Goal: Task Accomplishment & Management: Complete application form

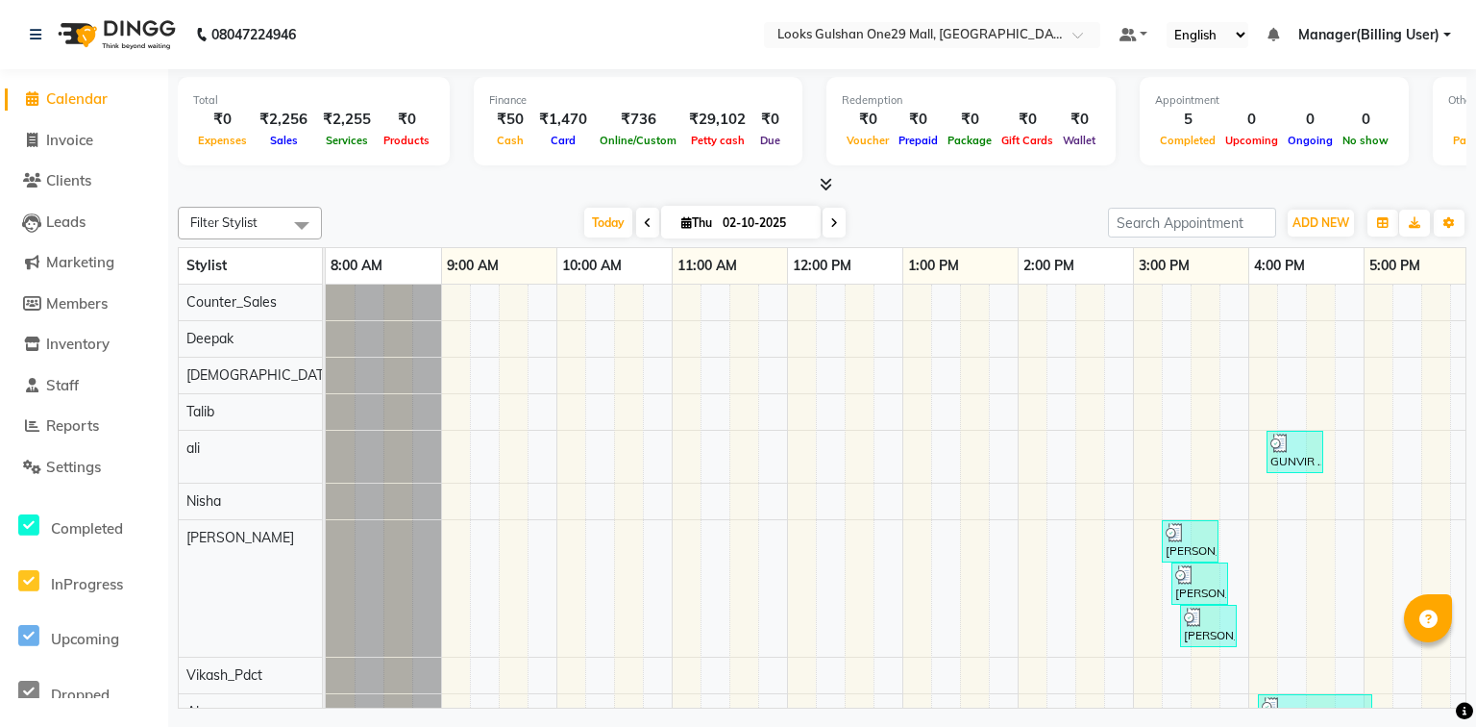
click at [122, 131] on link "Invoice" at bounding box center [84, 141] width 159 height 22
select select "8337"
select select "service"
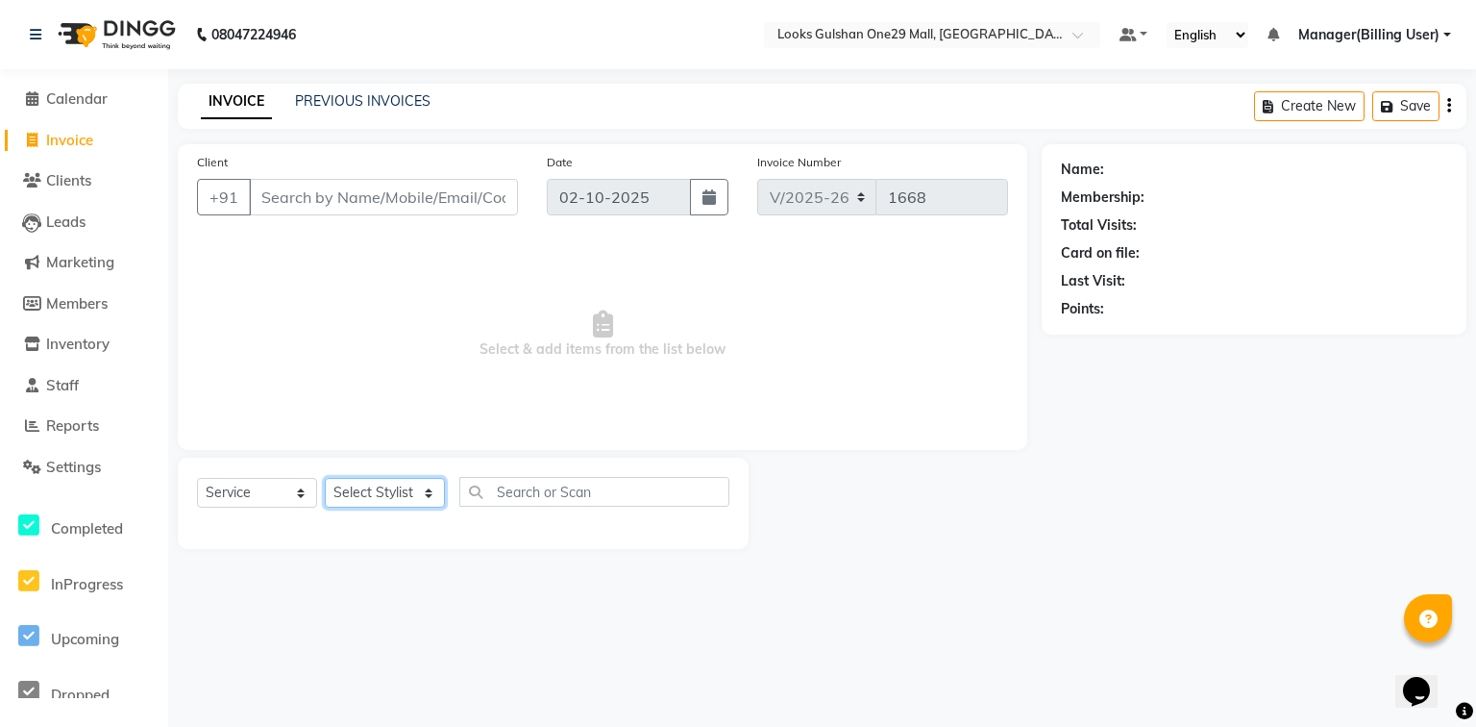
click at [387, 485] on select "Select Stylist" at bounding box center [385, 493] width 120 height 30
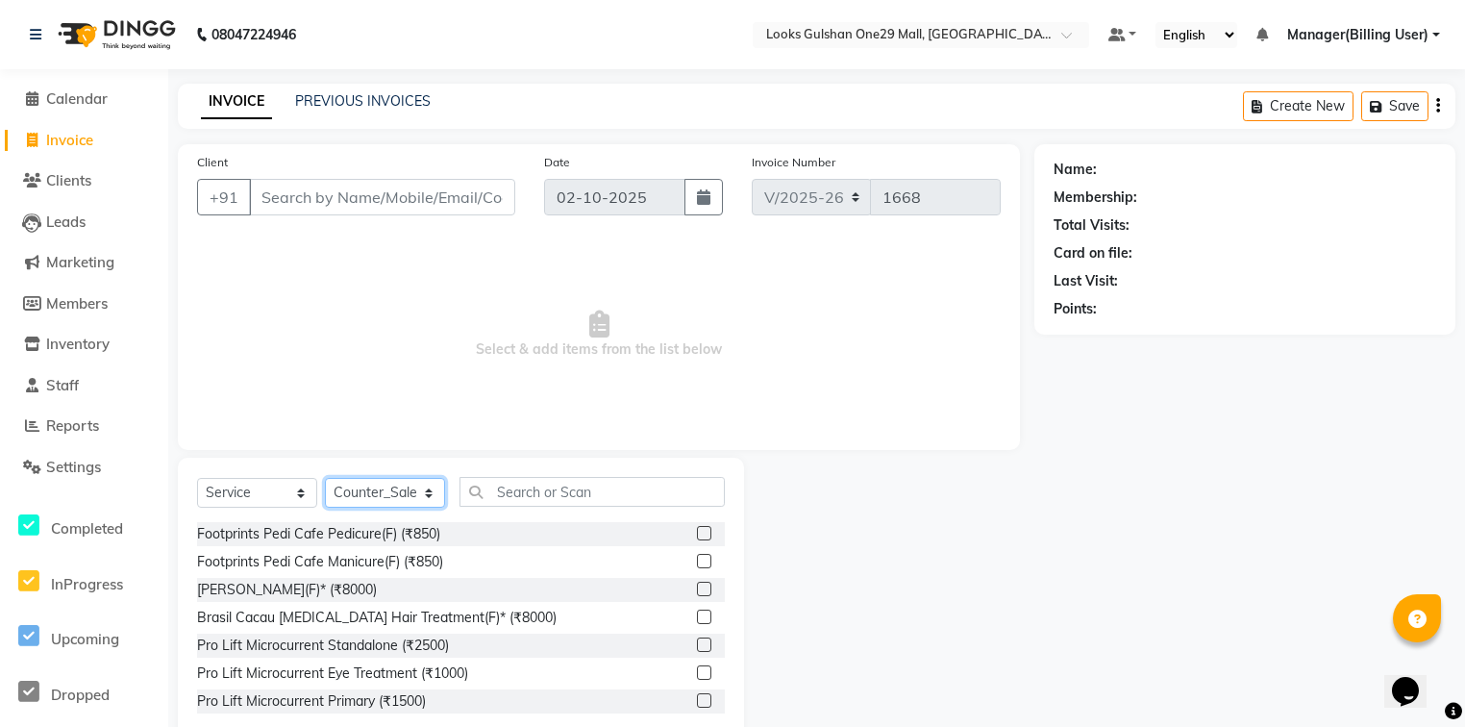
select select "80997"
click at [325, 479] on select "Select Stylist [PERSON_NAME] Counter_Sales Deepak Farmaan [PERSON_NAME] Manager…" at bounding box center [385, 493] width 120 height 30
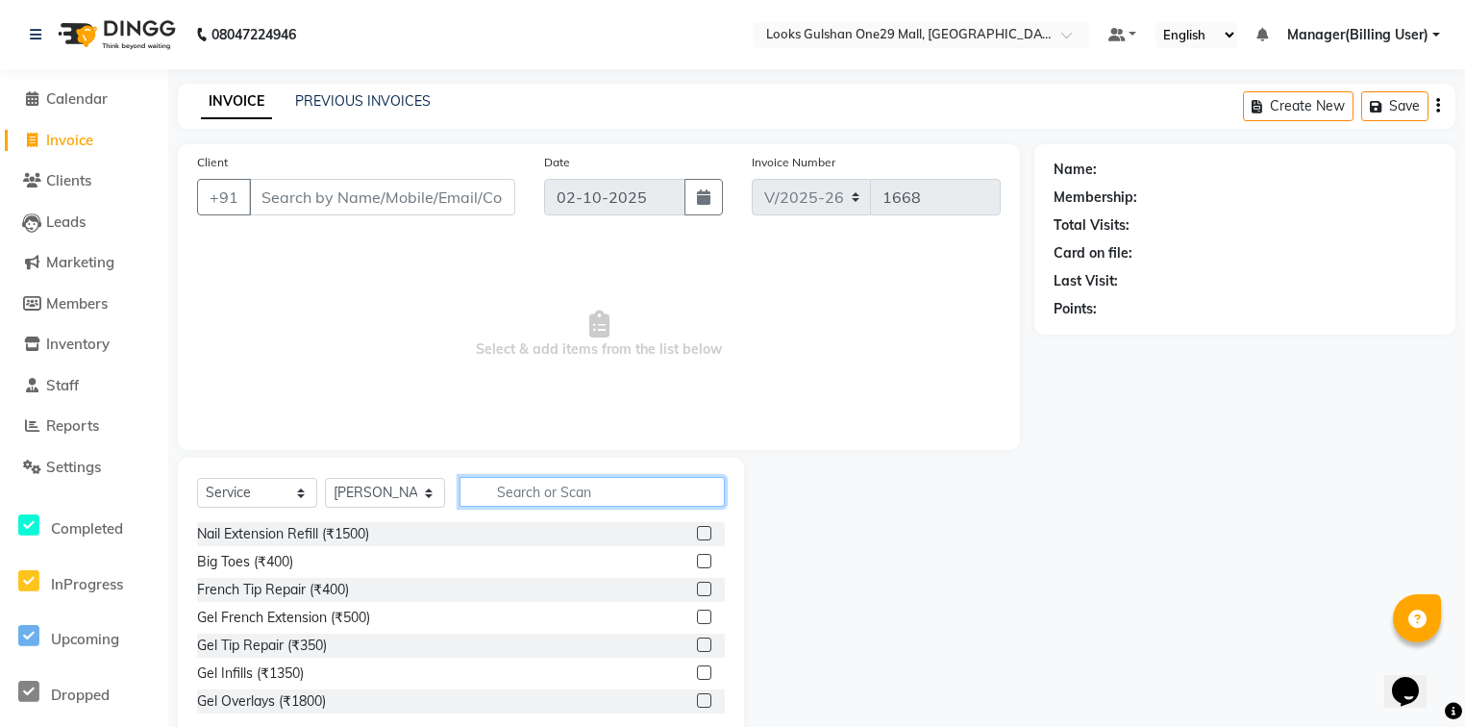
click at [554, 488] on input "text" at bounding box center [591, 492] width 265 height 30
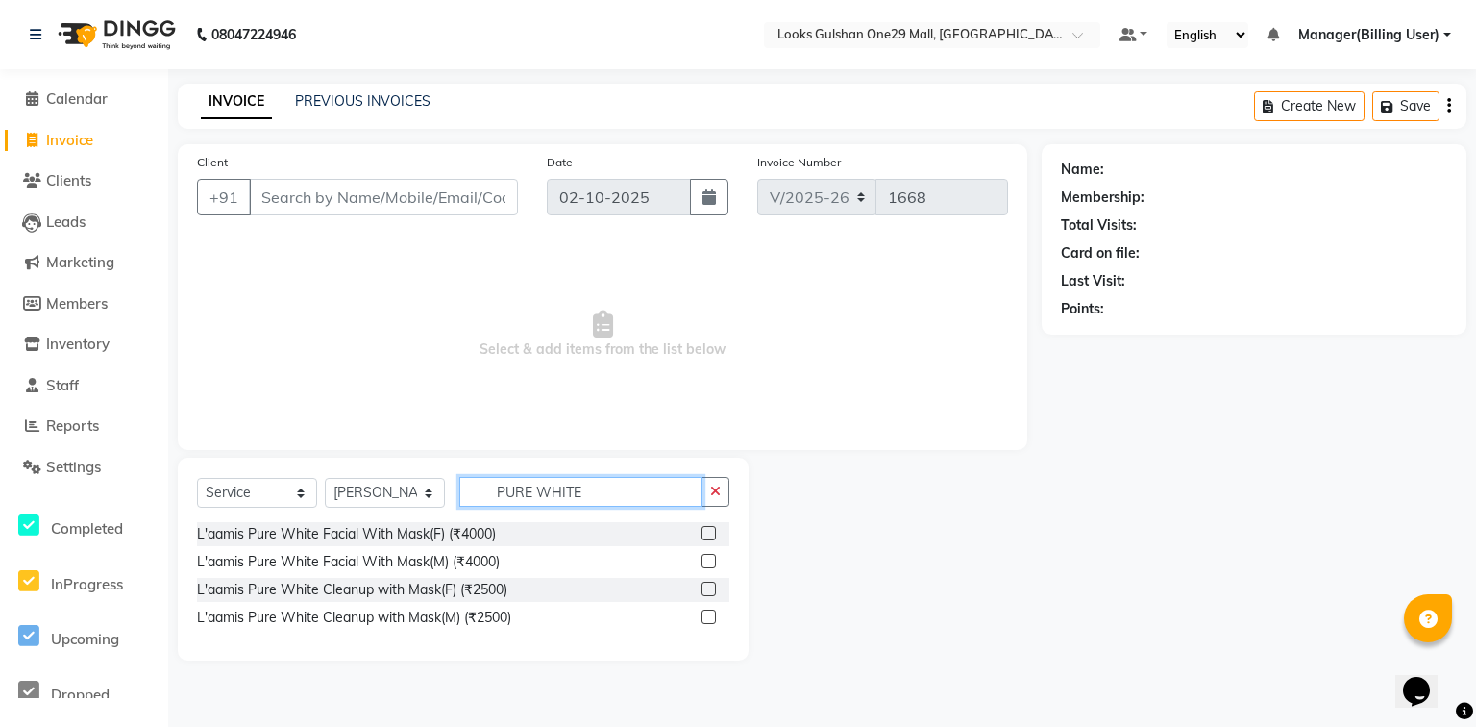
type input "PURE WHITE"
click at [707, 592] on label at bounding box center [709, 588] width 14 height 14
click at [707, 592] on input "checkbox" at bounding box center [708, 589] width 12 height 12
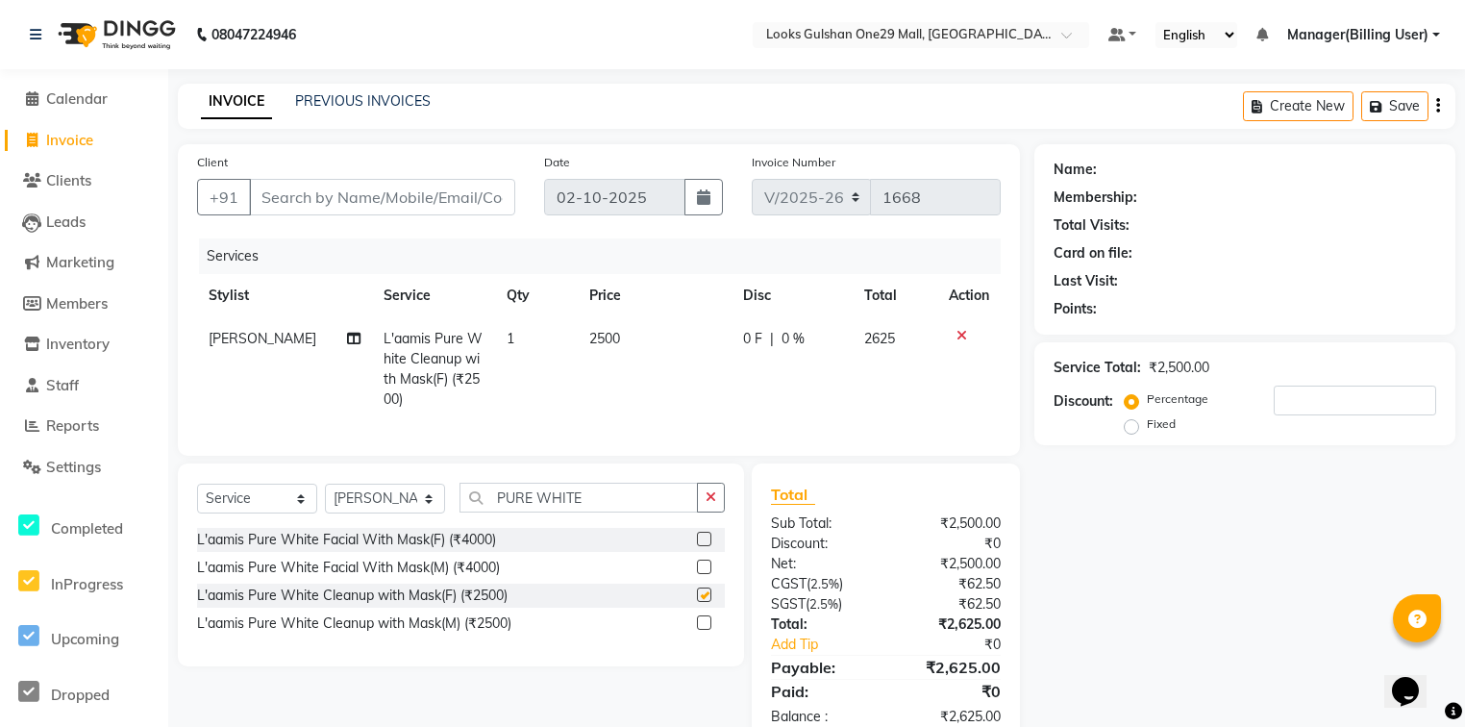
checkbox input "false"
click at [638, 362] on td "2500" at bounding box center [655, 369] width 154 height 104
select select "80997"
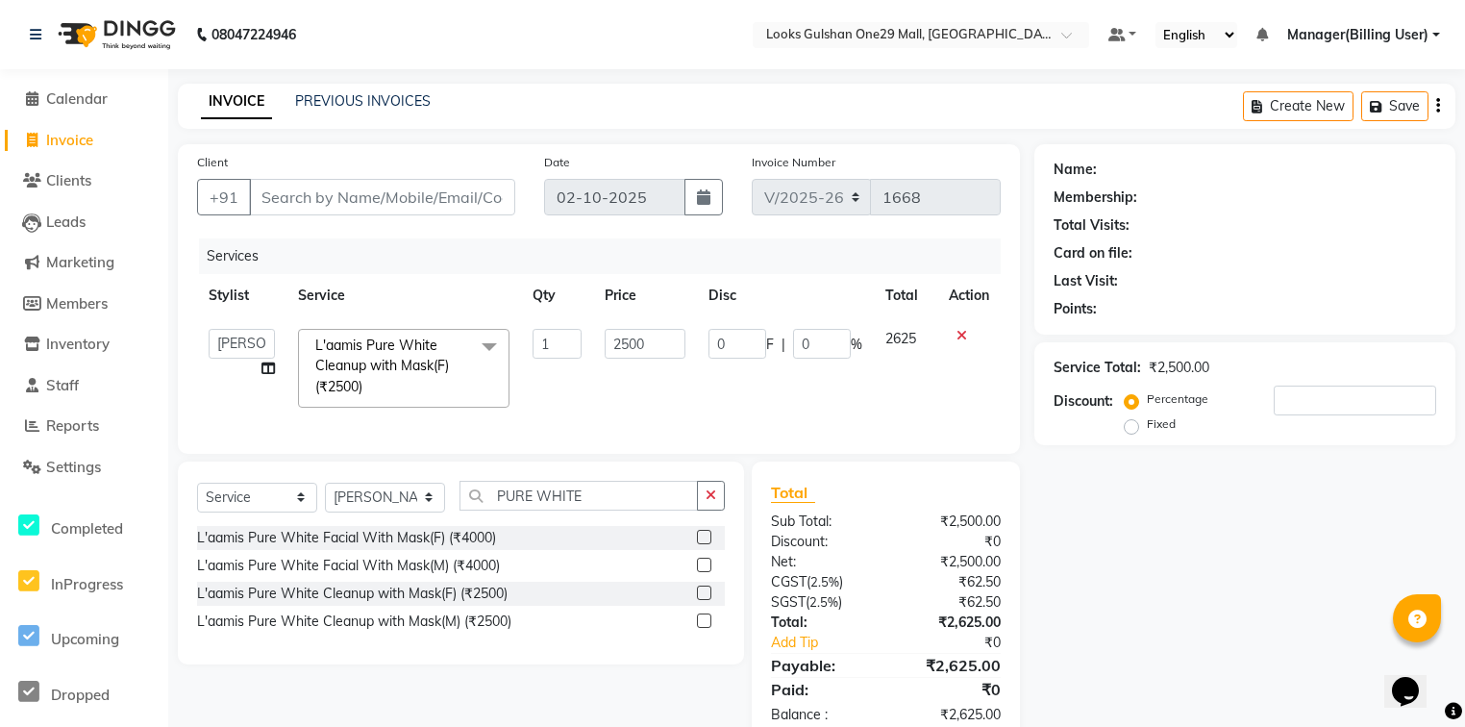
click at [641, 353] on input "2500" at bounding box center [645, 344] width 80 height 30
type input "2000"
click at [584, 510] on input "PURE WHITE" at bounding box center [578, 496] width 238 height 30
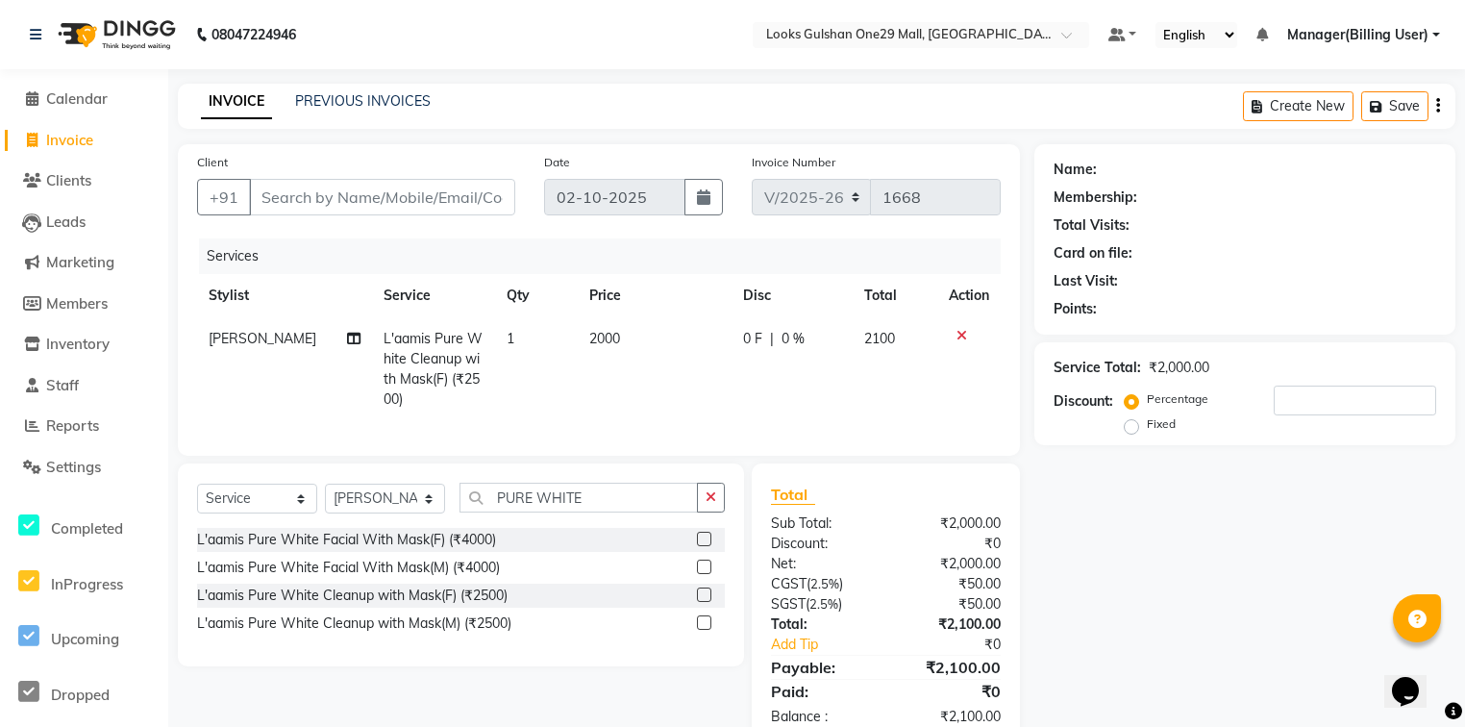
click at [702, 602] on label at bounding box center [704, 594] width 14 height 14
click at [702, 602] on input "checkbox" at bounding box center [703, 595] width 12 height 12
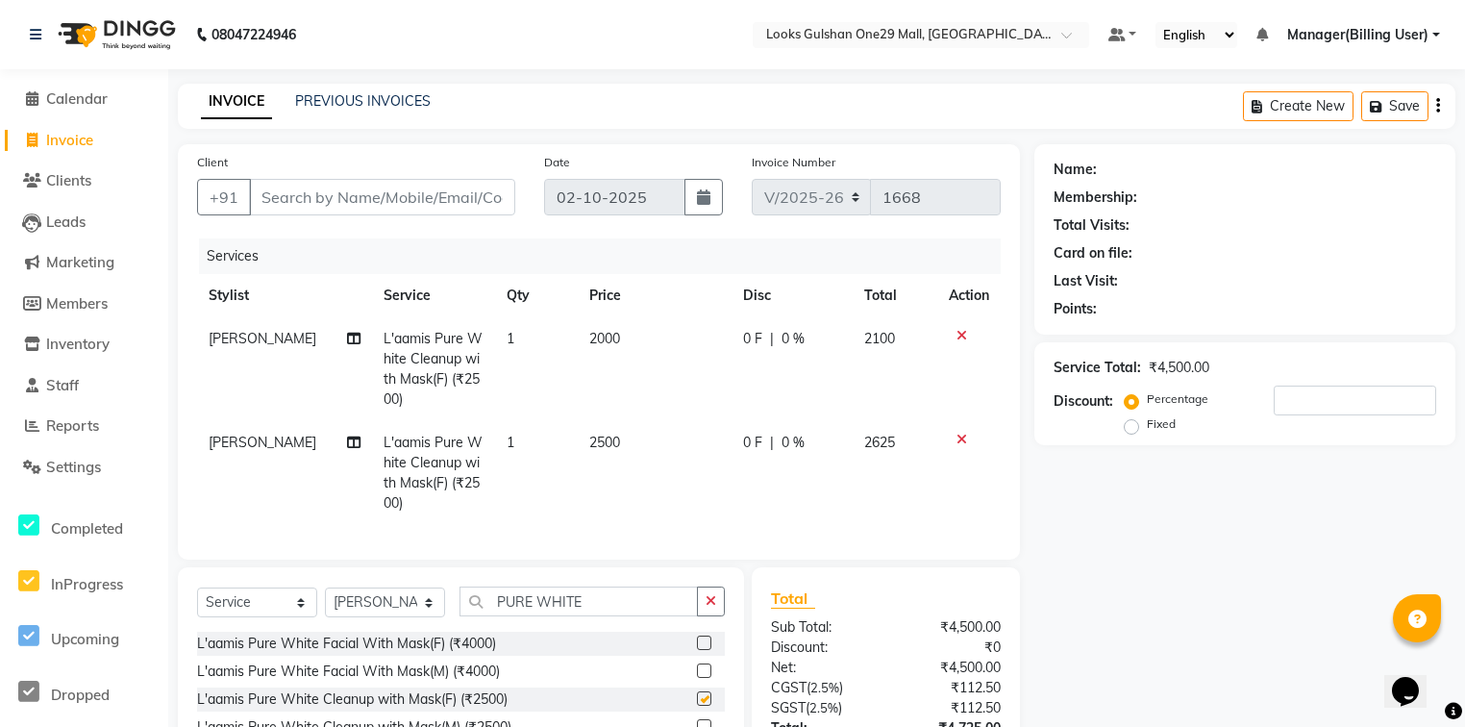
checkbox input "false"
click at [670, 450] on td "2500" at bounding box center [655, 473] width 154 height 104
select select "80997"
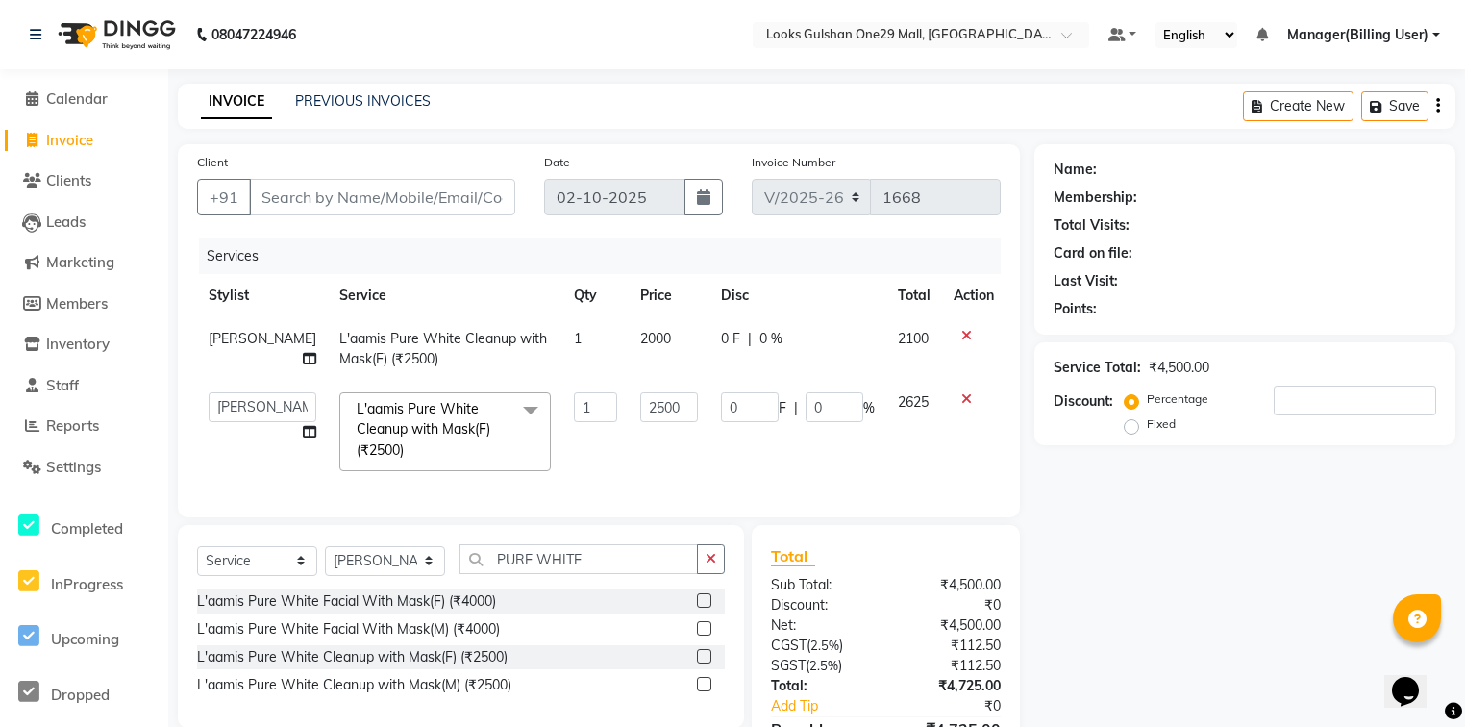
click at [664, 433] on td "2500" at bounding box center [669, 432] width 81 height 102
click at [667, 414] on input "2500" at bounding box center [669, 407] width 58 height 30
click at [665, 414] on input "2500" at bounding box center [669, 407] width 58 height 30
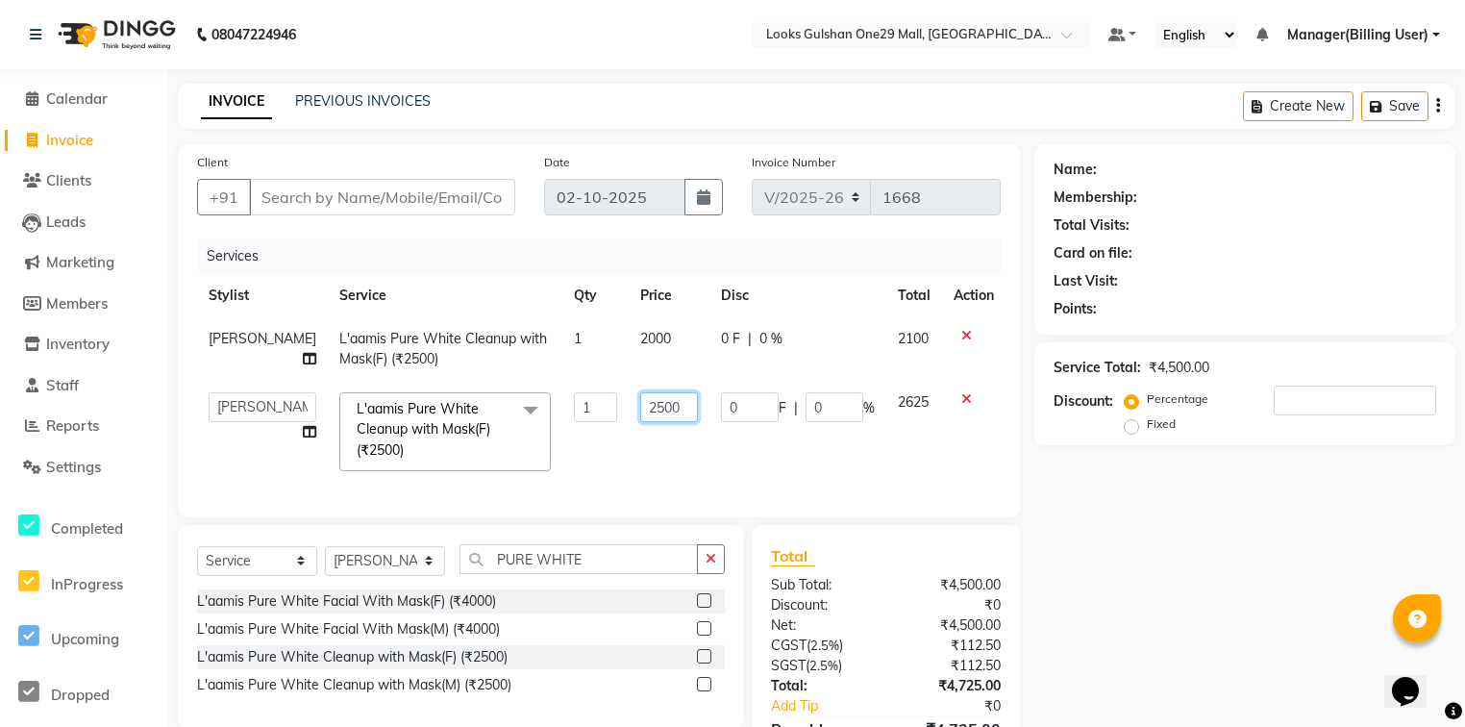
click at [665, 415] on input "2500" at bounding box center [669, 407] width 58 height 30
type input "2000"
click at [657, 559] on div "Client +91 Date [DATE] Invoice Number V/2025 V/[PHONE_NUMBER] Services Stylist …" at bounding box center [598, 475] width 871 height 663
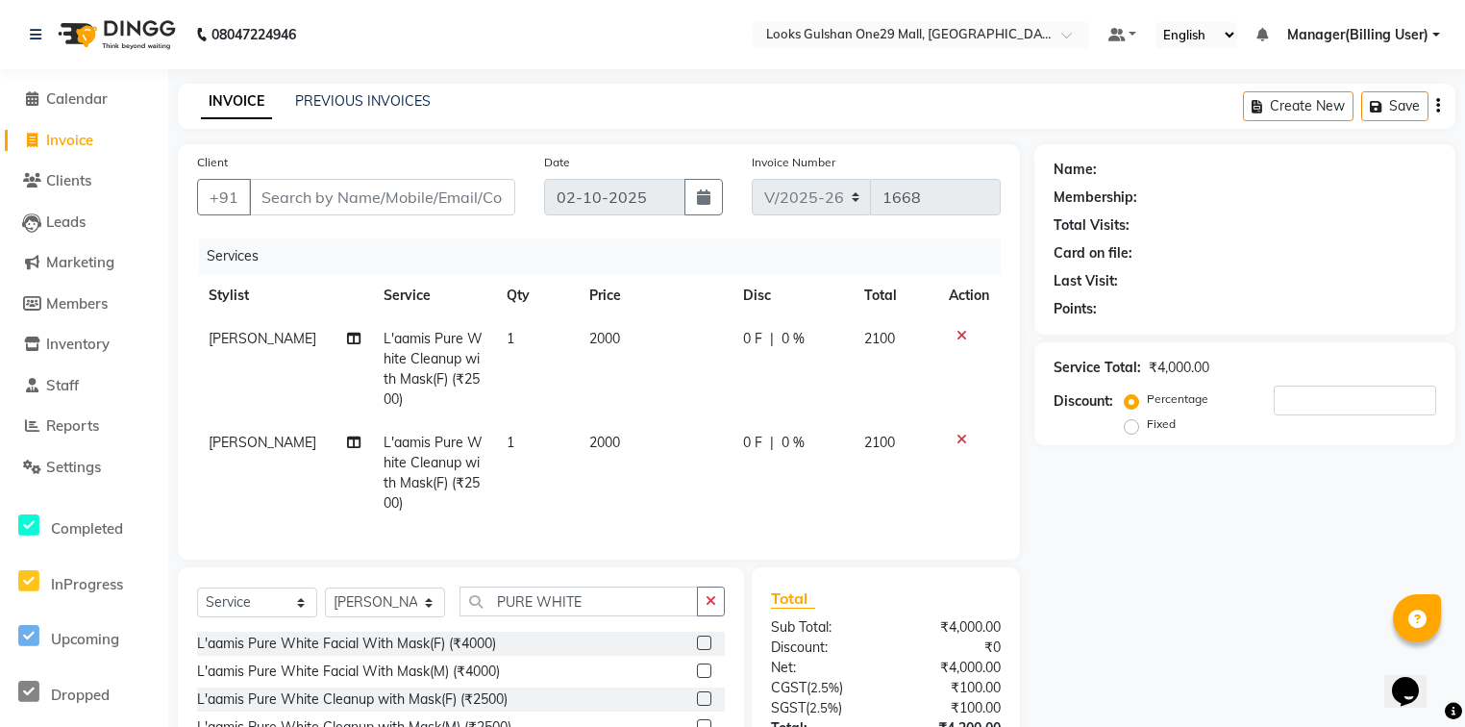
click at [657, 559] on div "Client +91 Date [DATE] Invoice Number V/2025 V/[PHONE_NUMBER] Services Stylist …" at bounding box center [599, 351] width 842 height 415
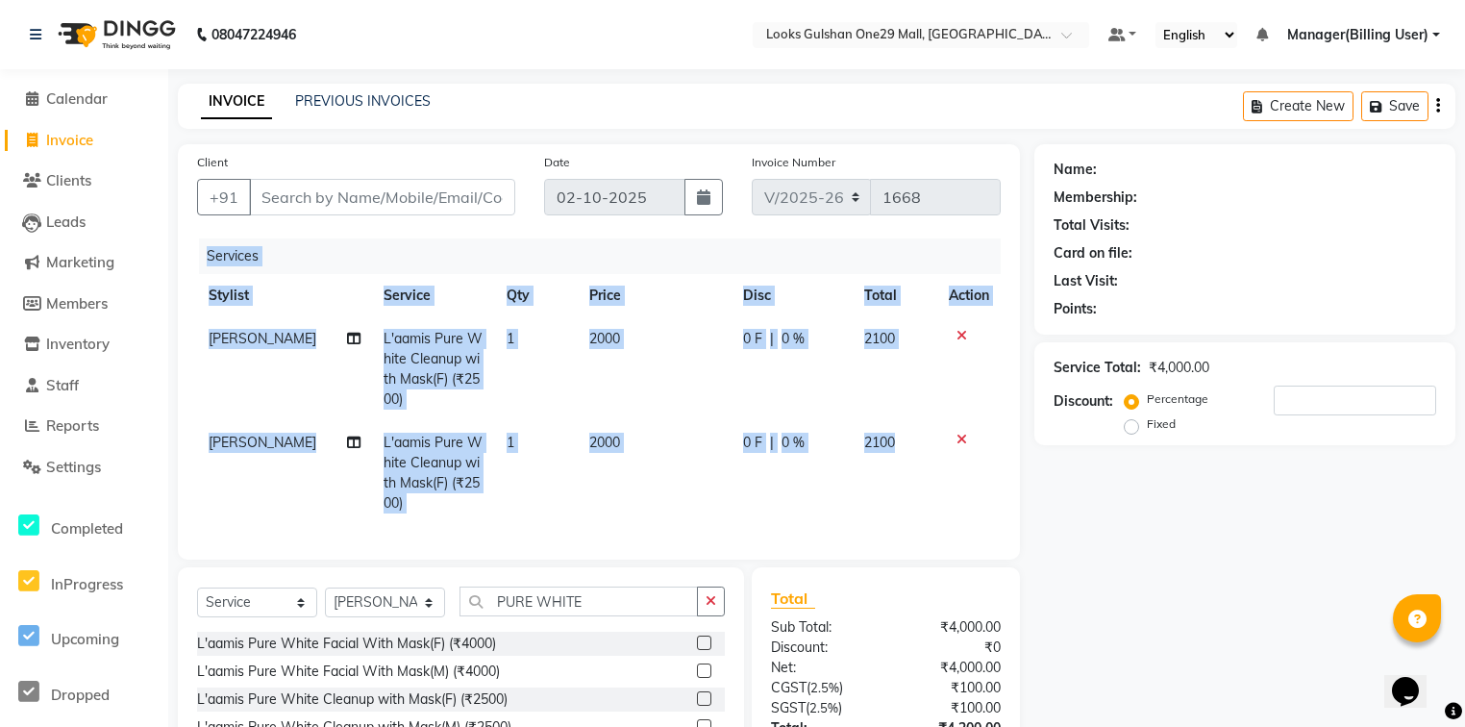
click at [657, 559] on div "Client +91 Date [DATE] Invoice Number V/2025 V/[PHONE_NUMBER] Services Stylist …" at bounding box center [599, 351] width 842 height 415
click at [406, 609] on select "Select Stylist [PERSON_NAME] Counter_Sales Deepak Farmaan [PERSON_NAME] Manager…" at bounding box center [385, 602] width 120 height 30
select select "93035"
click at [325, 600] on select "Select Stylist [PERSON_NAME] Counter_Sales Deepak Farmaan [PERSON_NAME] Manager…" at bounding box center [385, 602] width 120 height 30
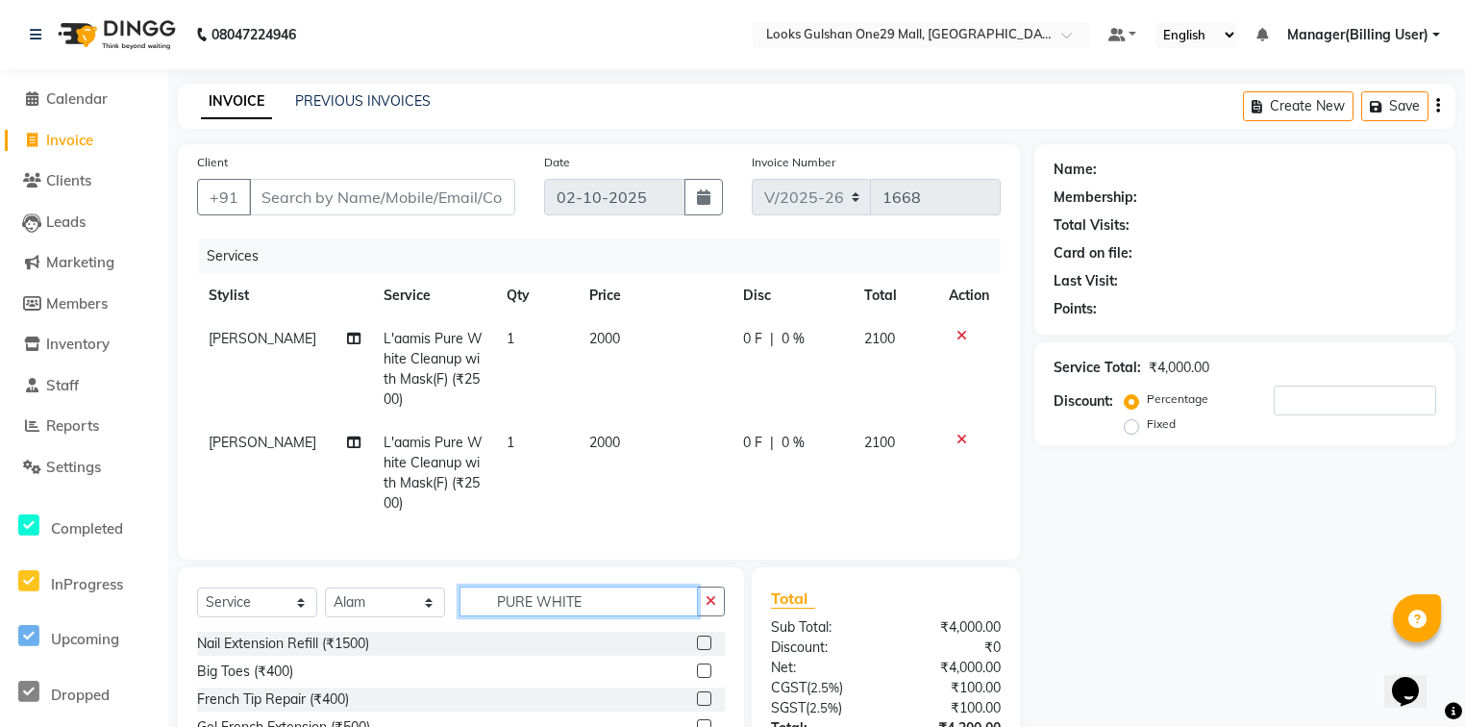
click at [552, 613] on input "PURE WHITE" at bounding box center [578, 601] width 238 height 30
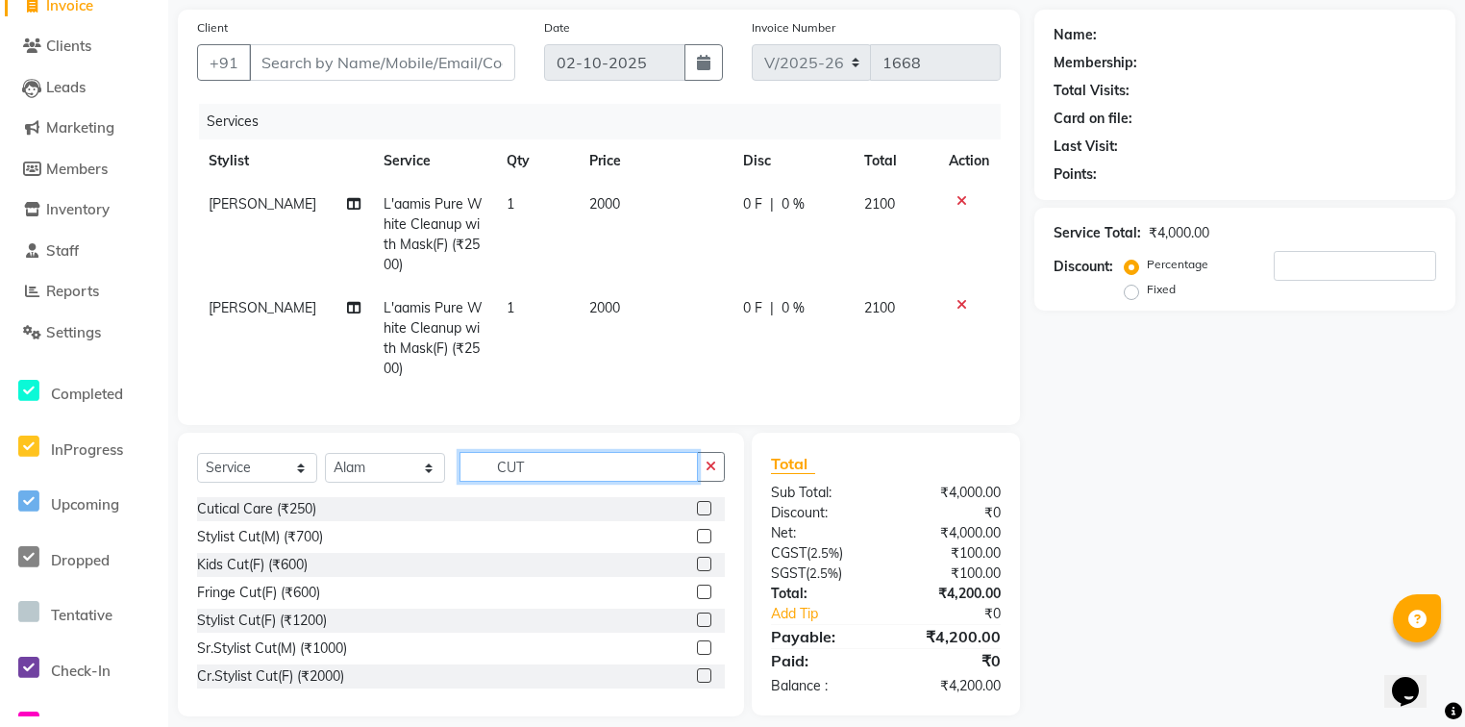
scroll to position [165, 0]
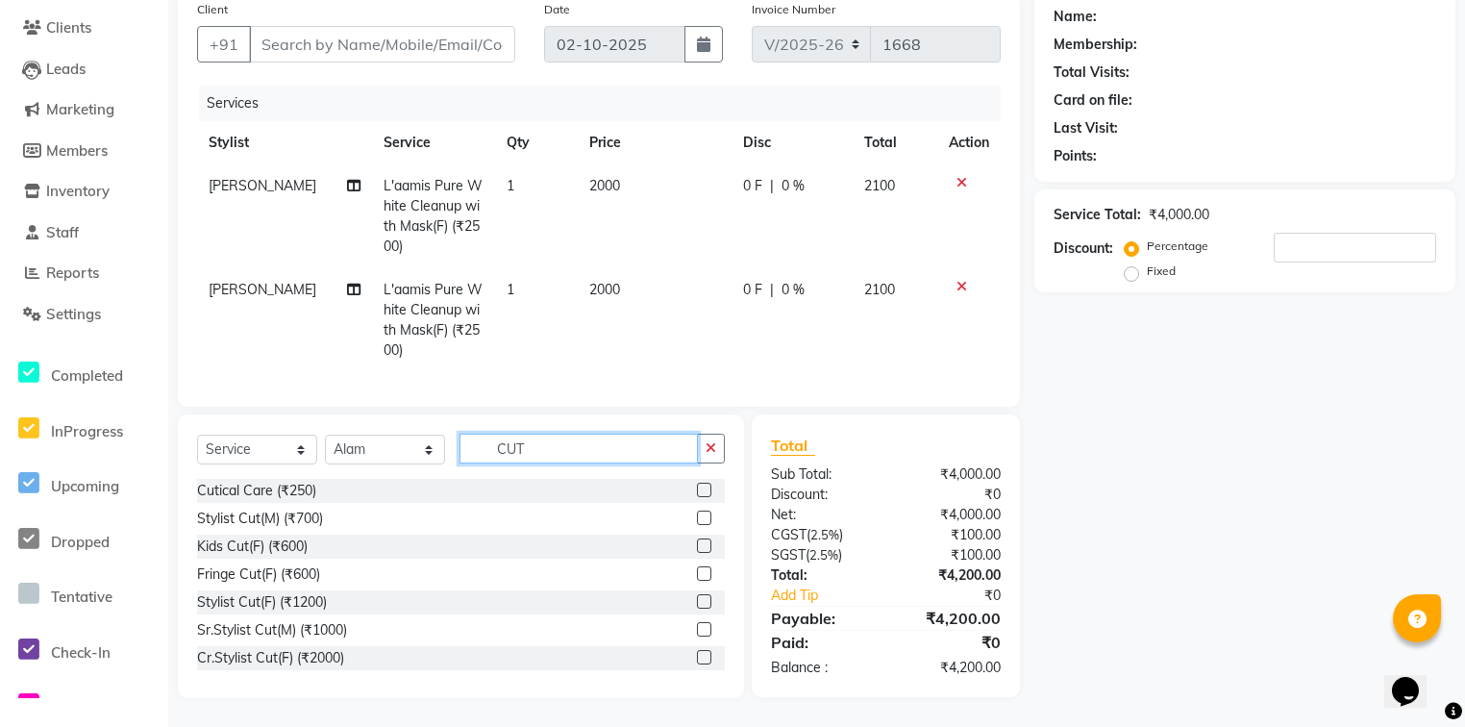
type input "CUT"
click at [697, 602] on label at bounding box center [704, 601] width 14 height 14
click at [697, 602] on input "checkbox" at bounding box center [703, 602] width 12 height 12
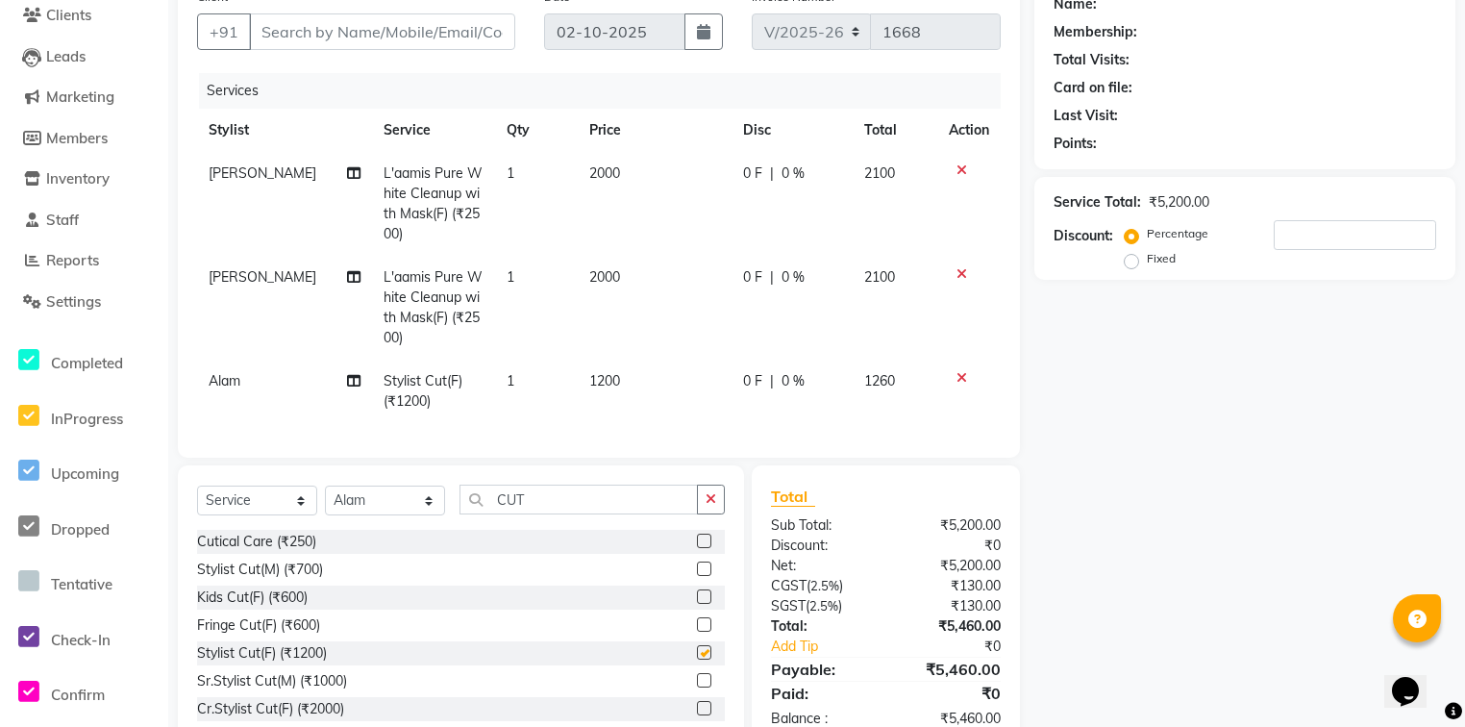
checkbox input "false"
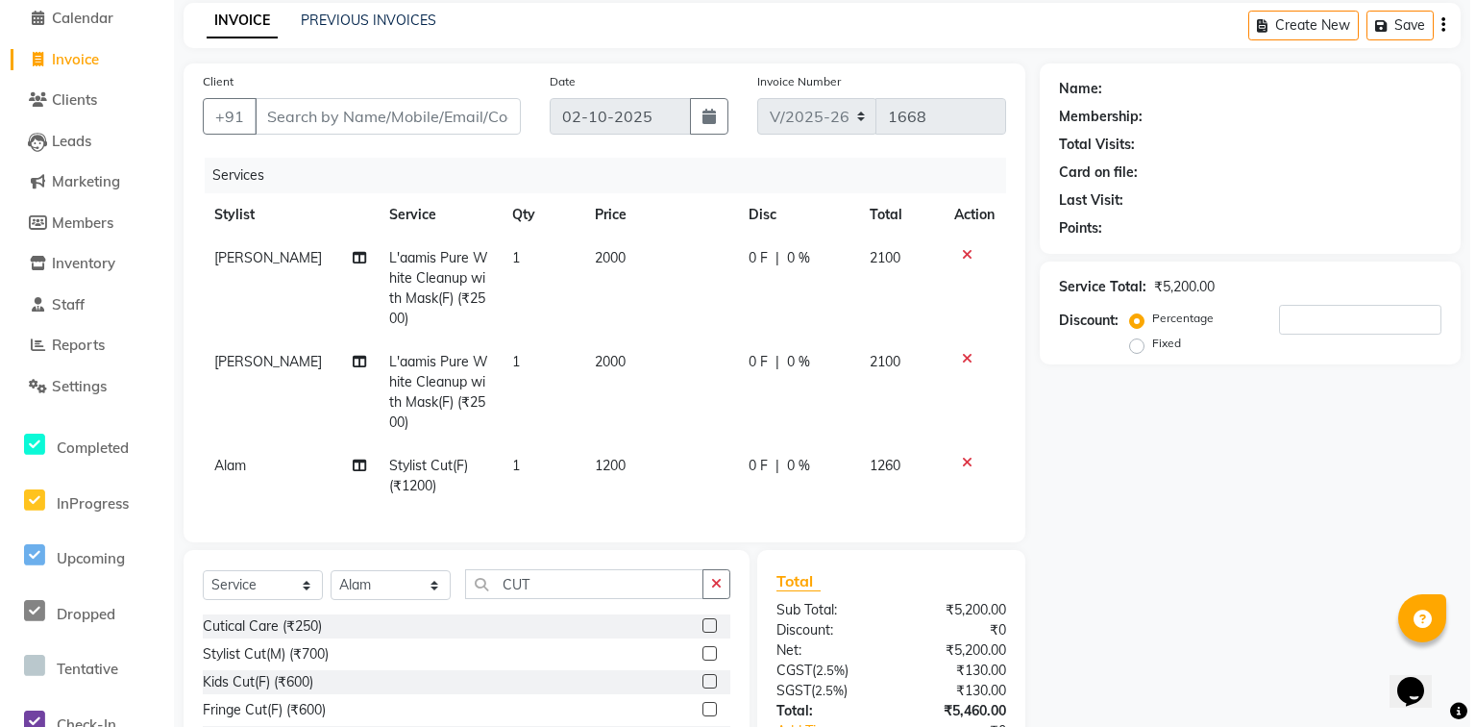
scroll to position [0, 0]
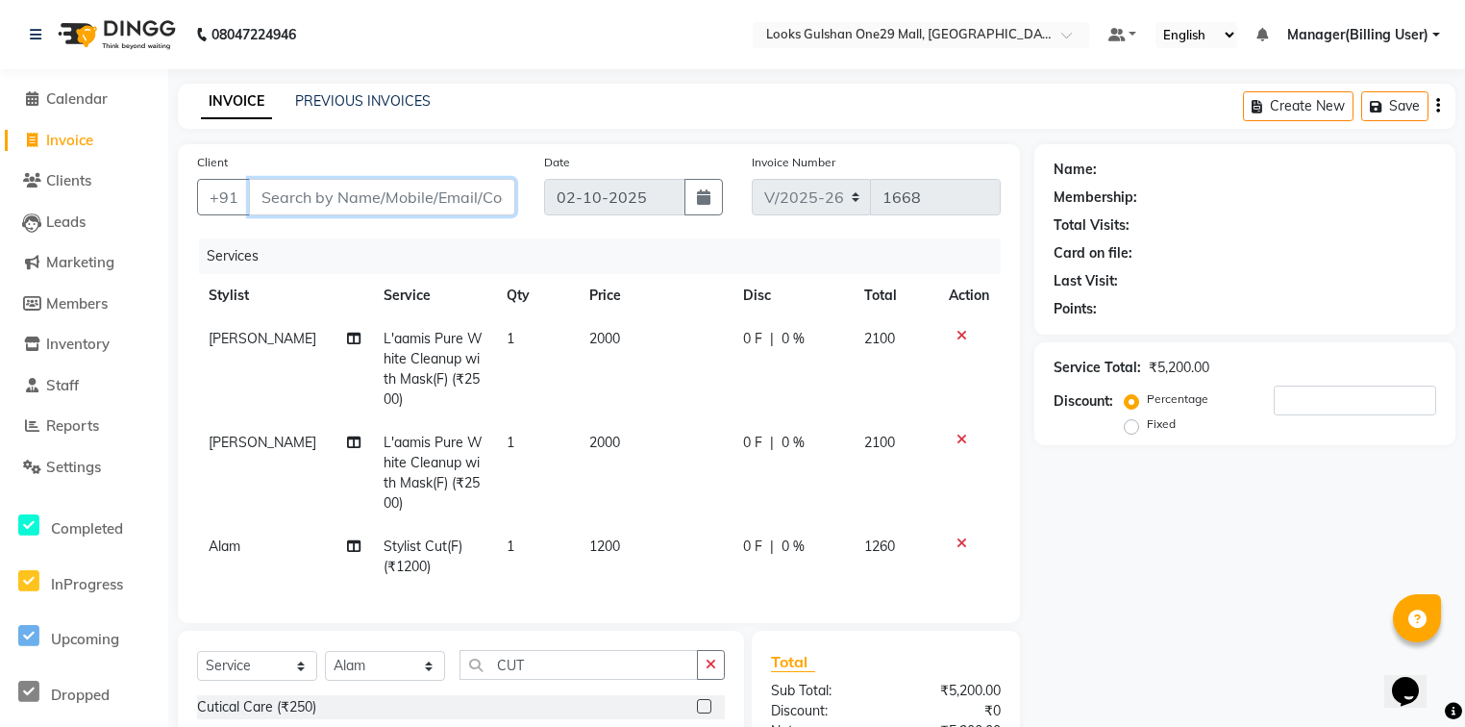
click at [446, 193] on input "Client" at bounding box center [382, 197] width 266 height 37
type input "8"
type input "0"
type input "8707008168"
click at [465, 197] on span "Add Client" at bounding box center [466, 196] width 76 height 19
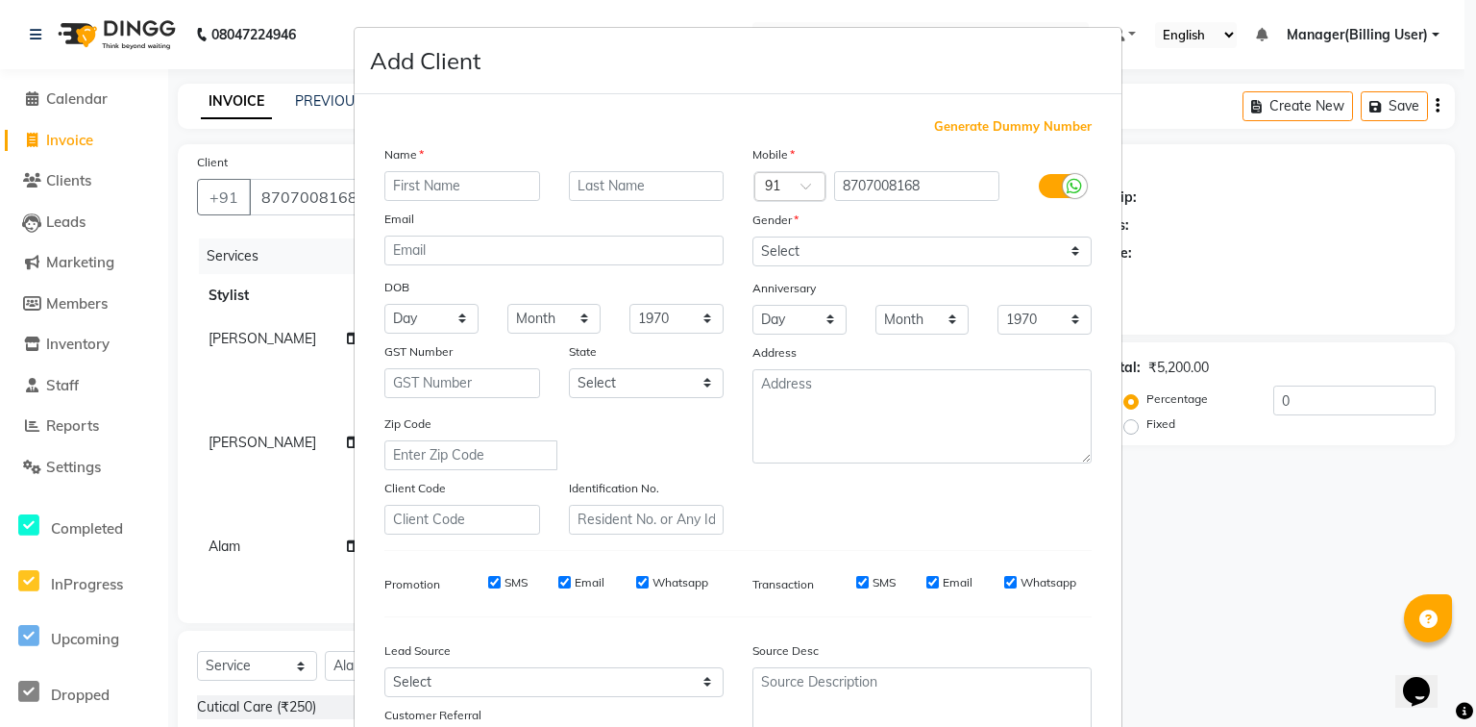
click at [465, 192] on input "text" at bounding box center [462, 186] width 156 height 30
type input "ARCHANA"
type input "."
click at [796, 256] on select "Select [DEMOGRAPHIC_DATA] [DEMOGRAPHIC_DATA] Other Prefer Not To Say" at bounding box center [922, 251] width 339 height 30
select select "[DEMOGRAPHIC_DATA]"
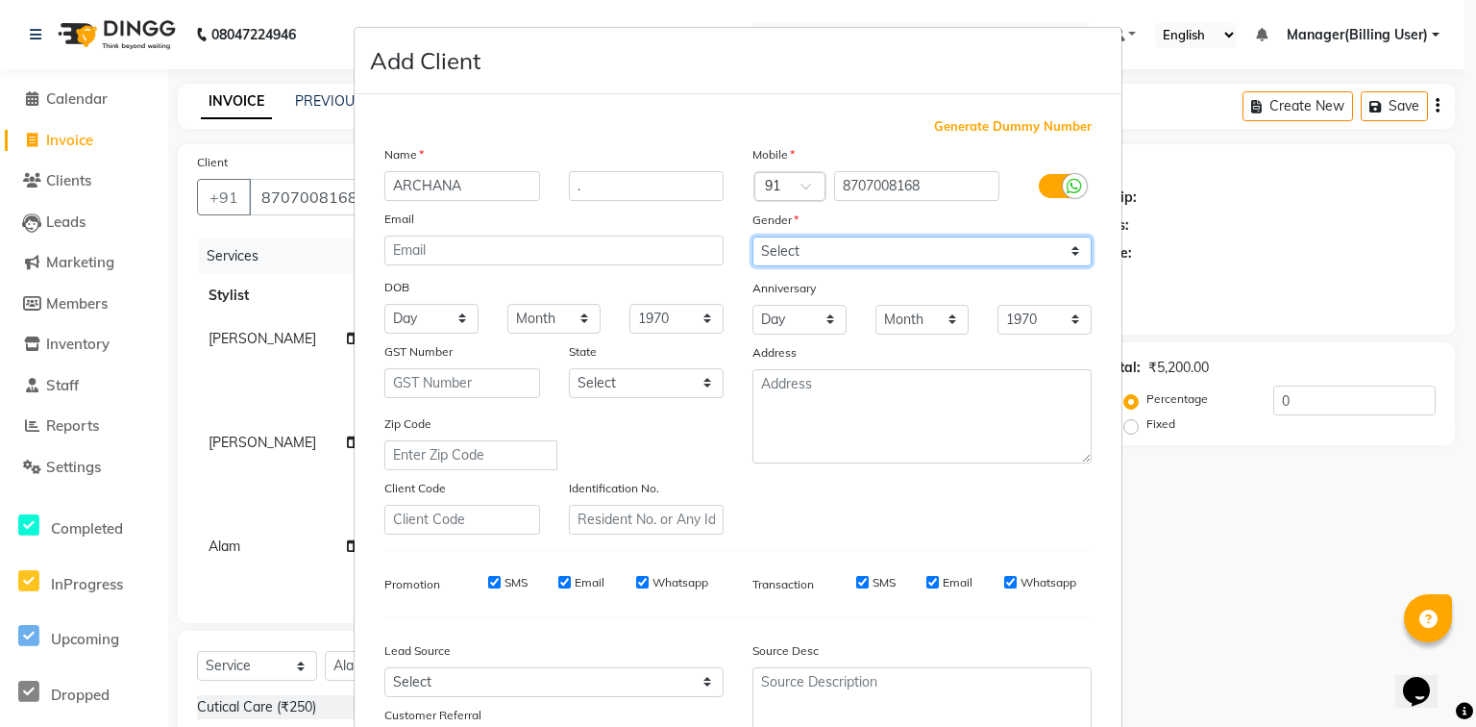
click at [753, 237] on select "Select [DEMOGRAPHIC_DATA] [DEMOGRAPHIC_DATA] Other Prefer Not To Say" at bounding box center [922, 251] width 339 height 30
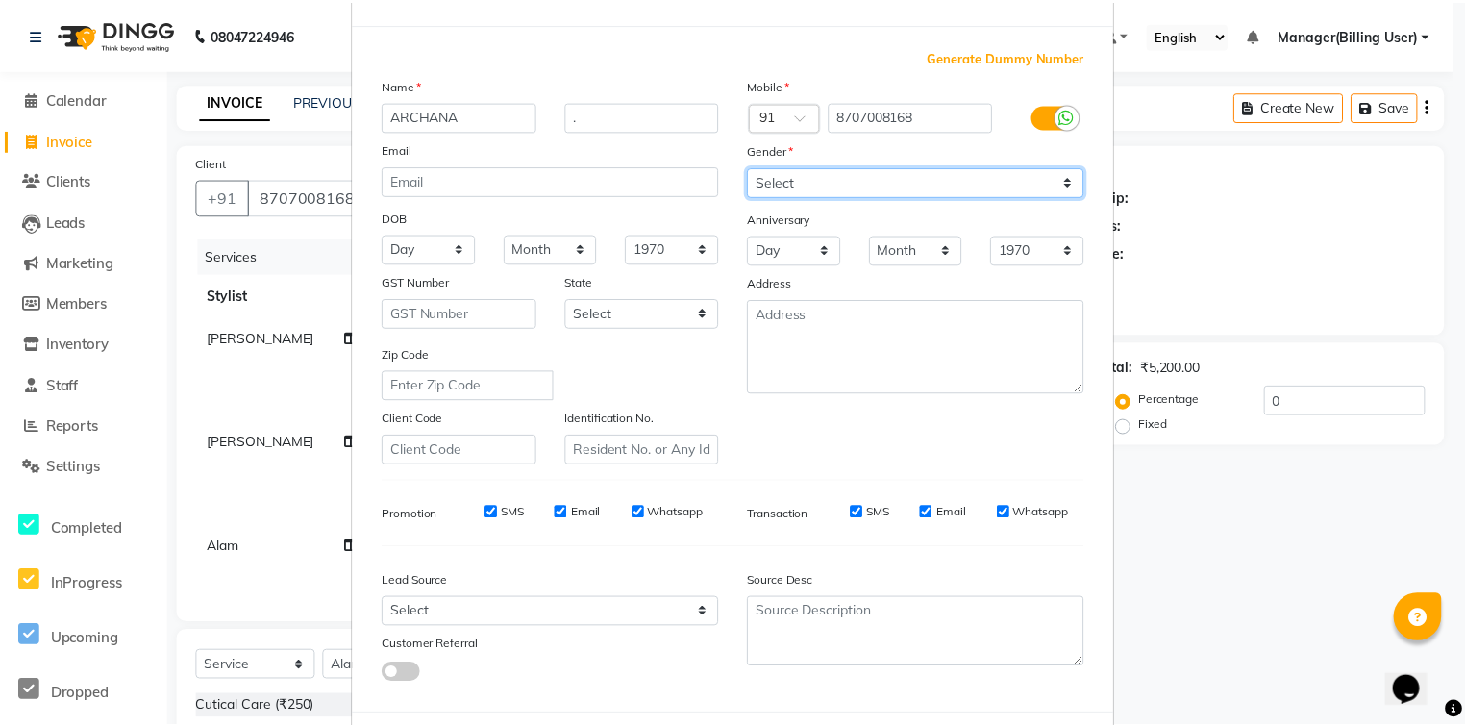
scroll to position [169, 0]
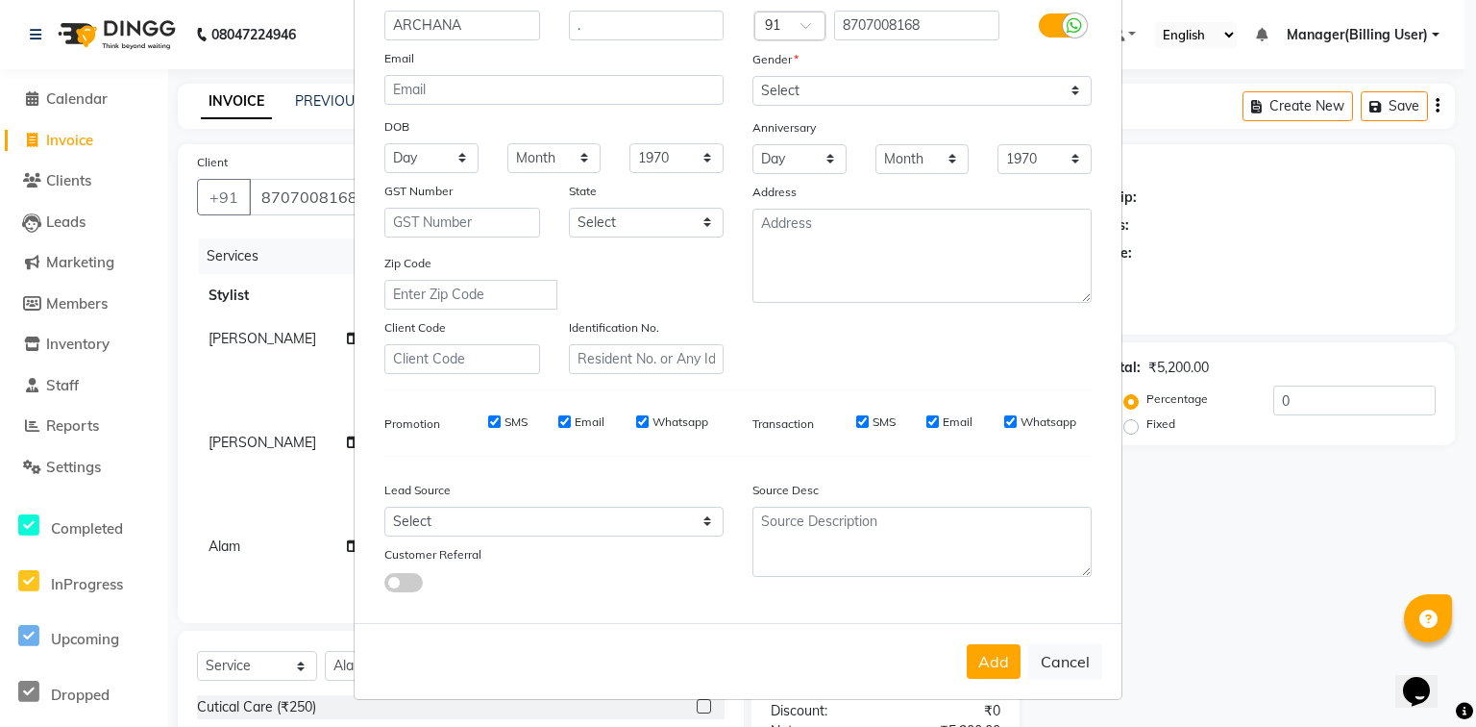
click at [978, 631] on div "Add Cancel" at bounding box center [738, 661] width 767 height 76
click at [983, 643] on div "Add Cancel" at bounding box center [738, 661] width 767 height 76
click at [986, 650] on button "Add" at bounding box center [994, 661] width 54 height 35
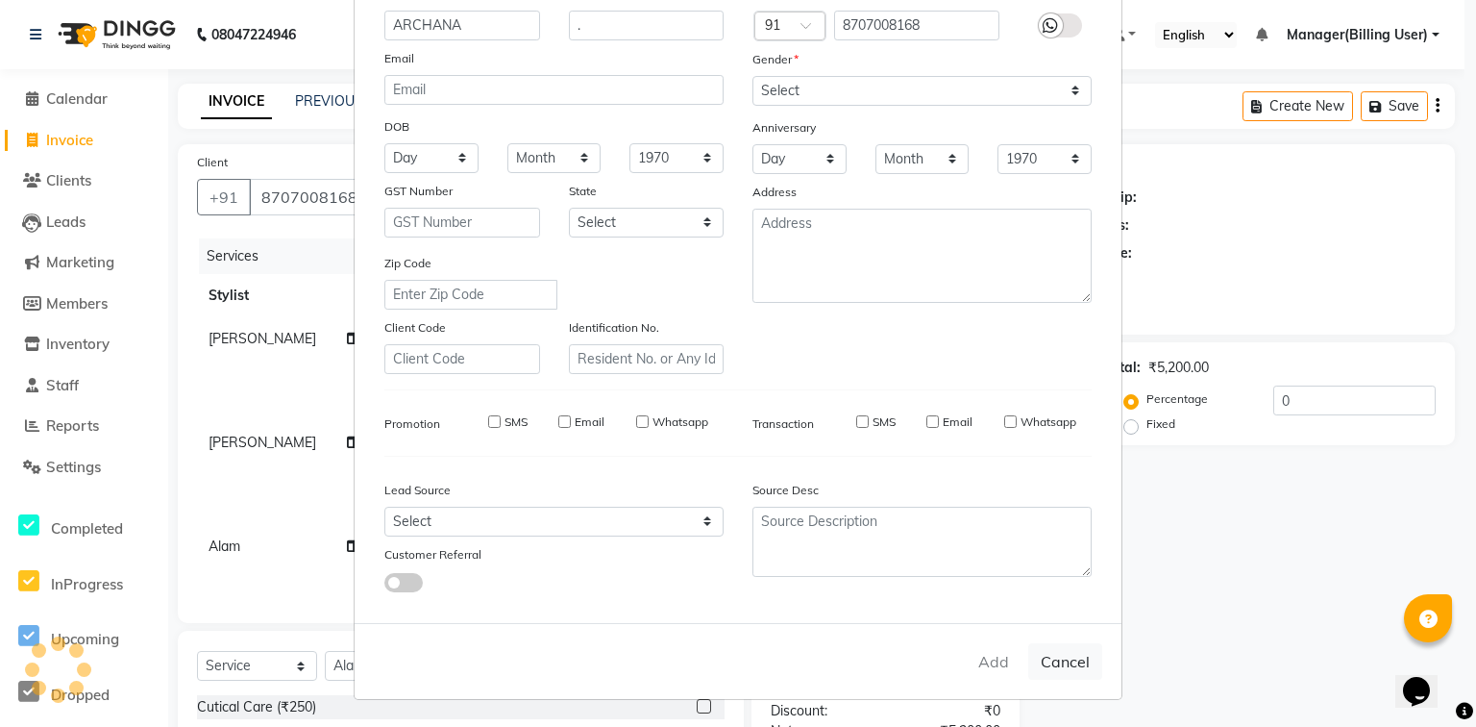
select select
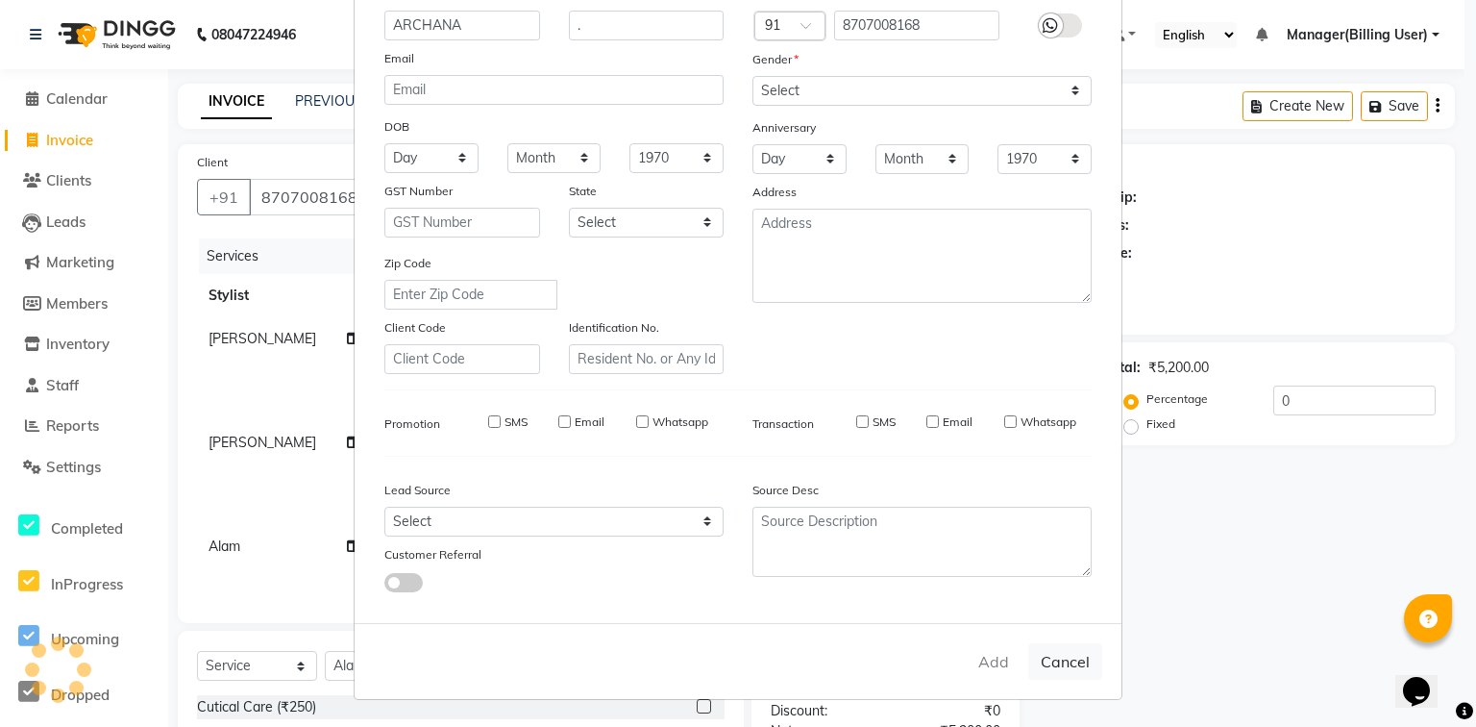
select select
checkbox input "false"
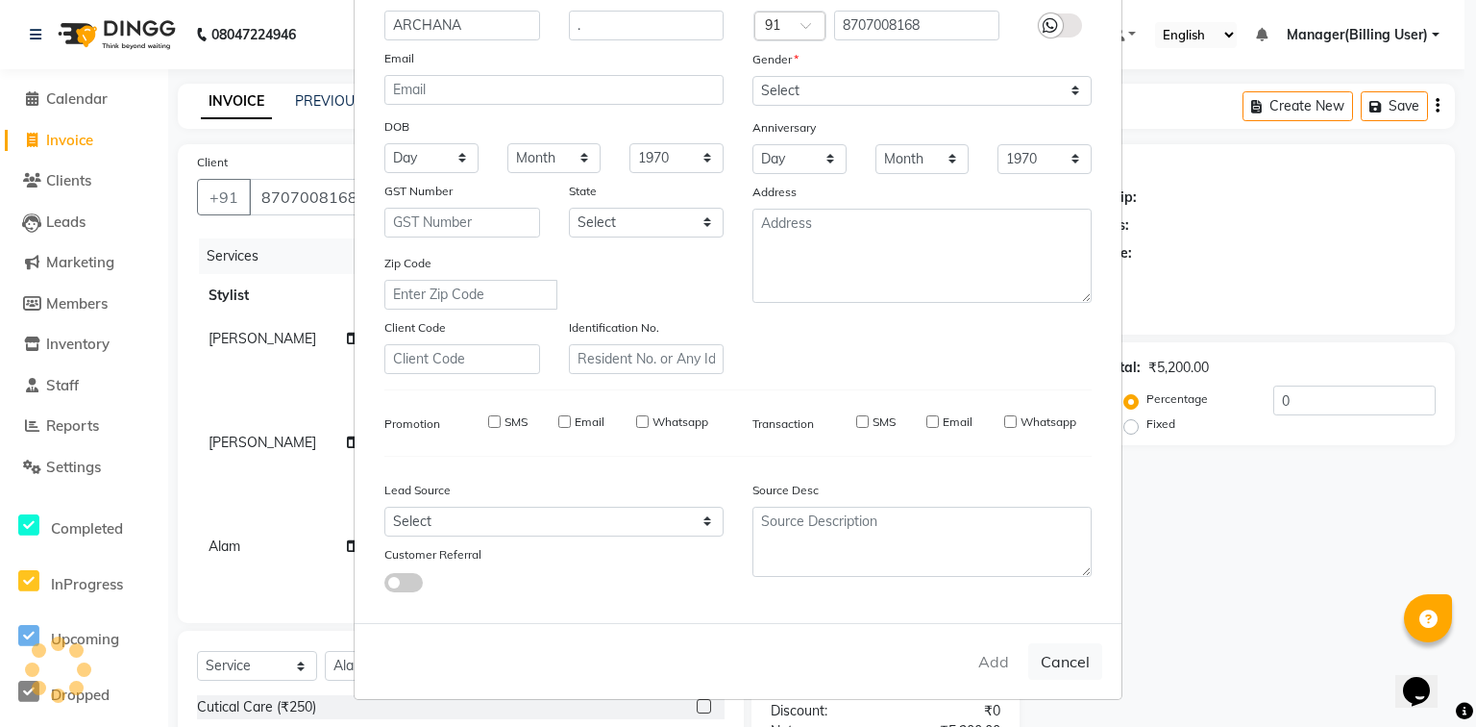
checkbox input "false"
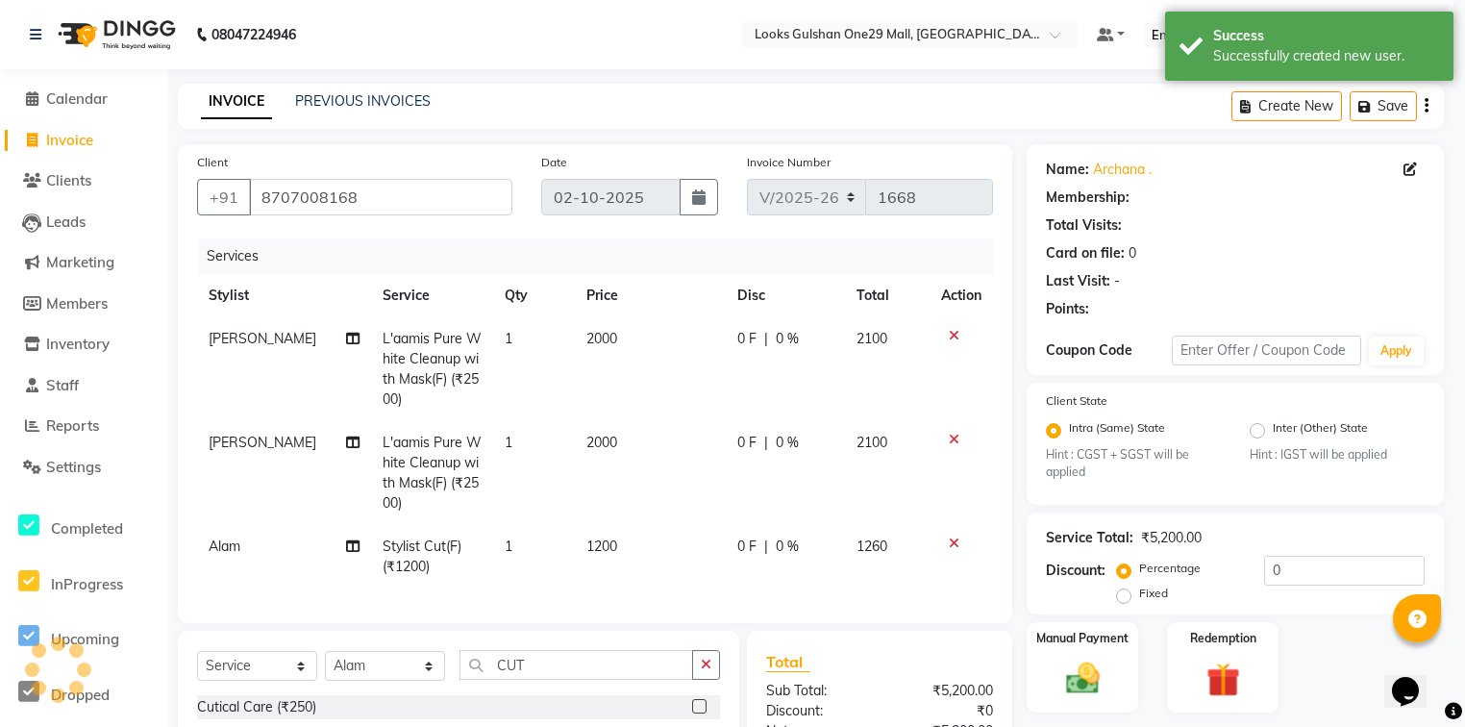
select select "1: Object"
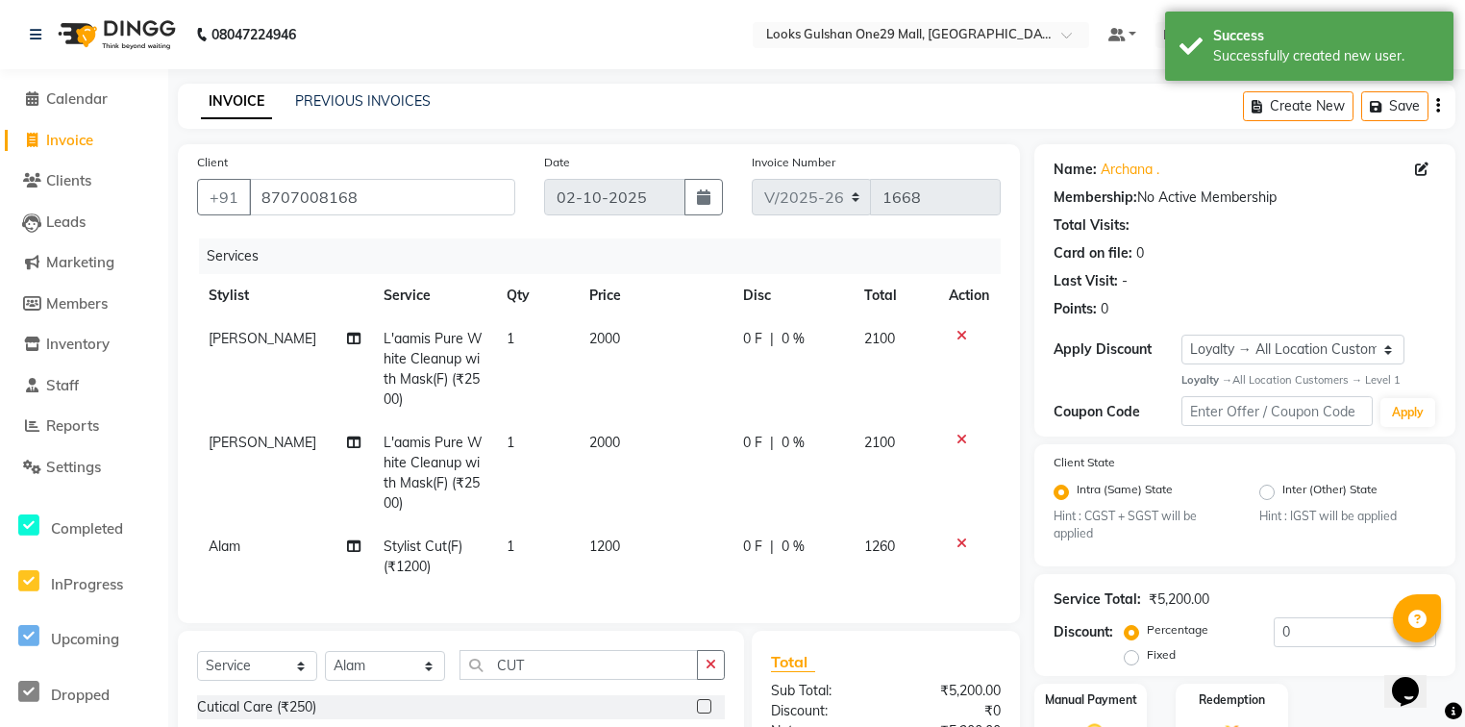
click at [962, 341] on icon at bounding box center [961, 335] width 11 height 13
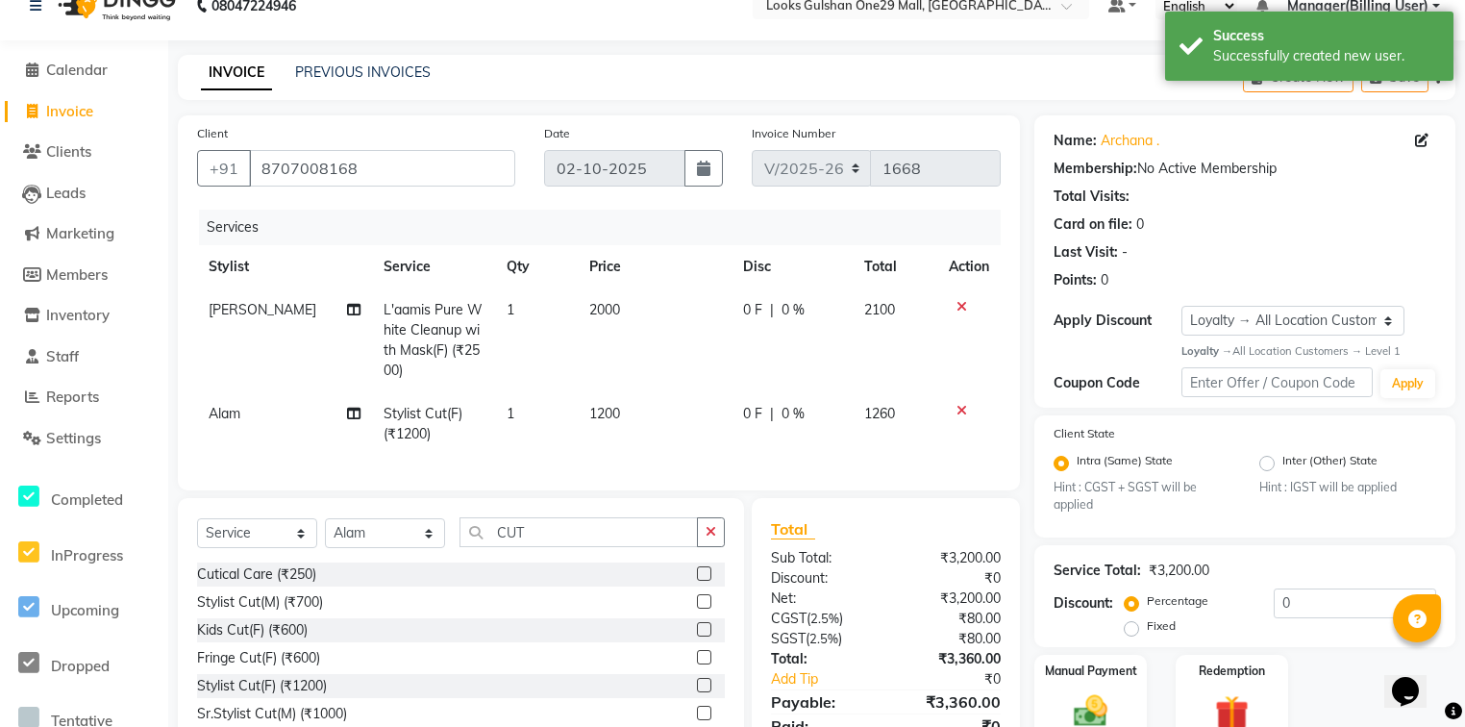
scroll to position [124, 0]
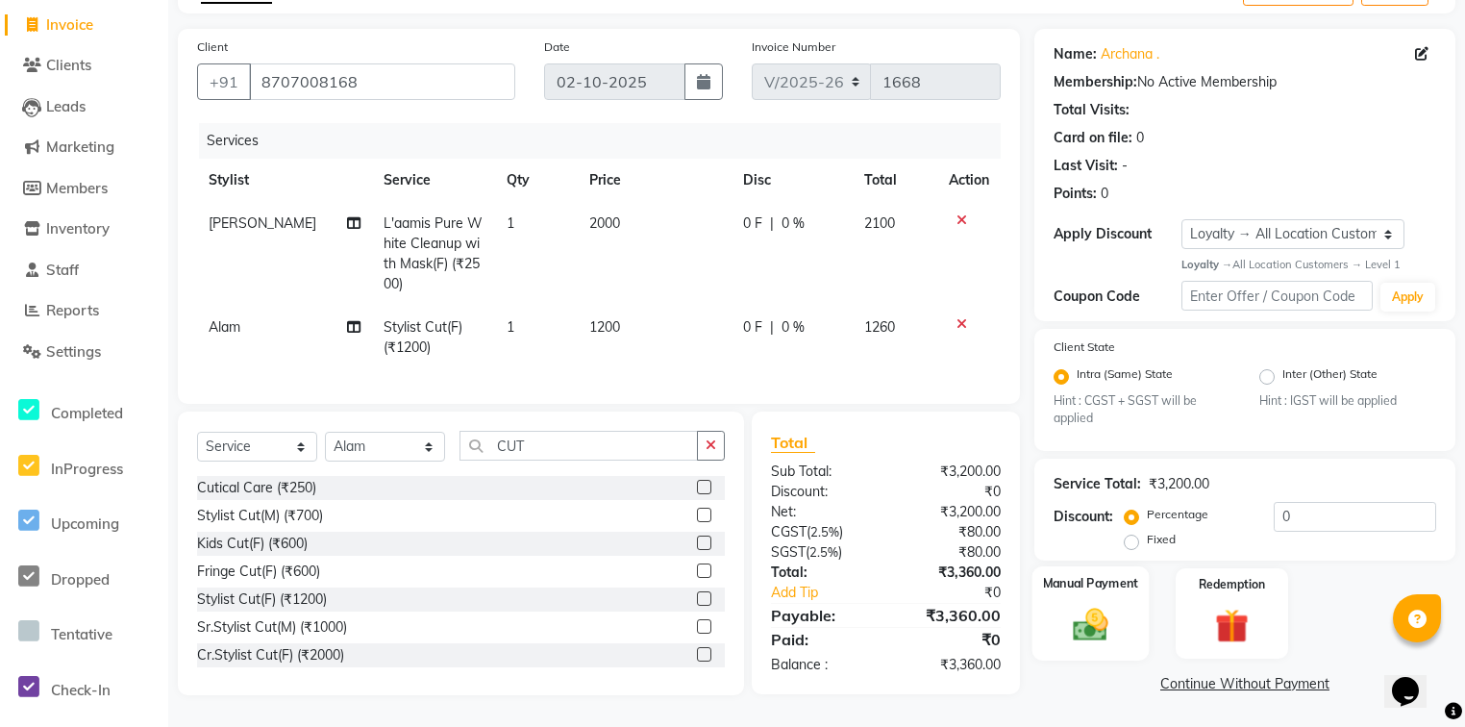
click at [1106, 605] on img at bounding box center [1090, 625] width 58 height 41
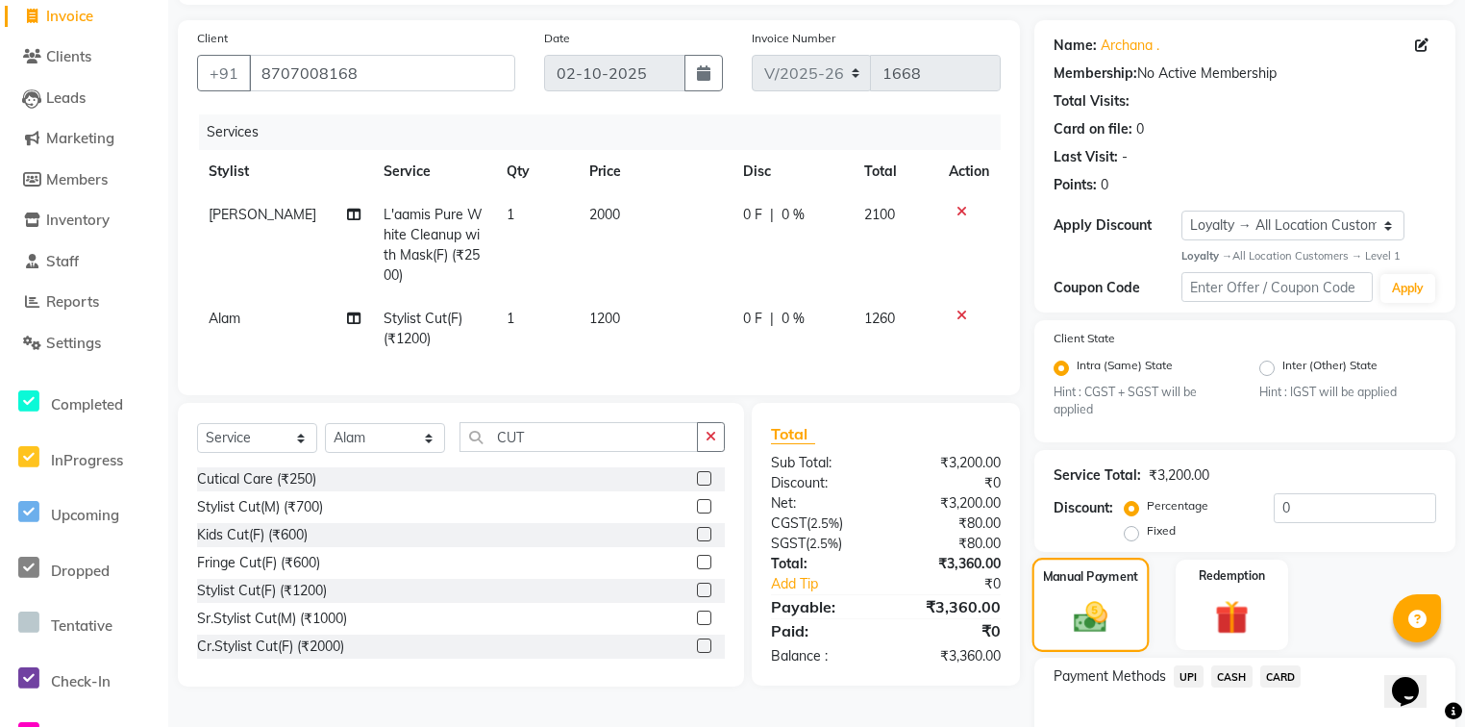
scroll to position [201, 0]
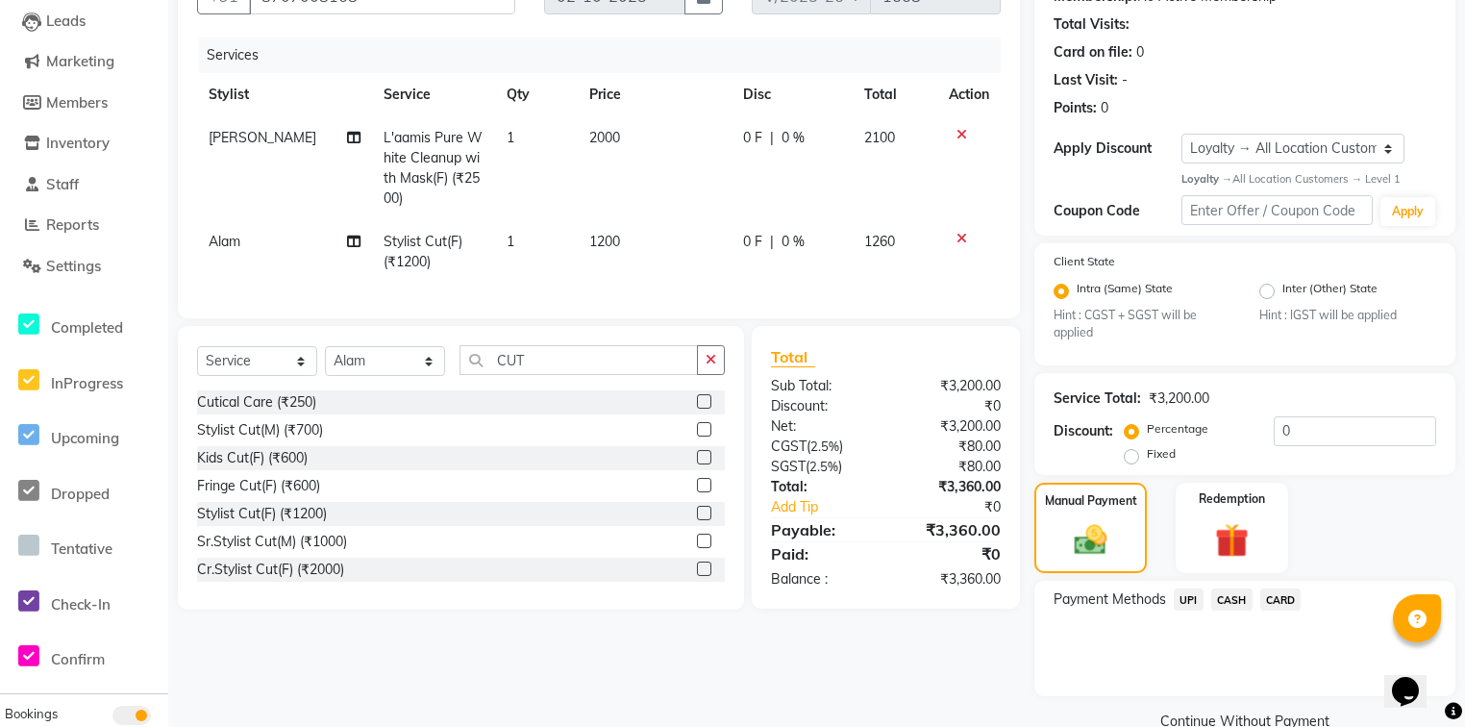
click at [1185, 601] on span "UPI" at bounding box center [1189, 599] width 30 height 22
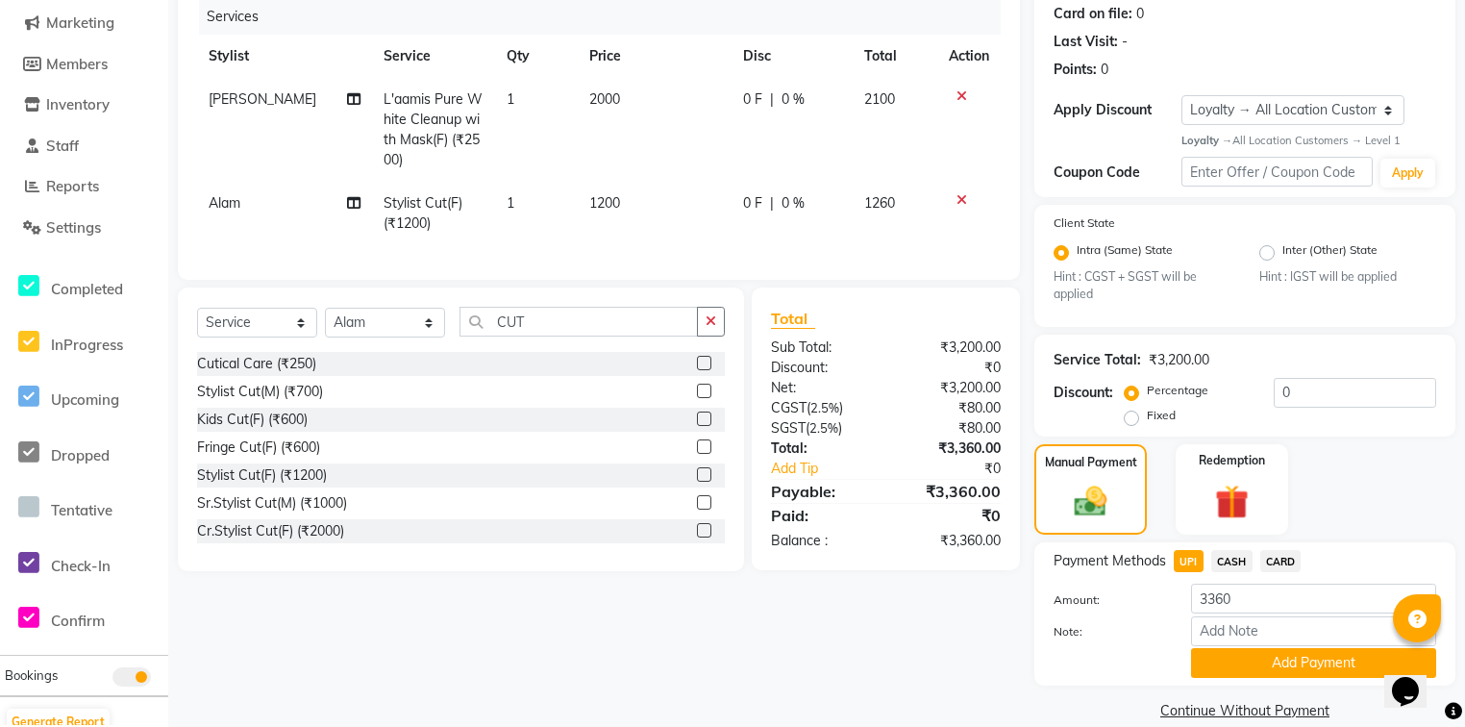
scroll to position [271, 0]
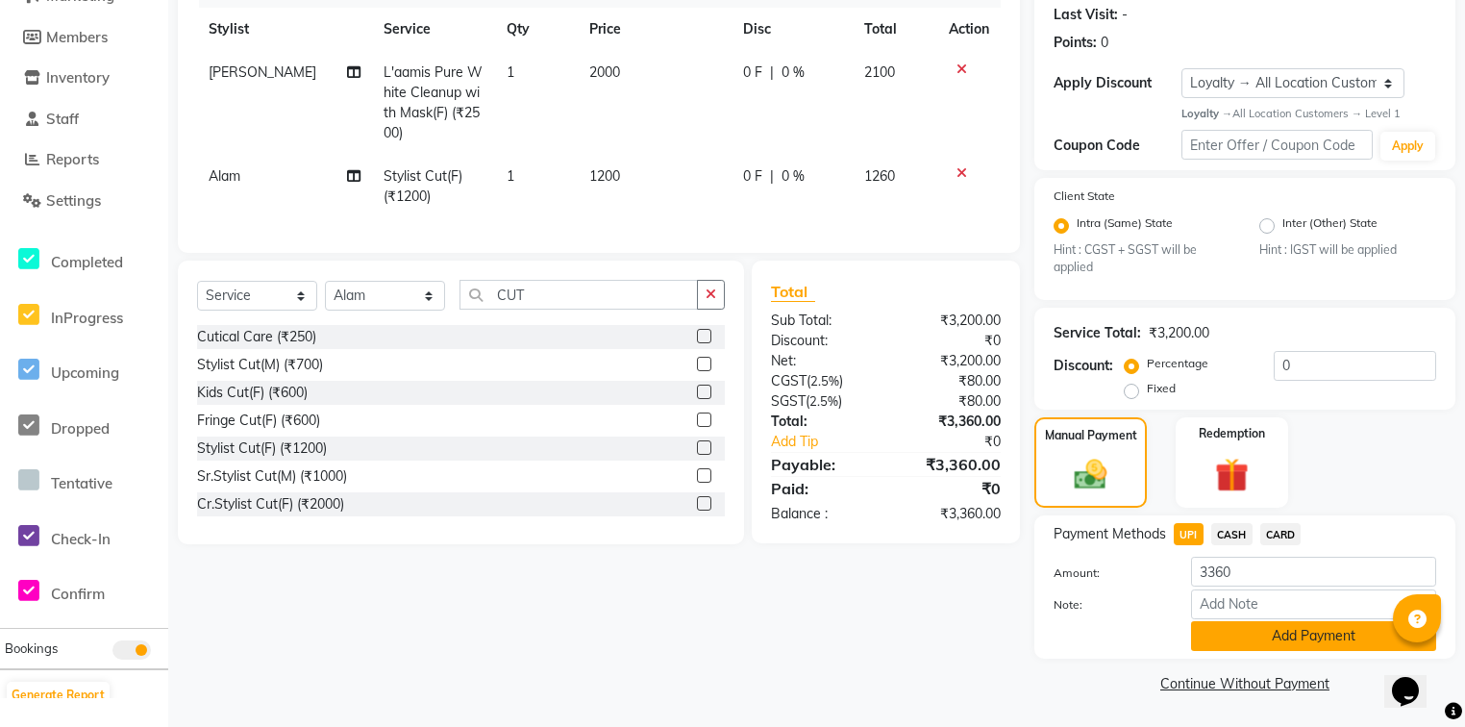
click at [1224, 638] on button "Add Payment" at bounding box center [1313, 636] width 245 height 30
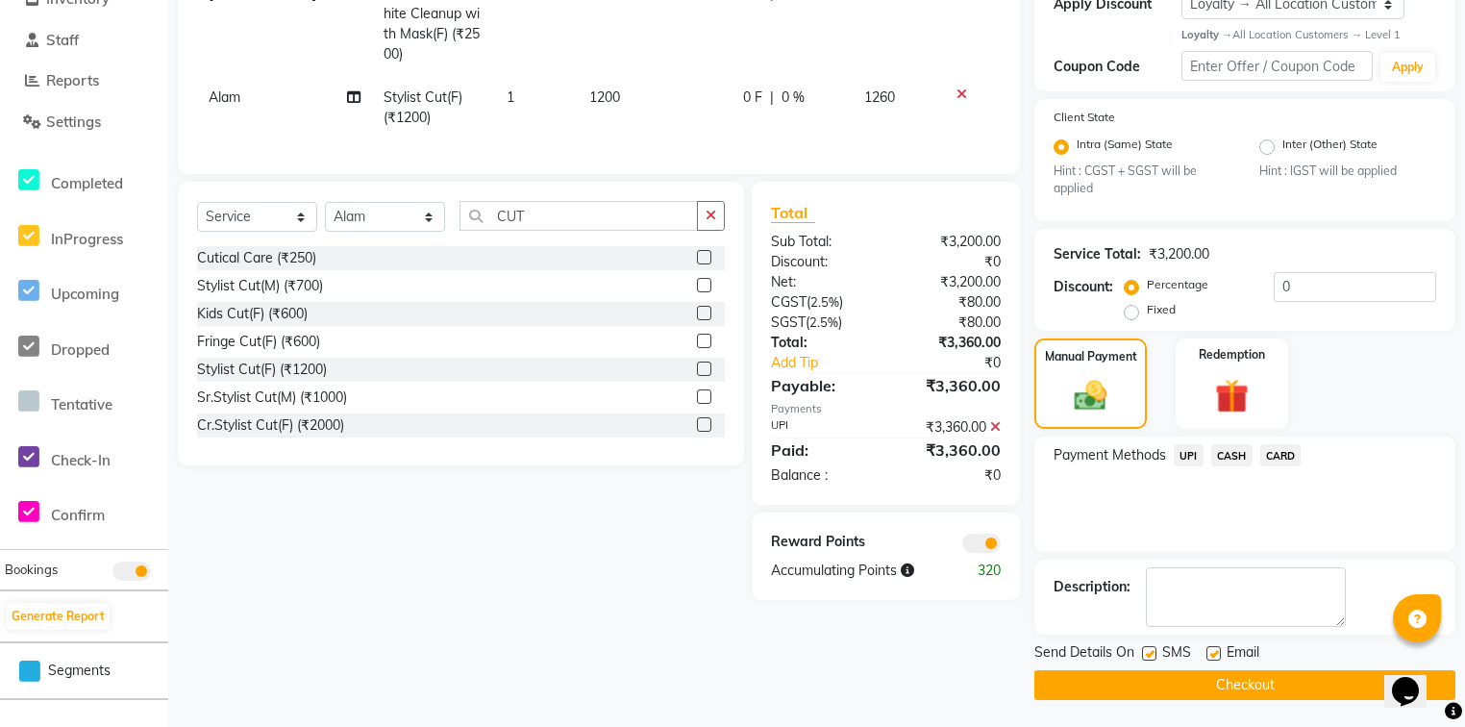
scroll to position [349, 0]
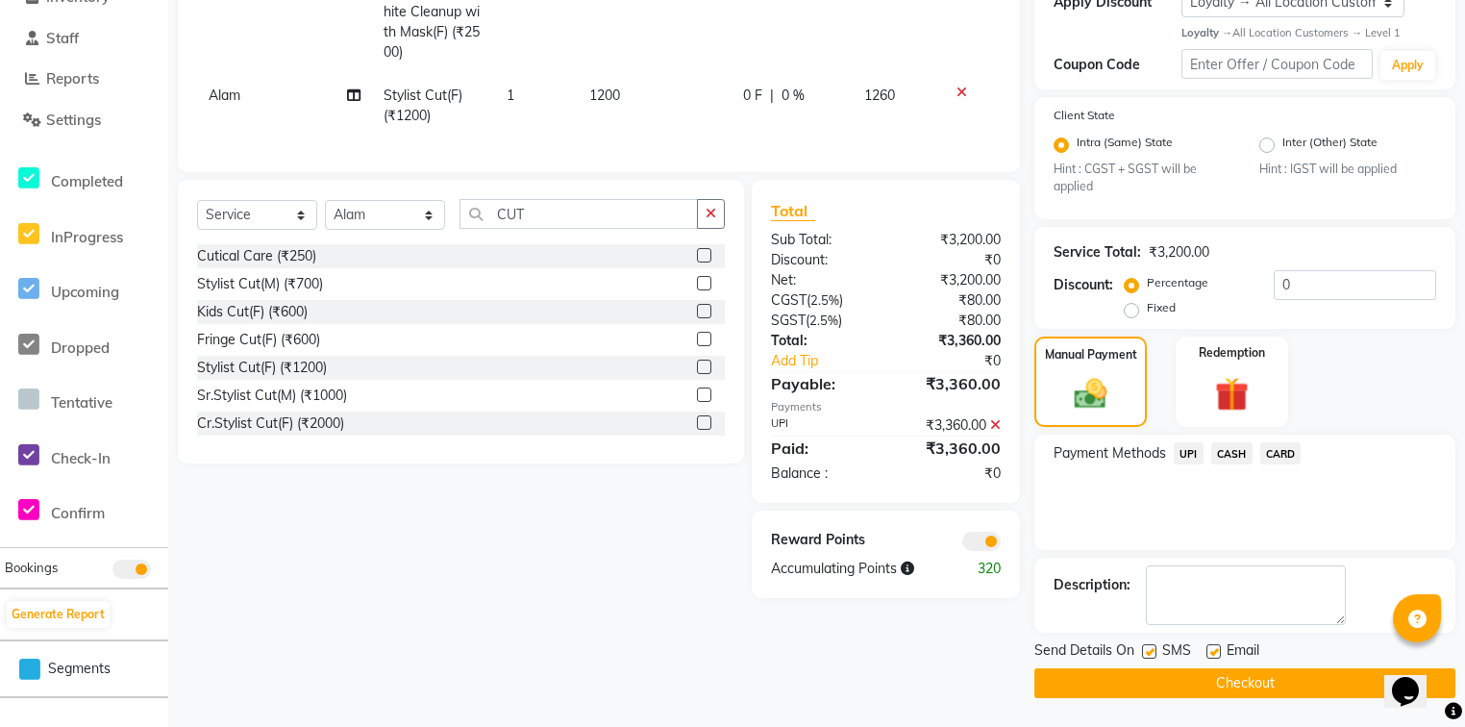
click at [1214, 654] on label at bounding box center [1213, 651] width 14 height 14
click at [1214, 654] on input "checkbox" at bounding box center [1212, 652] width 12 height 12
checkbox input "false"
click at [1213, 683] on button "Checkout" at bounding box center [1244, 683] width 421 height 30
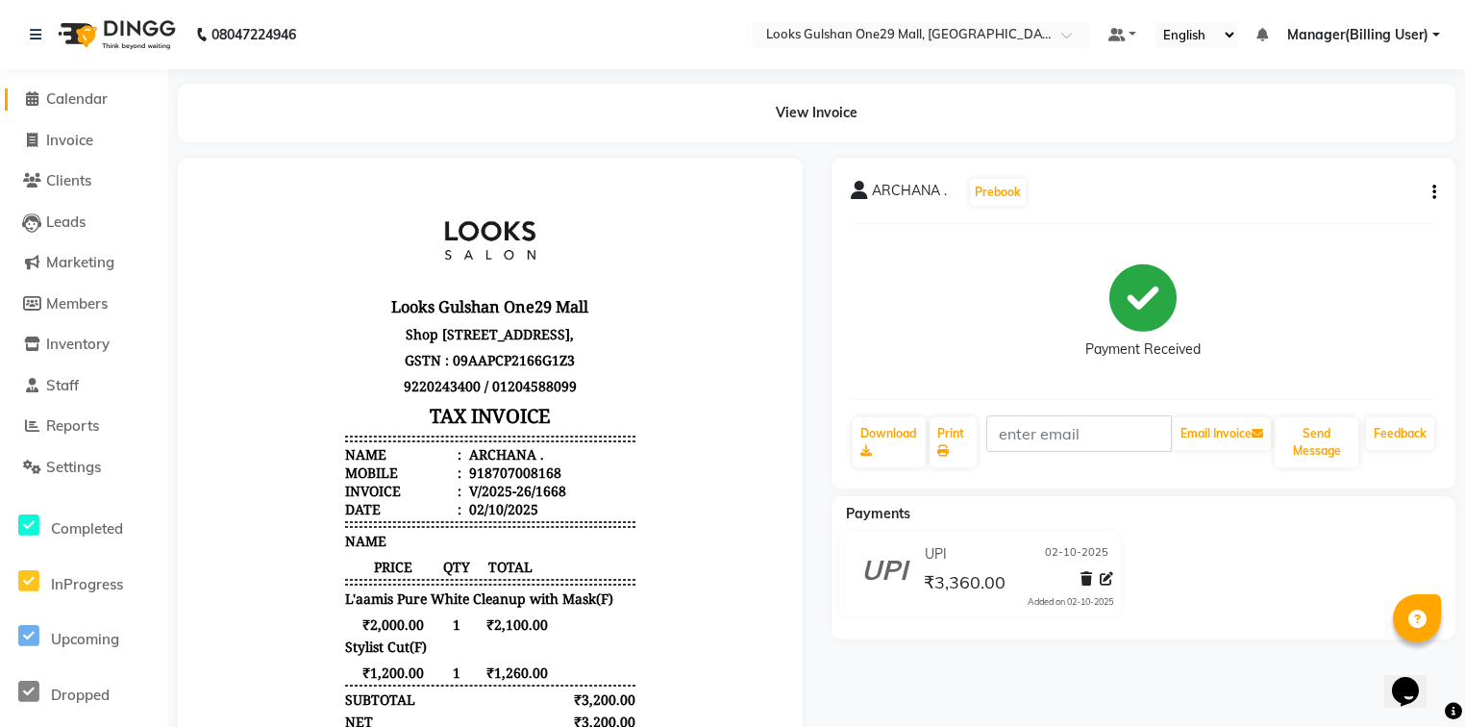
click at [81, 92] on span "Calendar" at bounding box center [77, 98] width 62 height 18
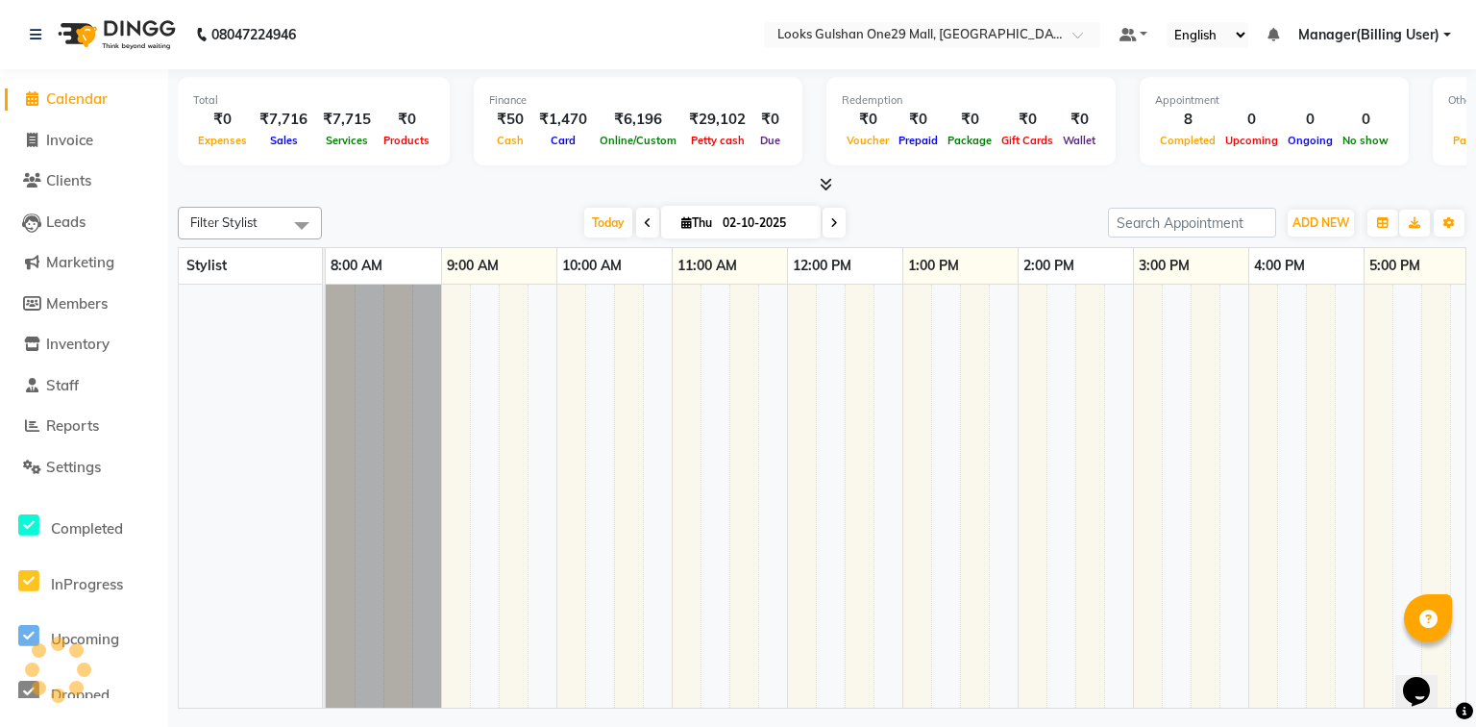
scroll to position [0, 359]
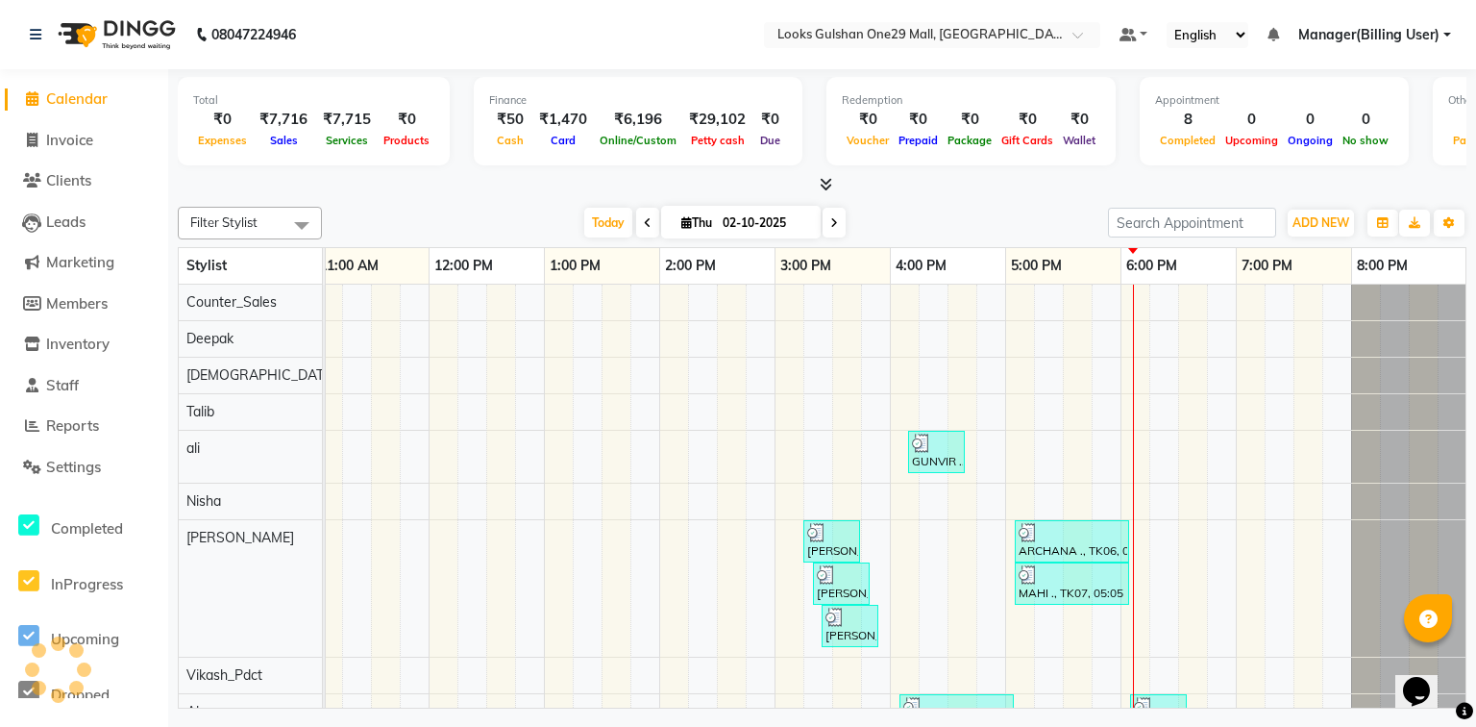
click at [379, 226] on div "Today Thu 02-10-2025" at bounding box center [715, 223] width 767 height 29
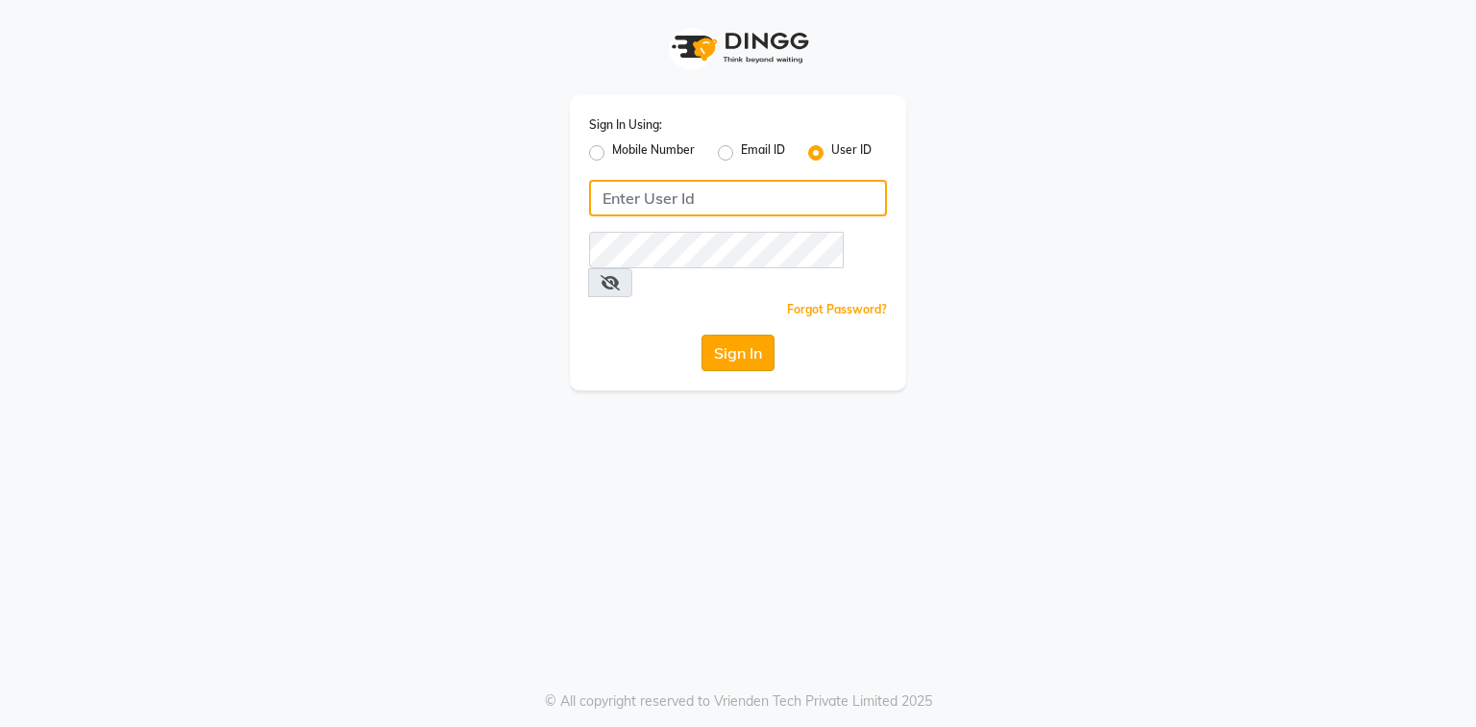
type input "e3694-01"
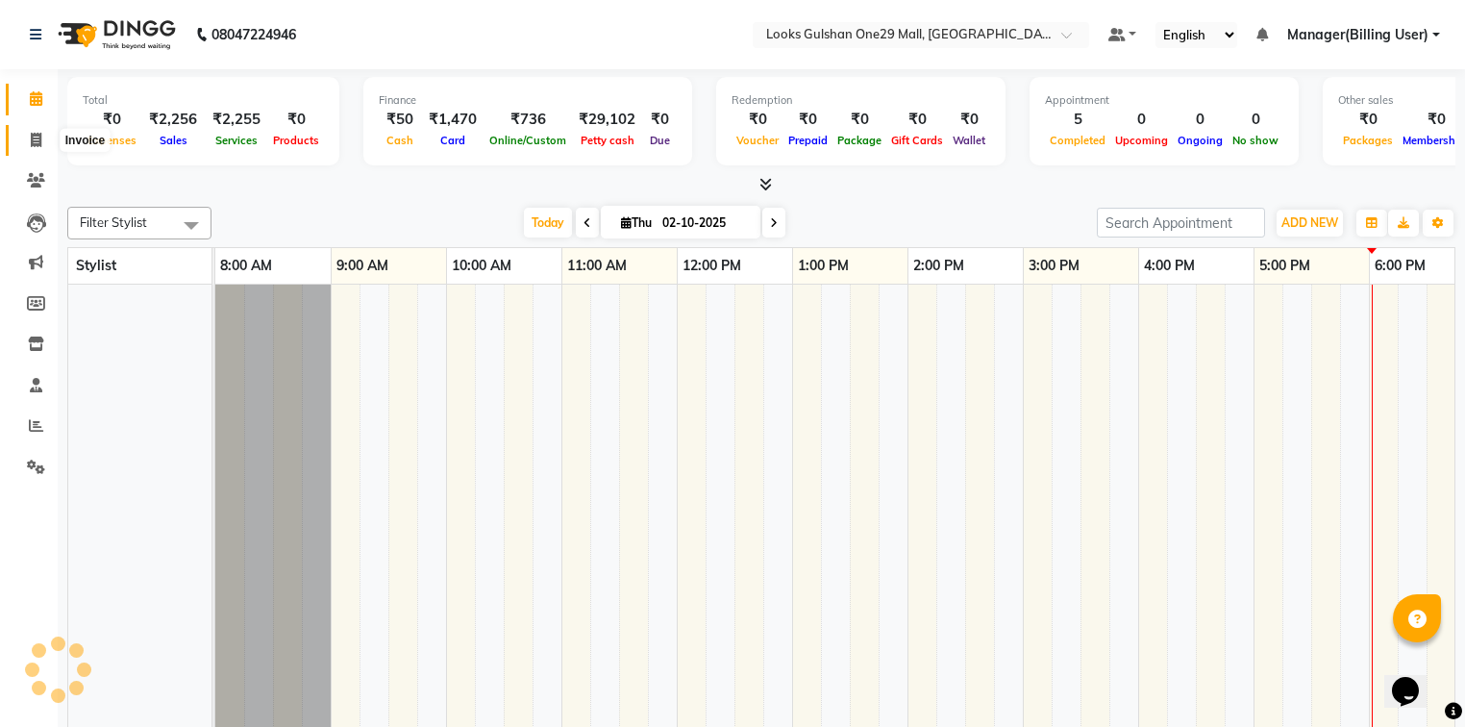
click at [34, 144] on icon at bounding box center [36, 140] width 11 height 14
select select "8337"
select select "service"
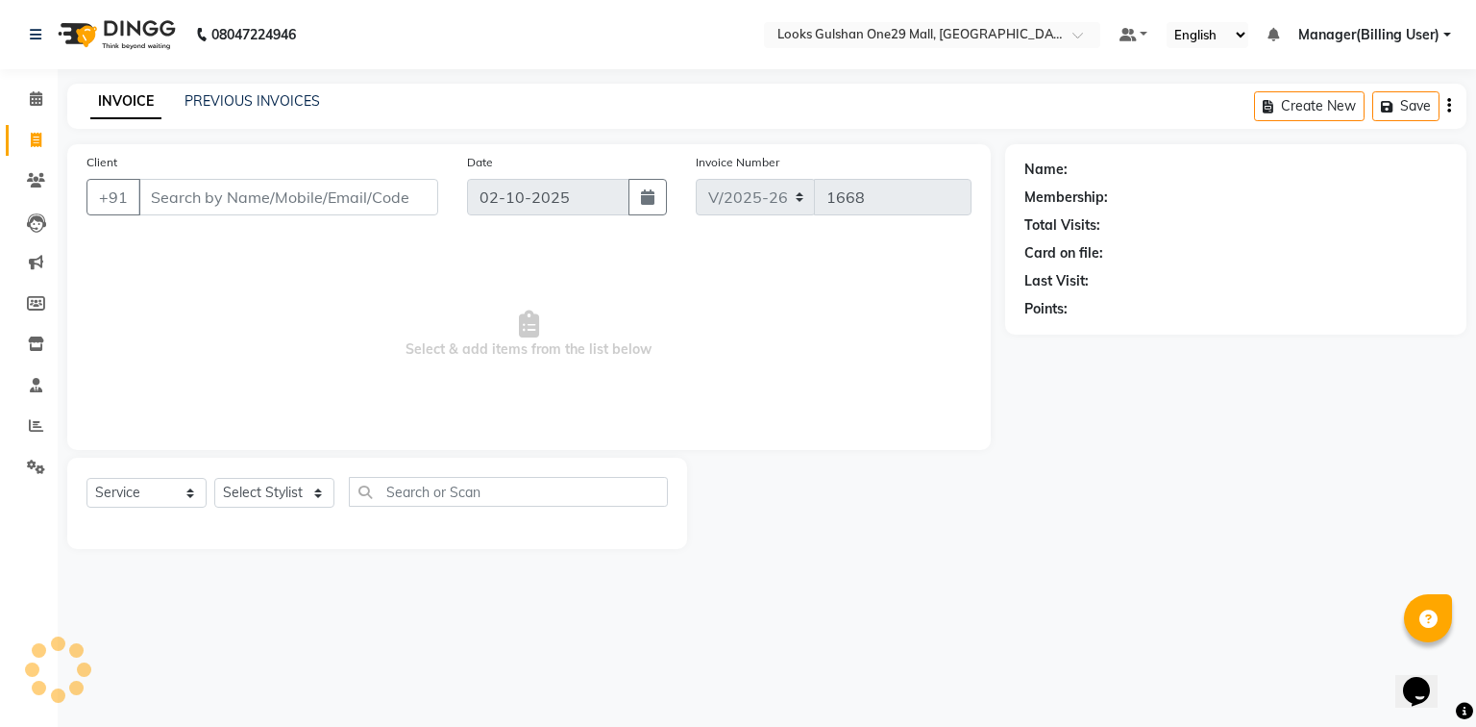
click at [230, 207] on input "Client" at bounding box center [288, 197] width 300 height 37
select select "80996"
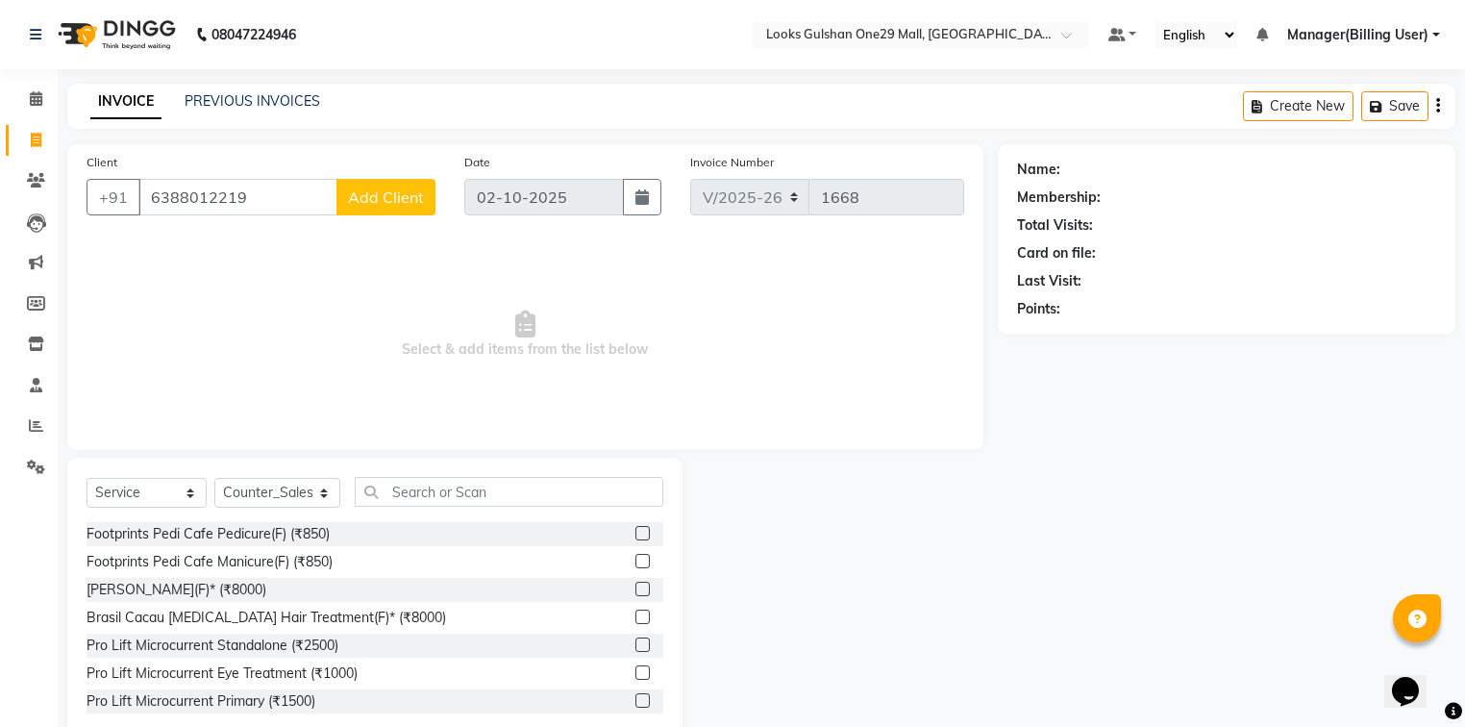
type input "6388012219"
click at [383, 197] on span "Add Client" at bounding box center [386, 196] width 76 height 19
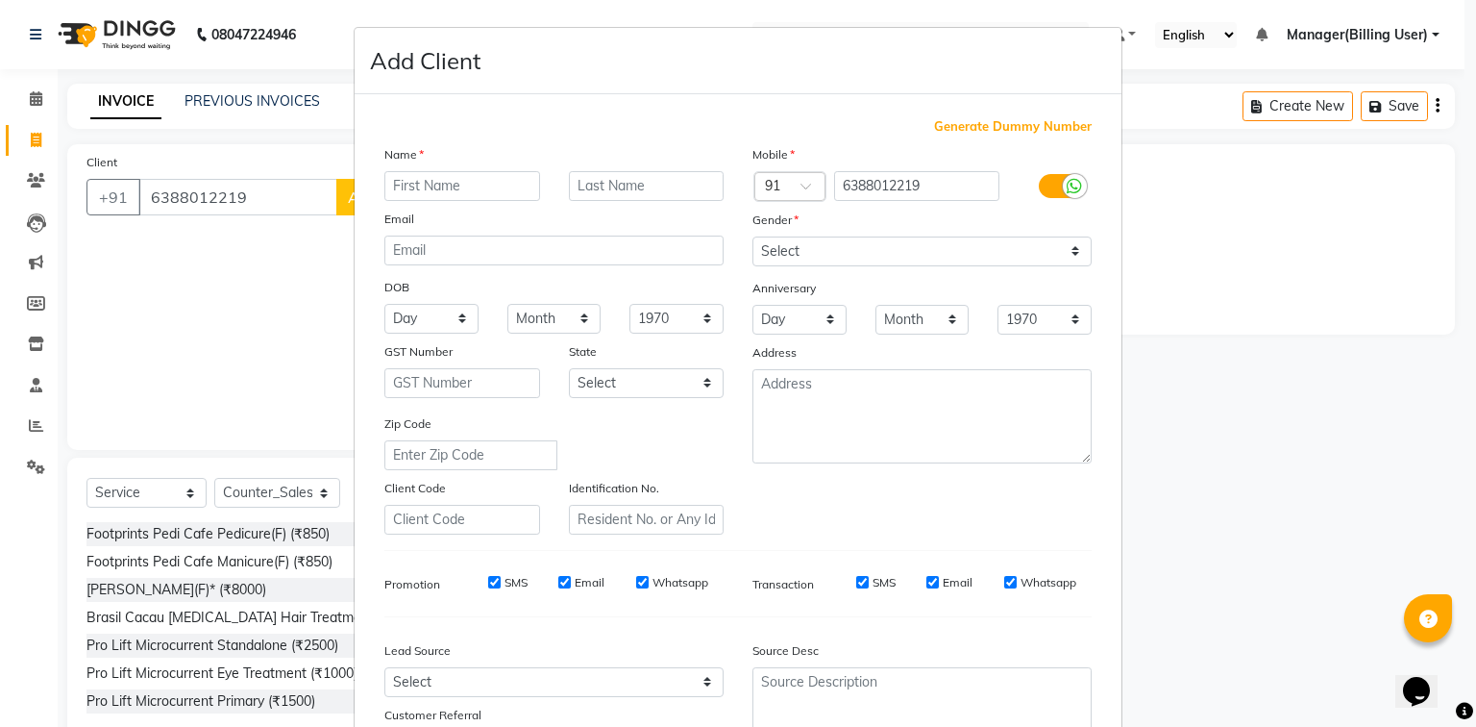
click at [394, 187] on input "text" at bounding box center [462, 186] width 156 height 30
type input "MAHI"
type input "T"
click at [603, 194] on input "T" at bounding box center [647, 186] width 156 height 30
type input "."
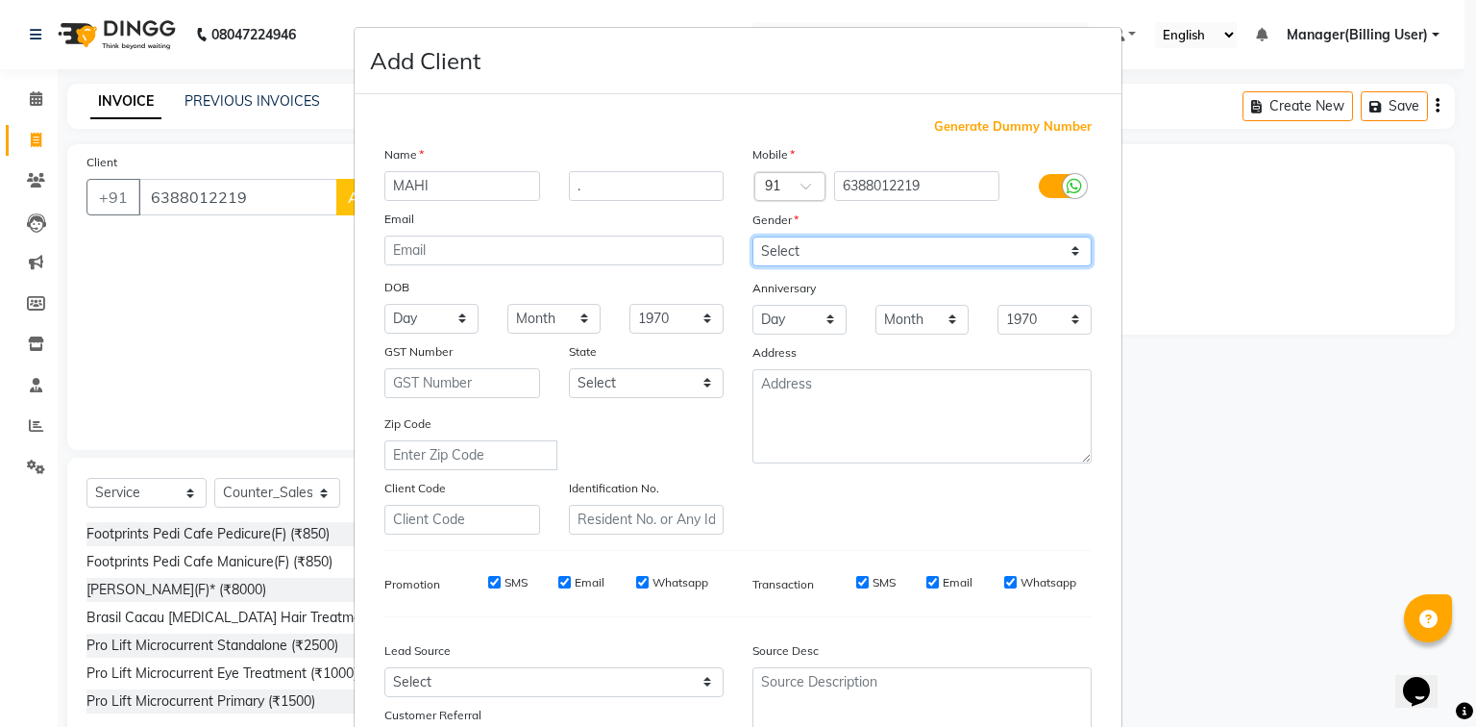
click at [809, 247] on select "Select [DEMOGRAPHIC_DATA] [DEMOGRAPHIC_DATA] Other Prefer Not To Say" at bounding box center [922, 251] width 339 height 30
select select "[DEMOGRAPHIC_DATA]"
click at [753, 237] on select "Select [DEMOGRAPHIC_DATA] [DEMOGRAPHIC_DATA] Other Prefer Not To Say" at bounding box center [922, 251] width 339 height 30
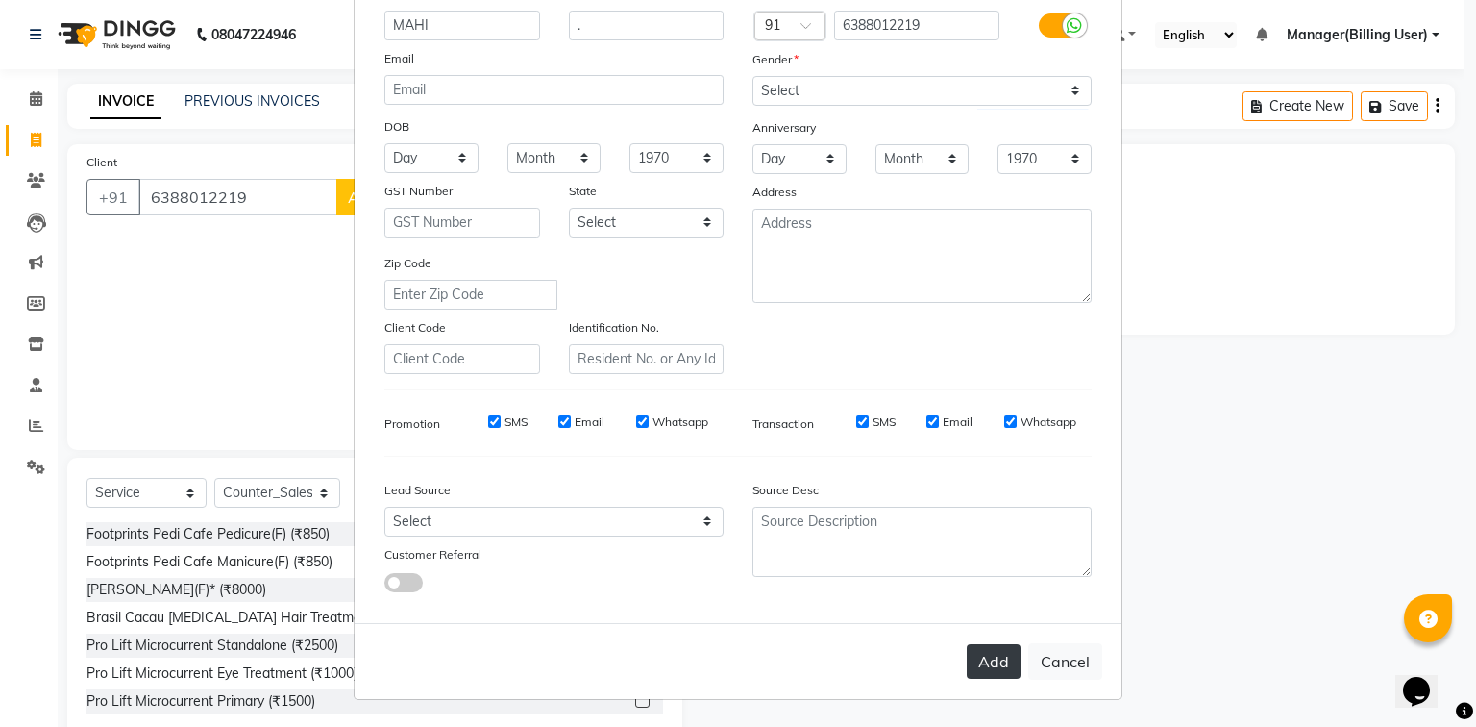
click at [997, 665] on button "Add" at bounding box center [994, 661] width 54 height 35
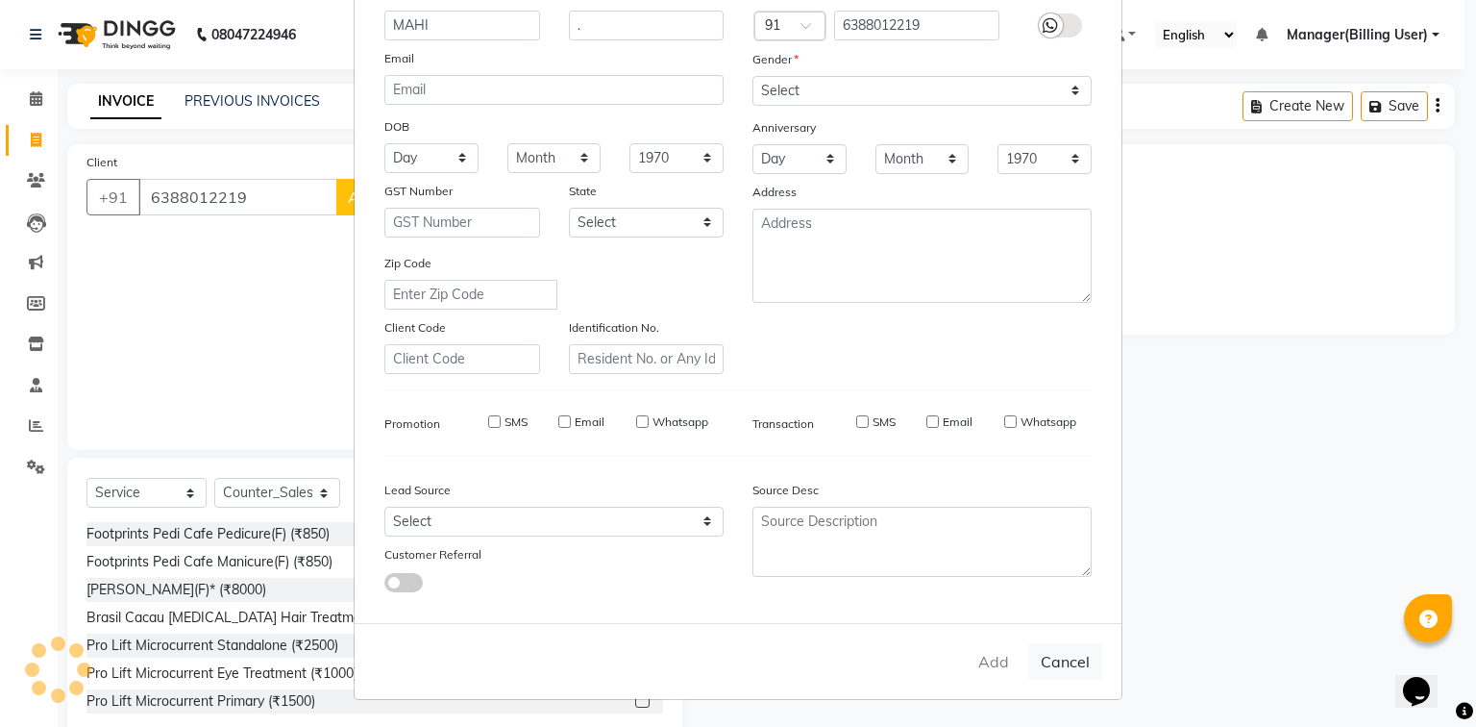
select select
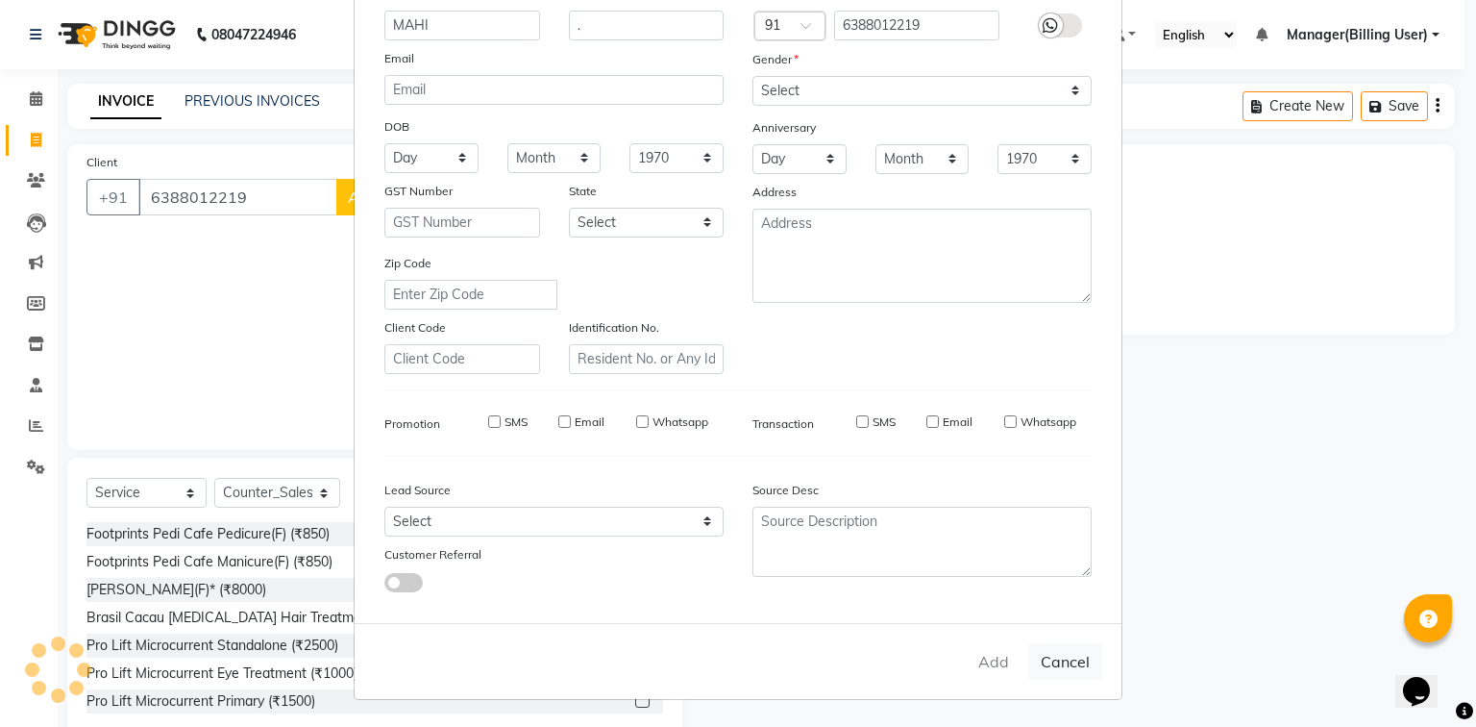
select select
checkbox input "false"
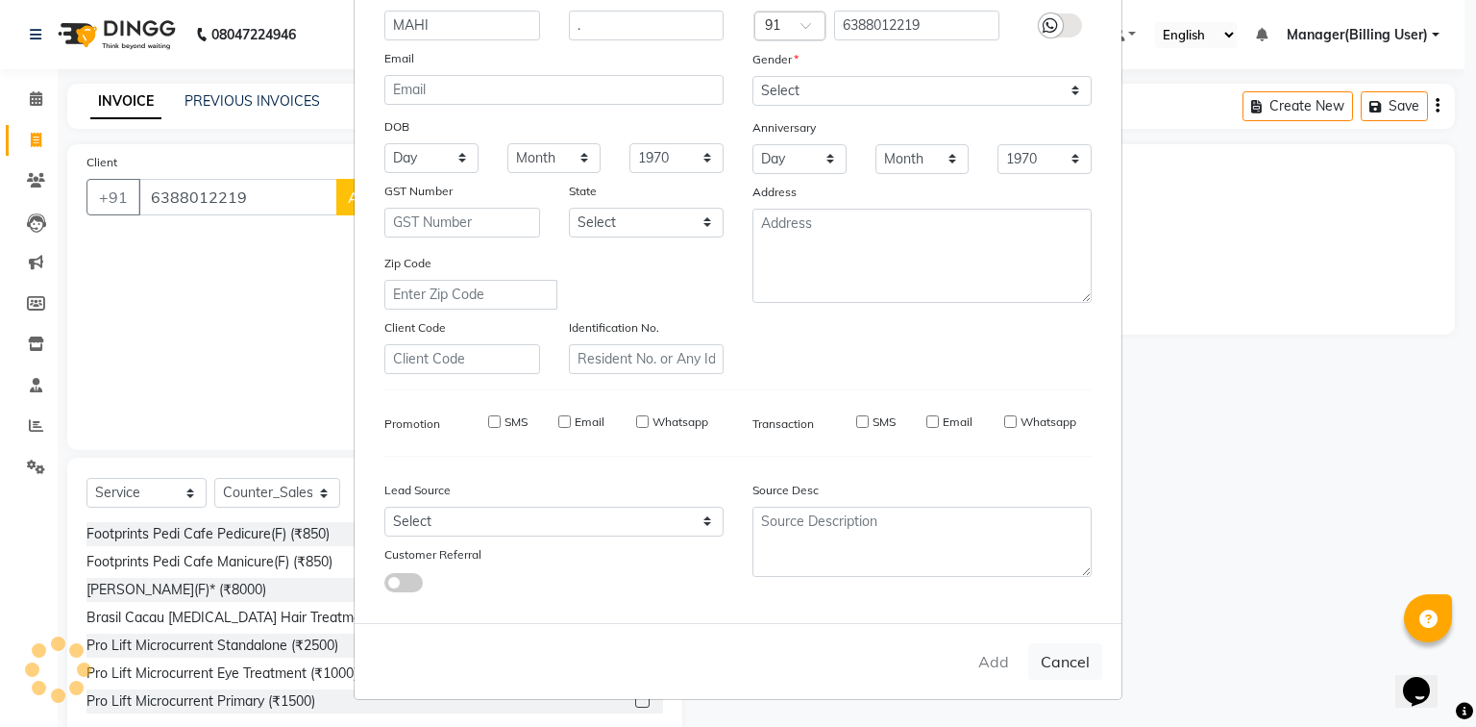
checkbox input "false"
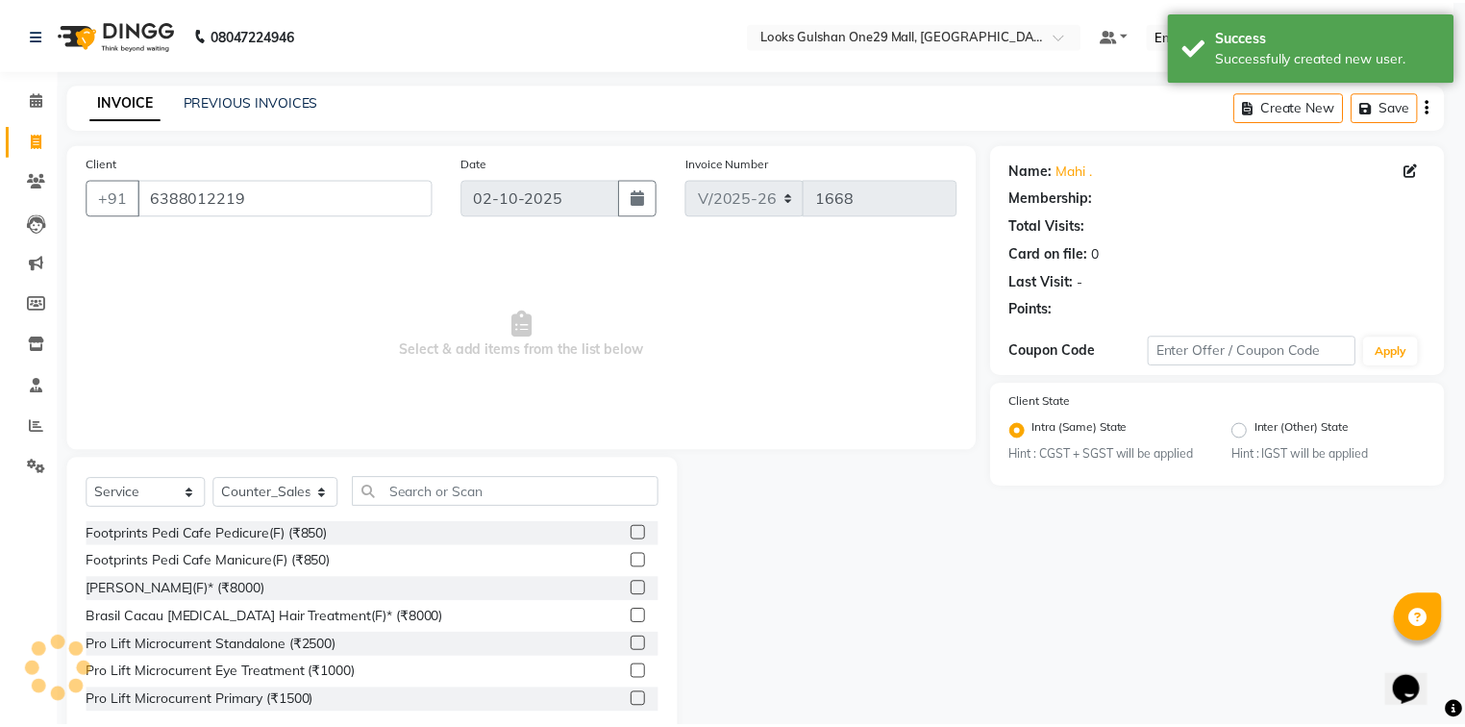
scroll to position [0, 0]
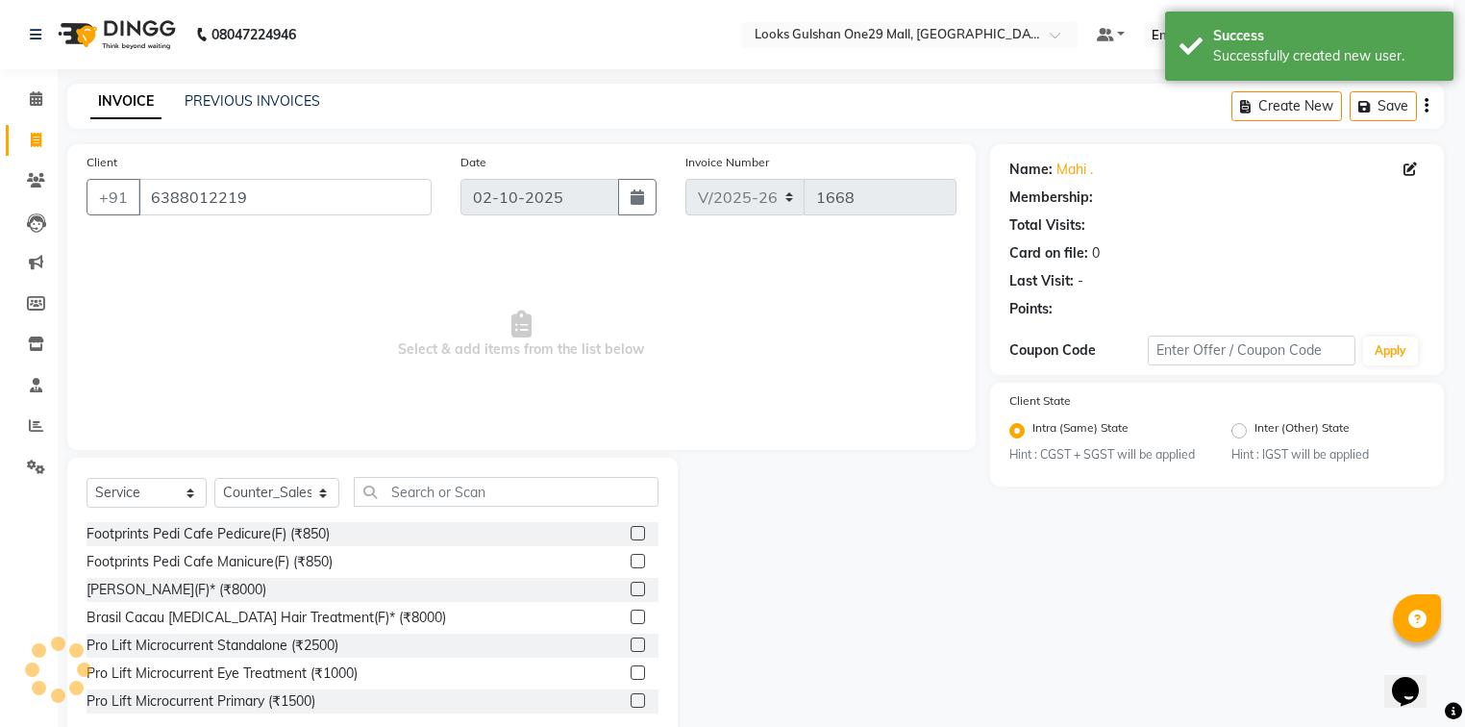
select select "1: Object"
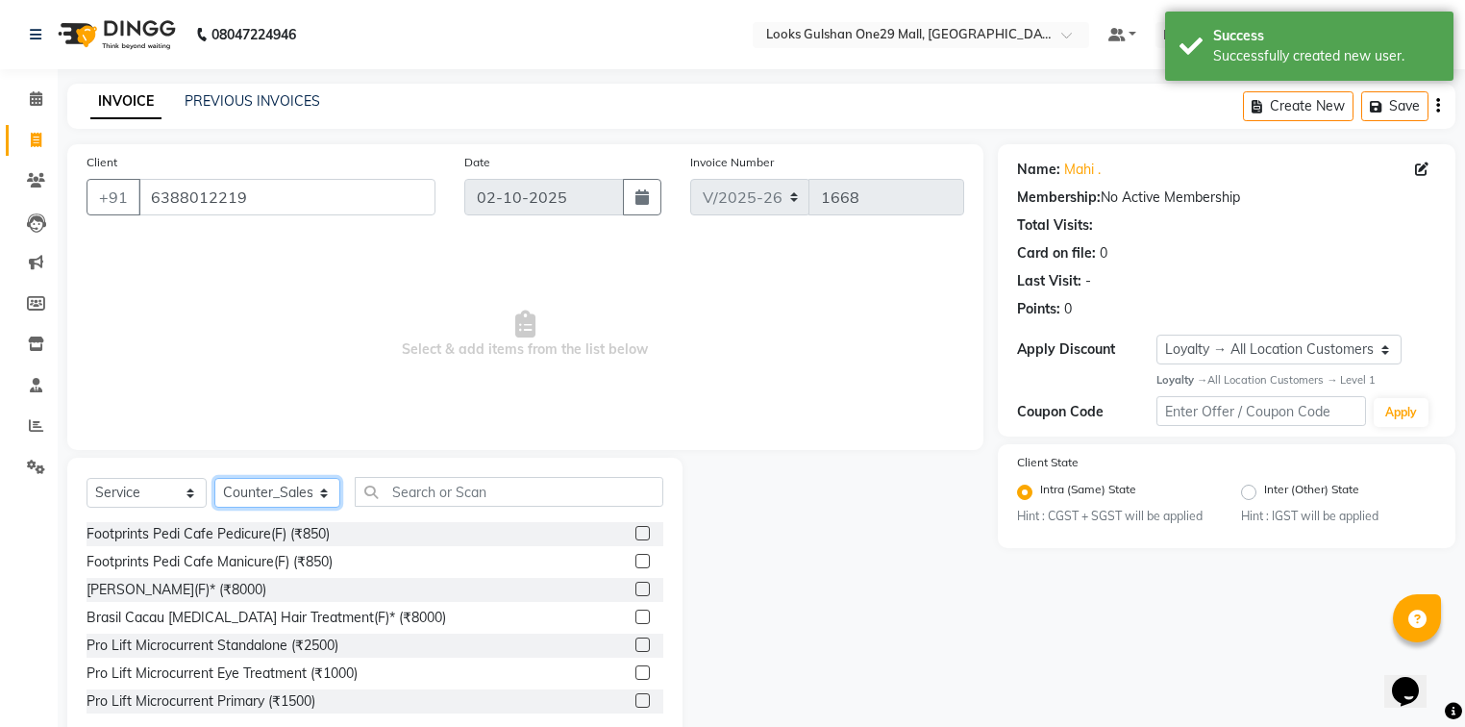
click at [300, 505] on select "Select Stylist [PERSON_NAME] Counter_Sales Deepak Farmaan [PERSON_NAME] Manager…" at bounding box center [277, 493] width 126 height 30
select select "80997"
click at [214, 479] on select "Select Stylist [PERSON_NAME] Counter_Sales Deepak Farmaan [PERSON_NAME] Manager…" at bounding box center [277, 493] width 126 height 30
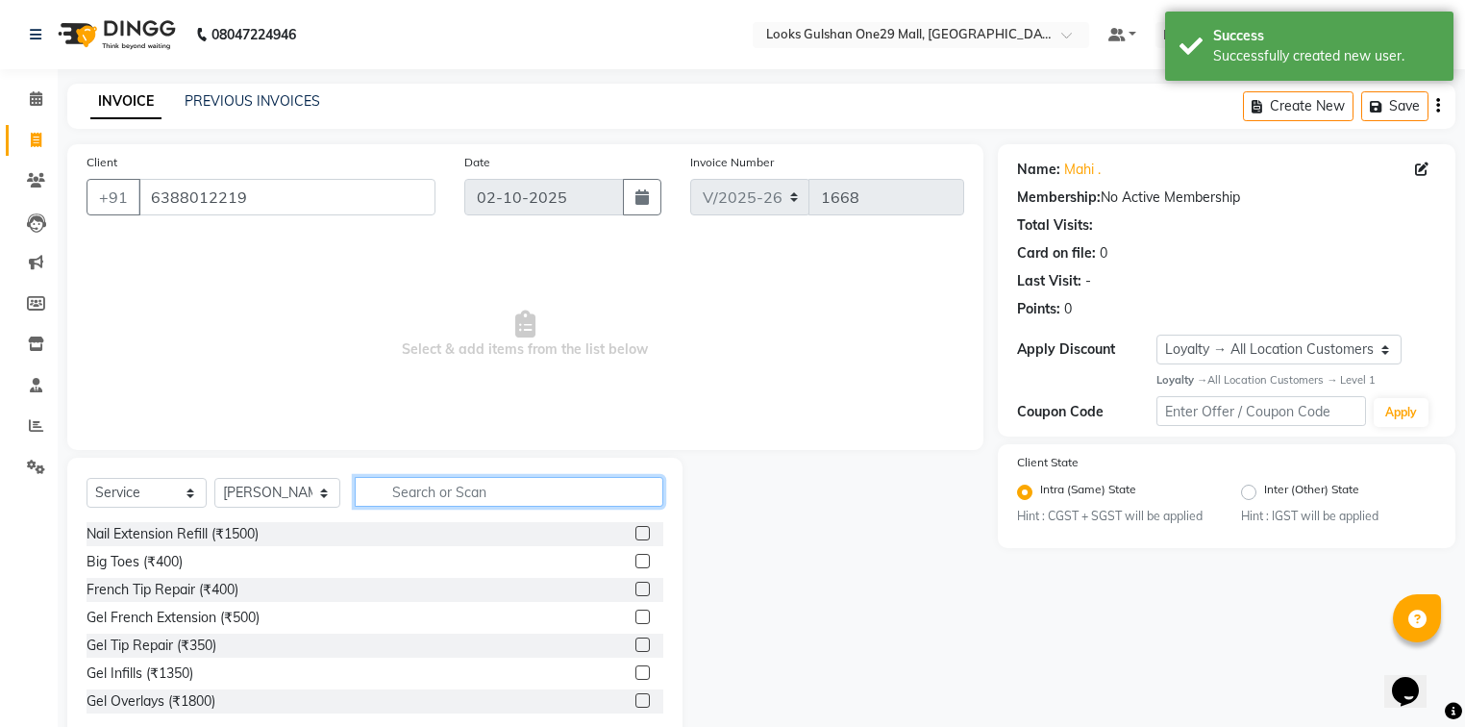
click at [489, 496] on input "text" at bounding box center [509, 492] width 309 height 30
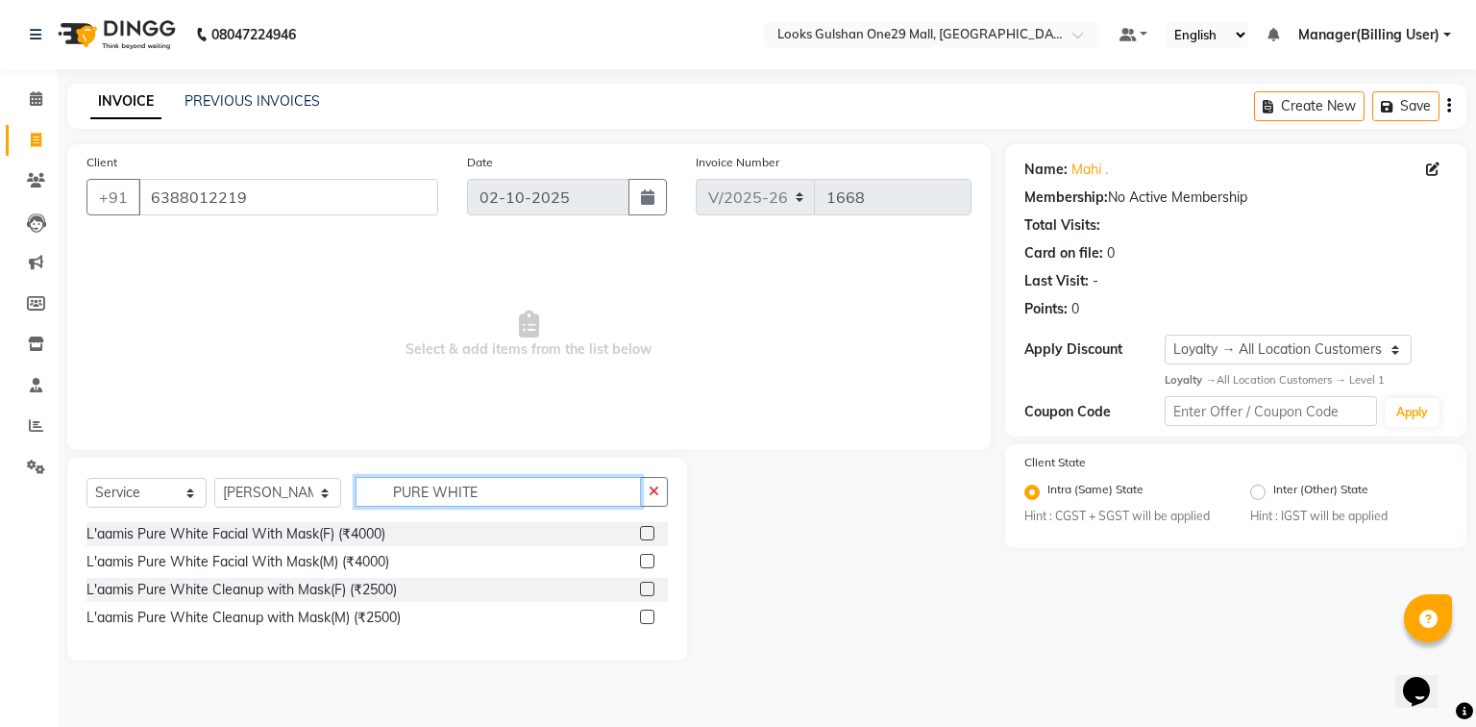
type input "PURE WHITE"
click at [649, 590] on label at bounding box center [647, 588] width 14 height 14
click at [649, 590] on input "checkbox" at bounding box center [646, 589] width 12 height 12
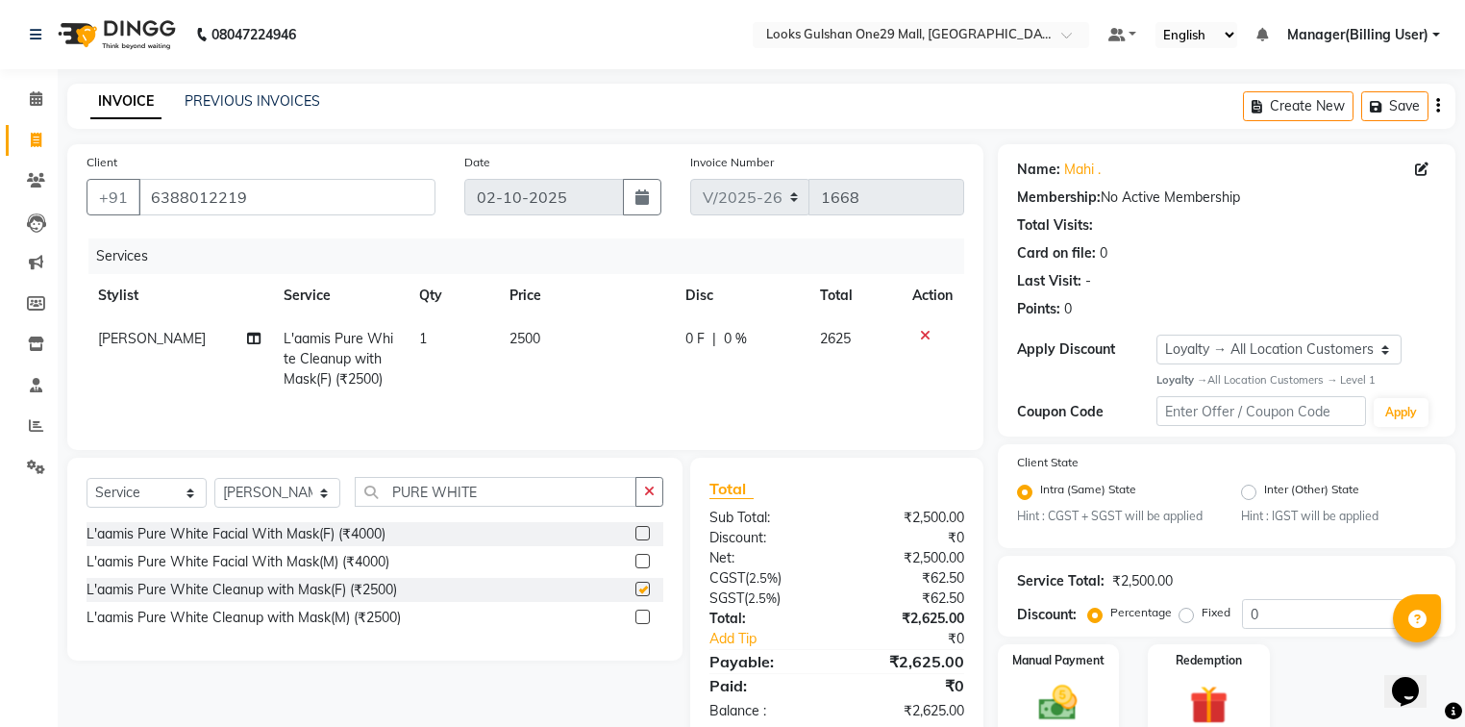
checkbox input "false"
click at [540, 349] on td "2500" at bounding box center [586, 359] width 177 height 84
select select "80997"
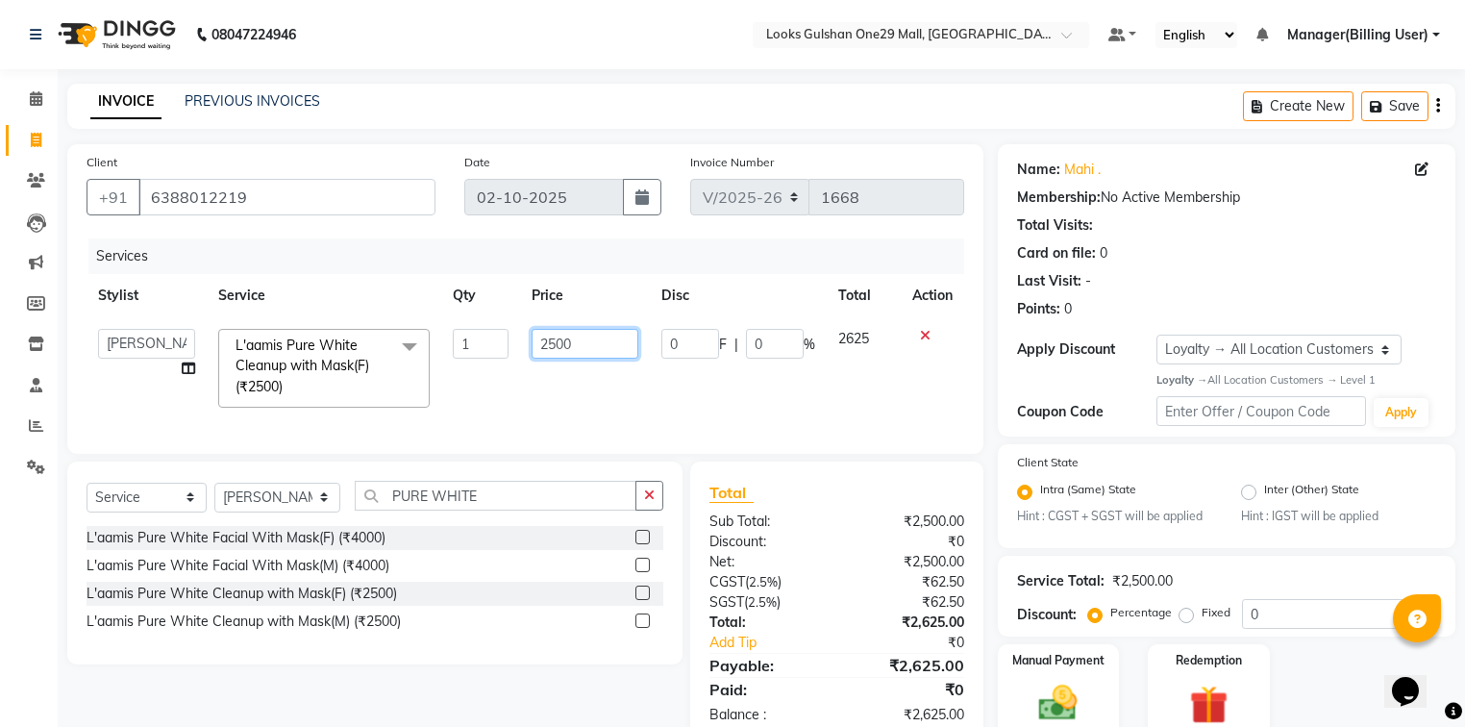
click at [541, 348] on input "2500" at bounding box center [585, 344] width 107 height 30
type input "2000"
click at [757, 400] on td "0 F | 0 %" at bounding box center [738, 368] width 177 height 102
select select "80997"
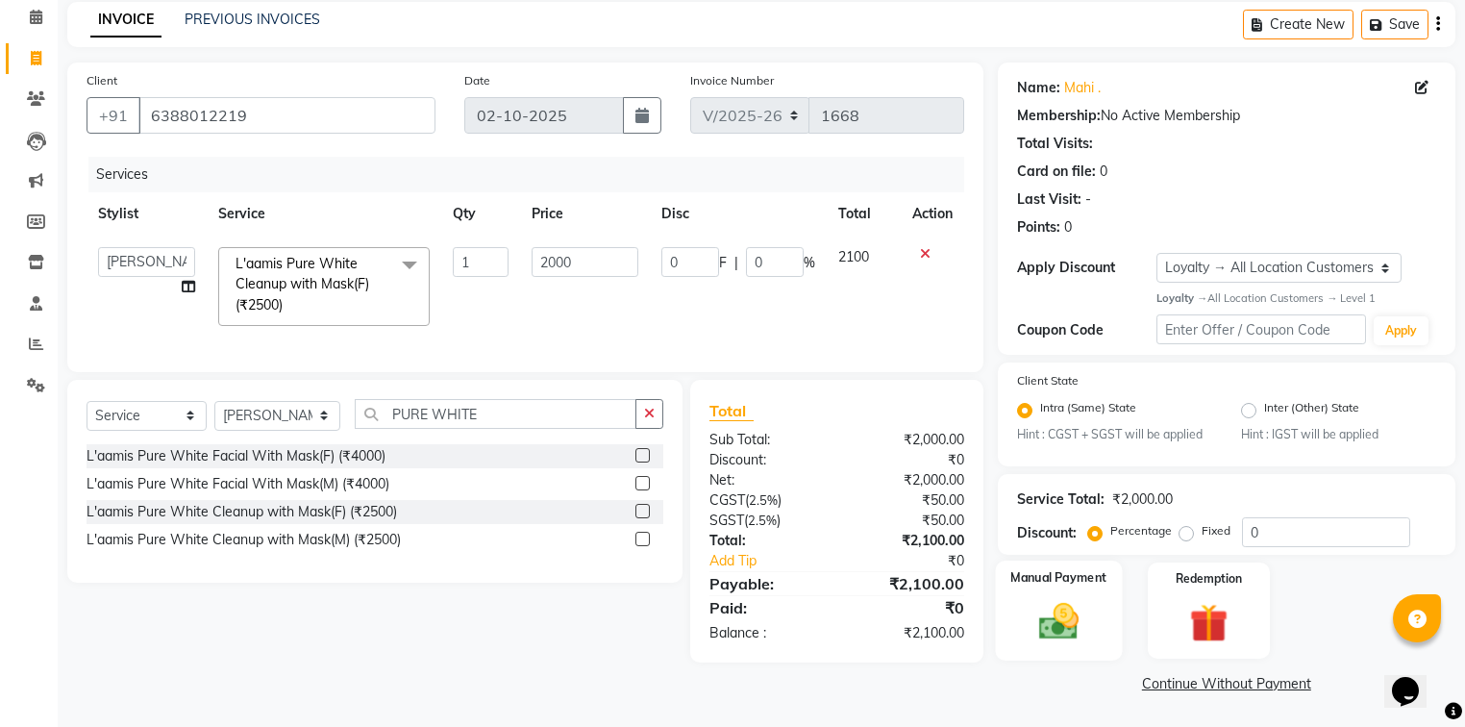
click at [1058, 604] on img at bounding box center [1058, 622] width 65 height 46
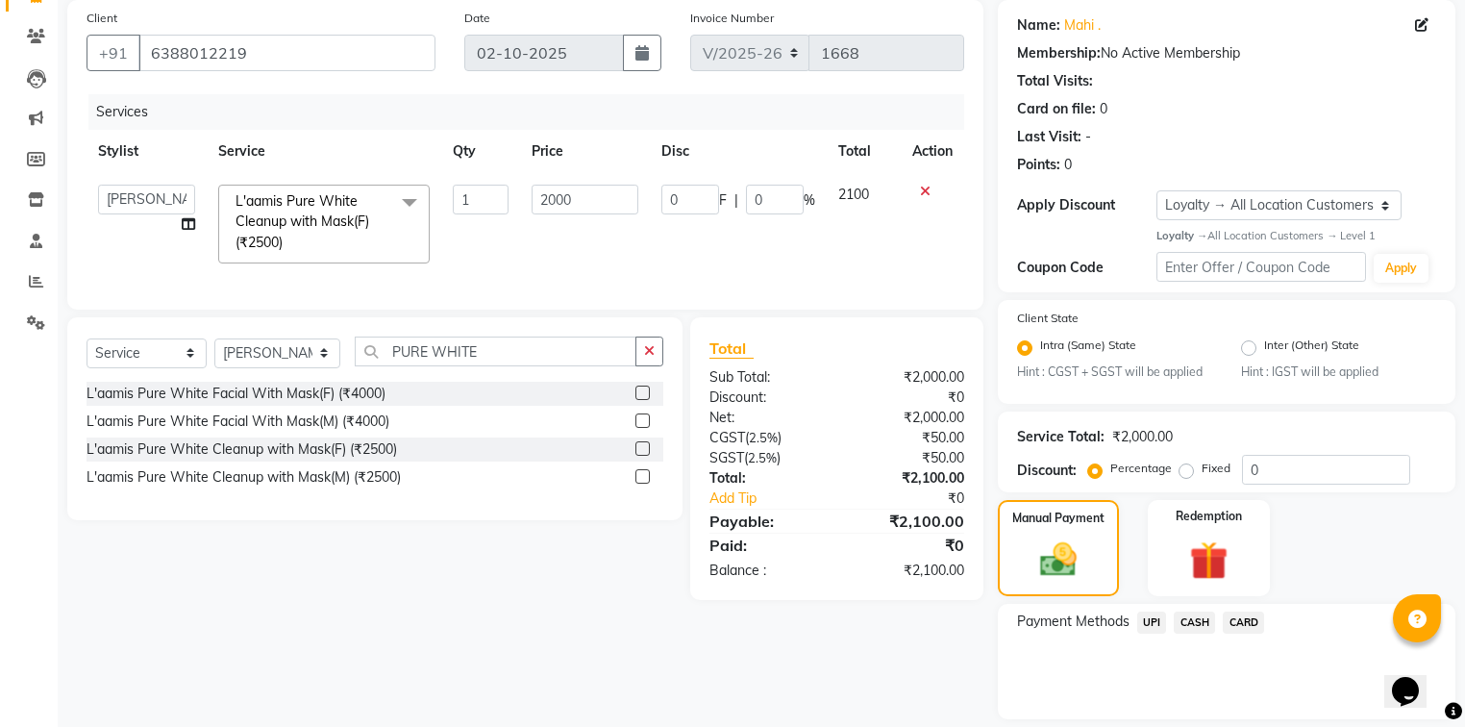
scroll to position [207, 0]
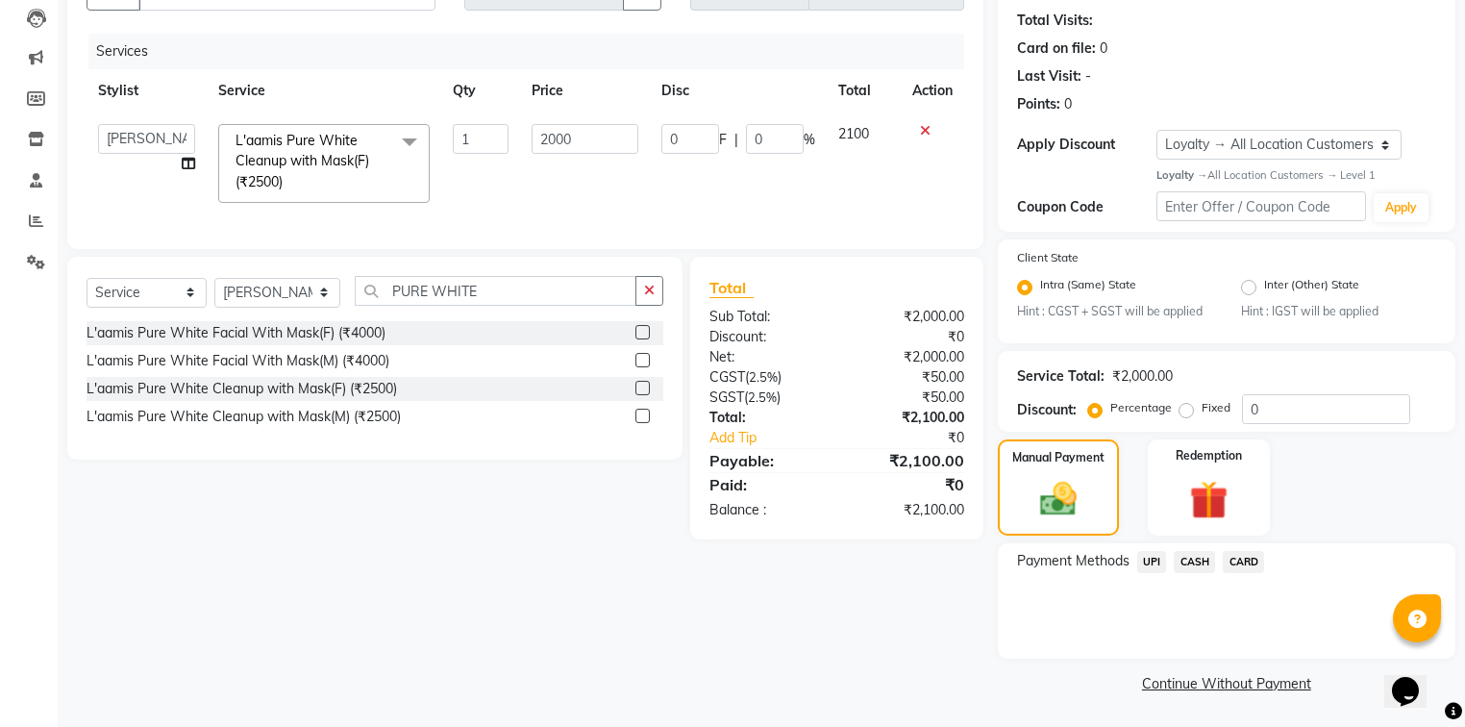
click at [1146, 561] on span "UPI" at bounding box center [1152, 562] width 30 height 22
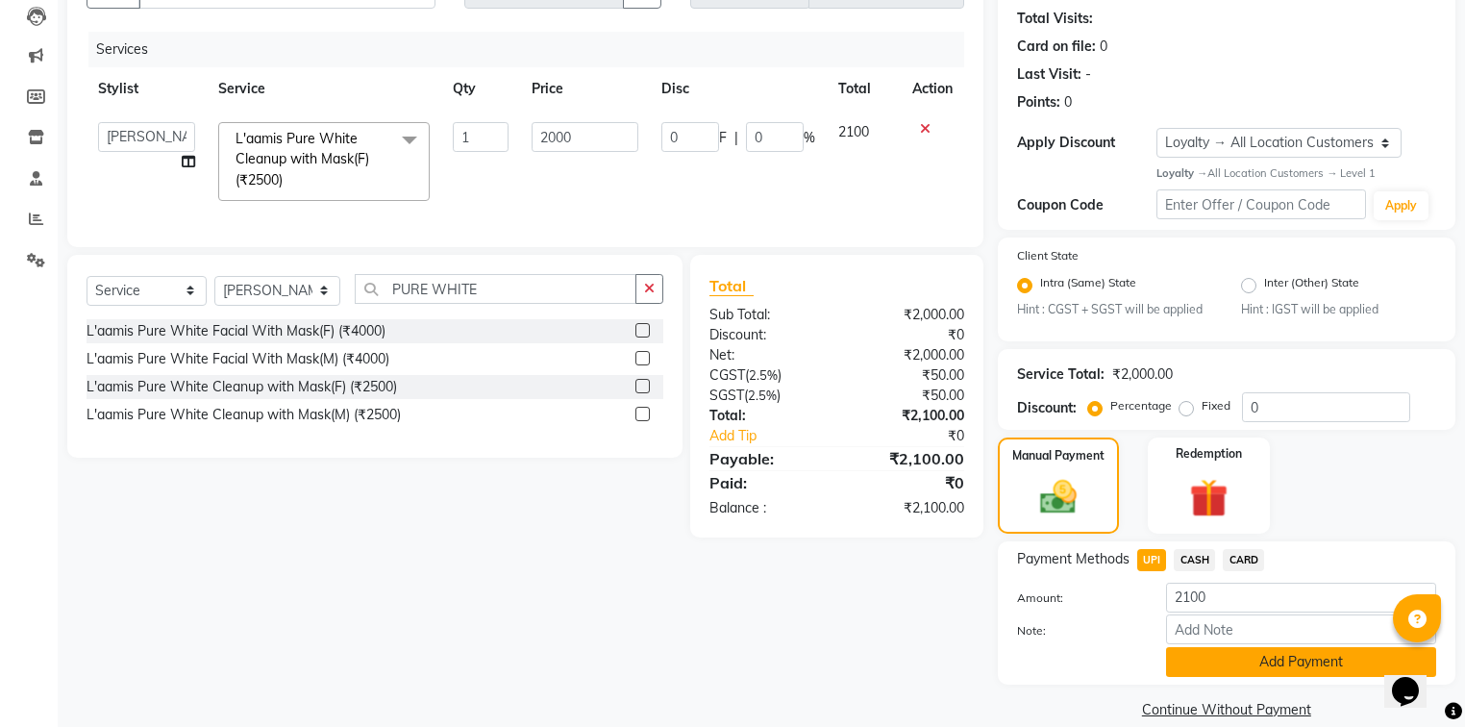
click at [1197, 665] on button "Add Payment" at bounding box center [1301, 662] width 270 height 30
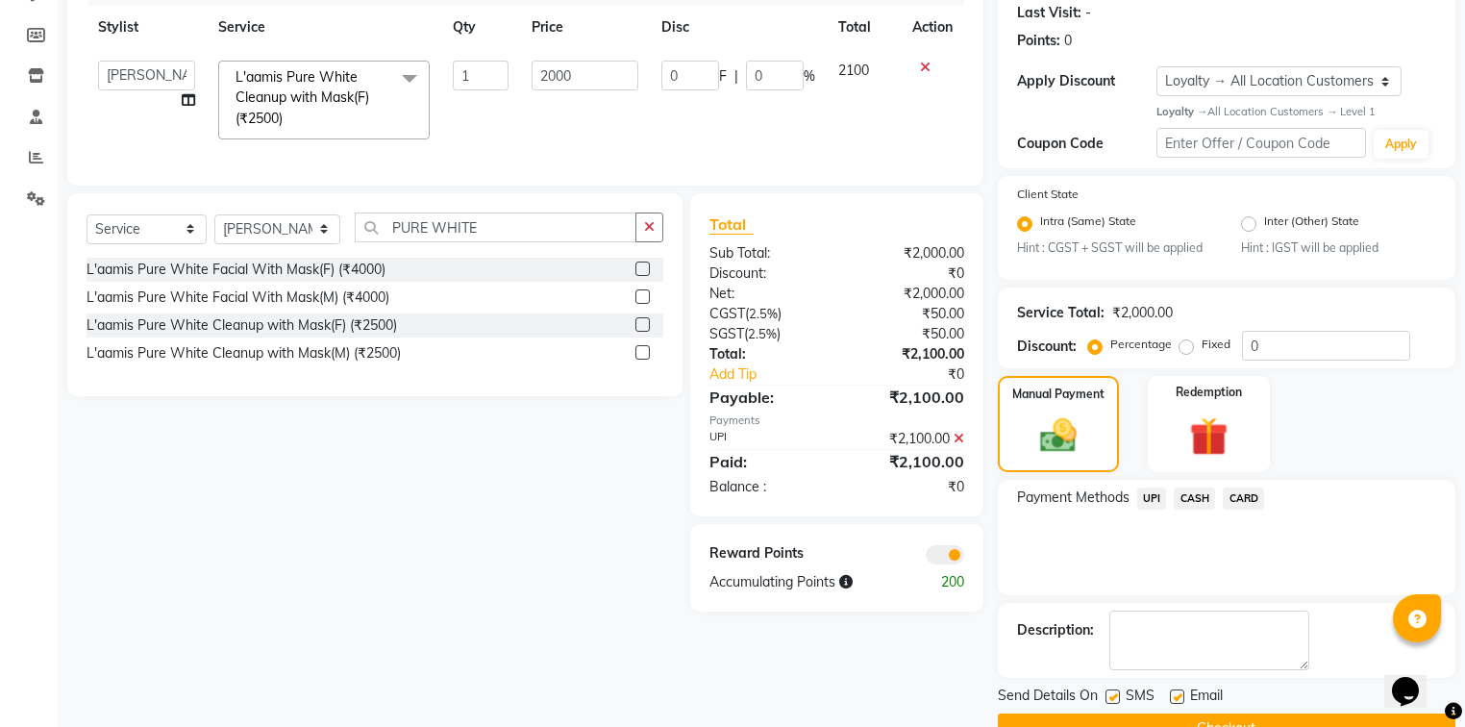
scroll to position [314, 0]
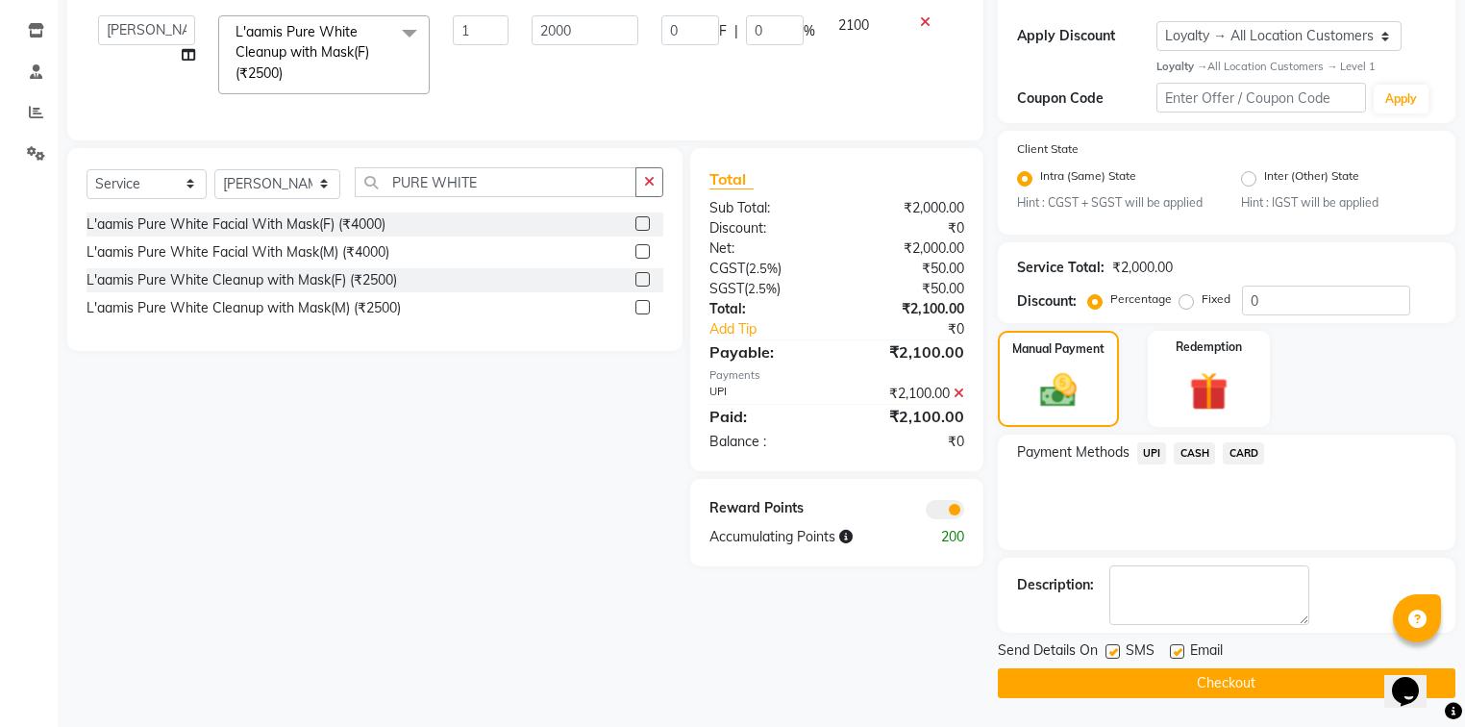
click at [1171, 656] on label at bounding box center [1177, 651] width 14 height 14
click at [1171, 656] on input "checkbox" at bounding box center [1176, 652] width 12 height 12
checkbox input "false"
click at [1198, 683] on button "Checkout" at bounding box center [1227, 683] width 458 height 30
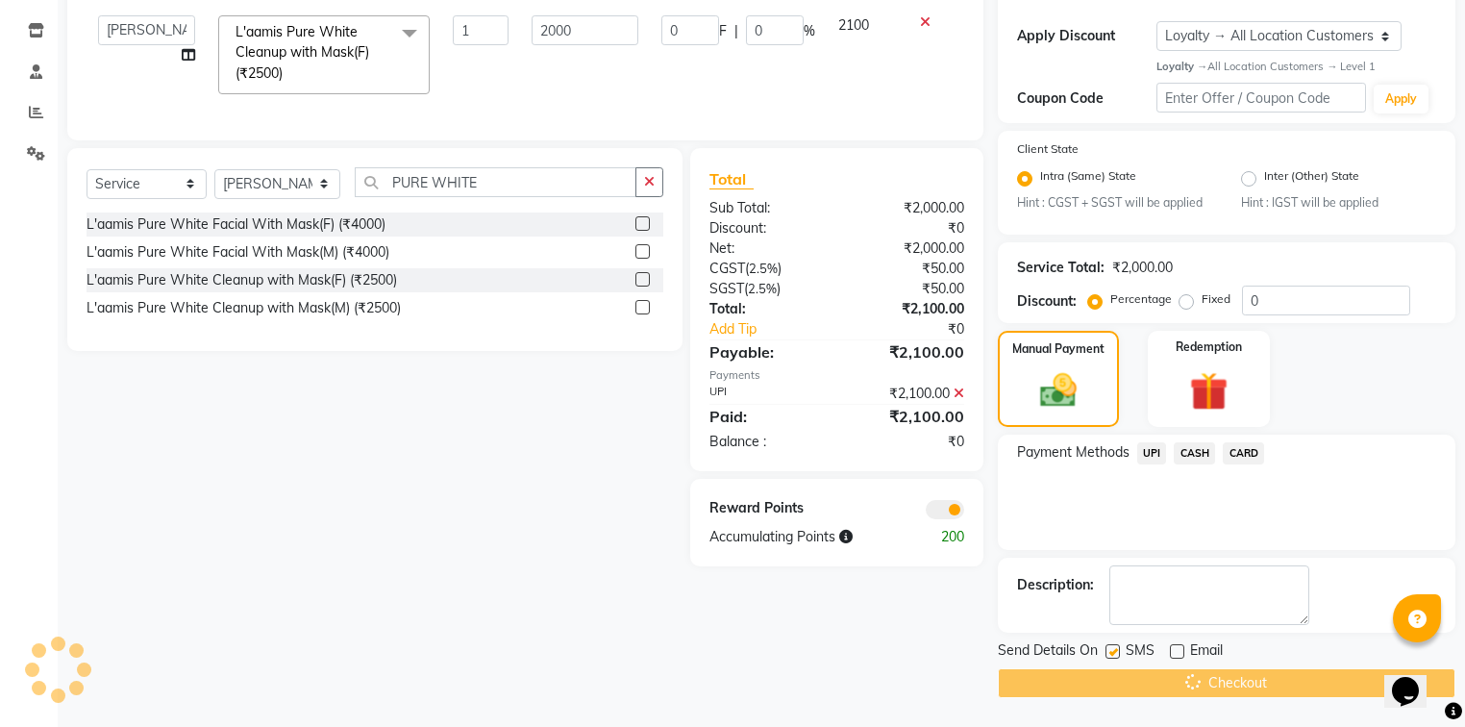
scroll to position [265, 0]
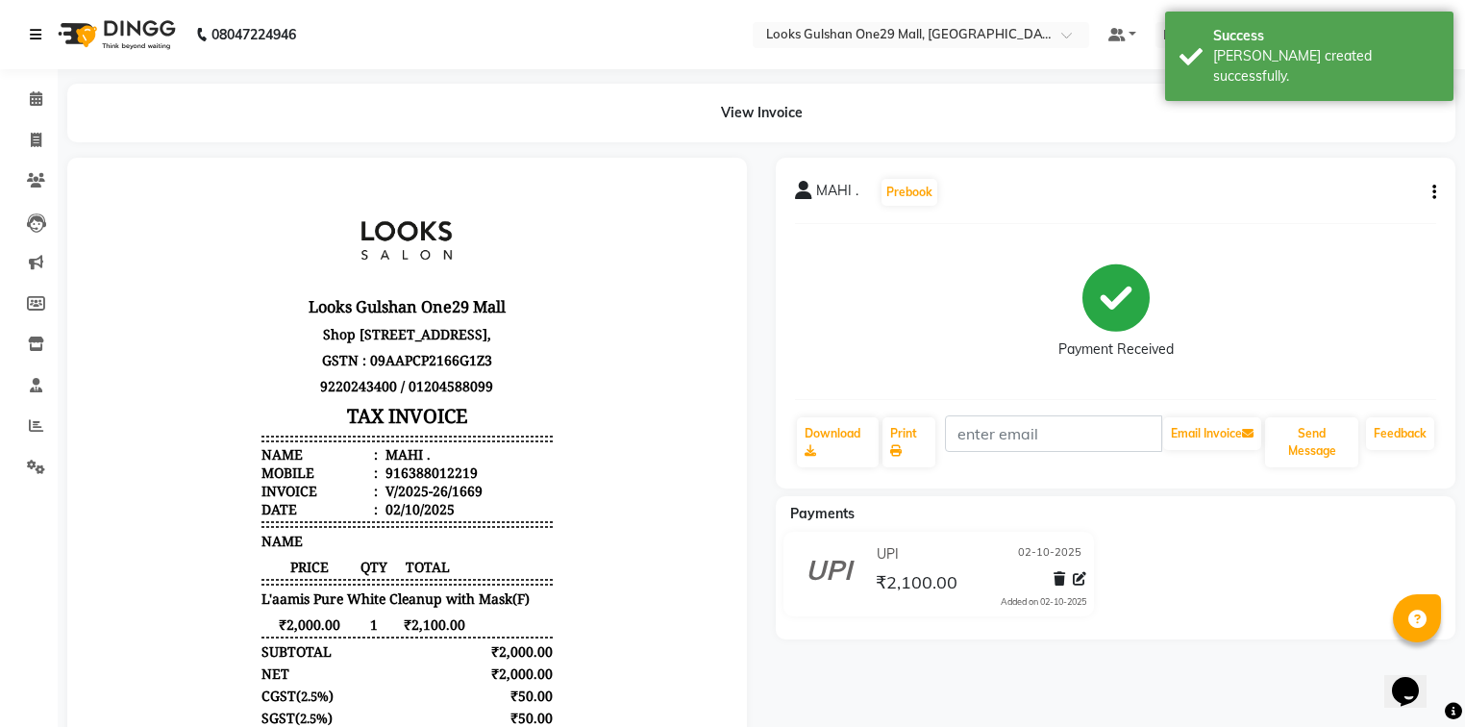
click at [42, 32] on link at bounding box center [39, 35] width 19 height 54
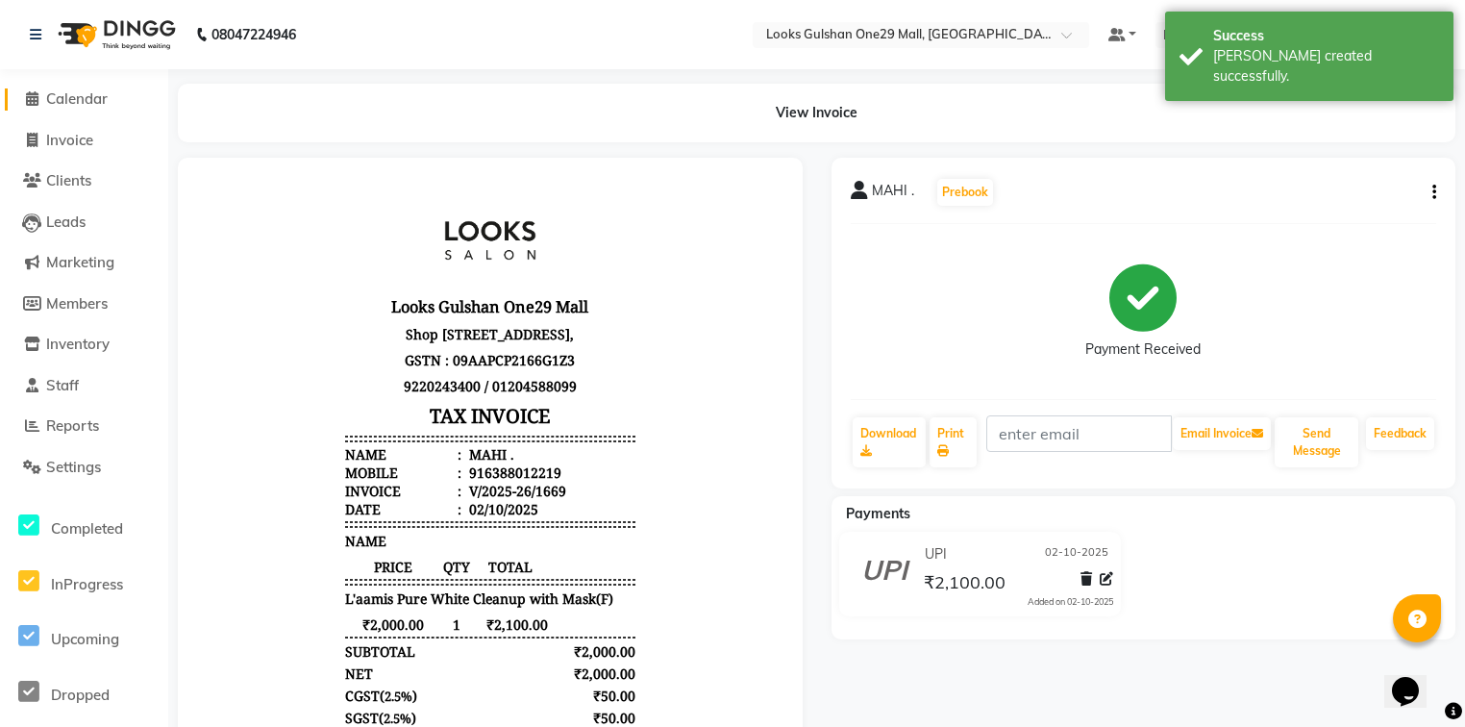
click at [97, 88] on link "Calendar" at bounding box center [84, 99] width 159 height 22
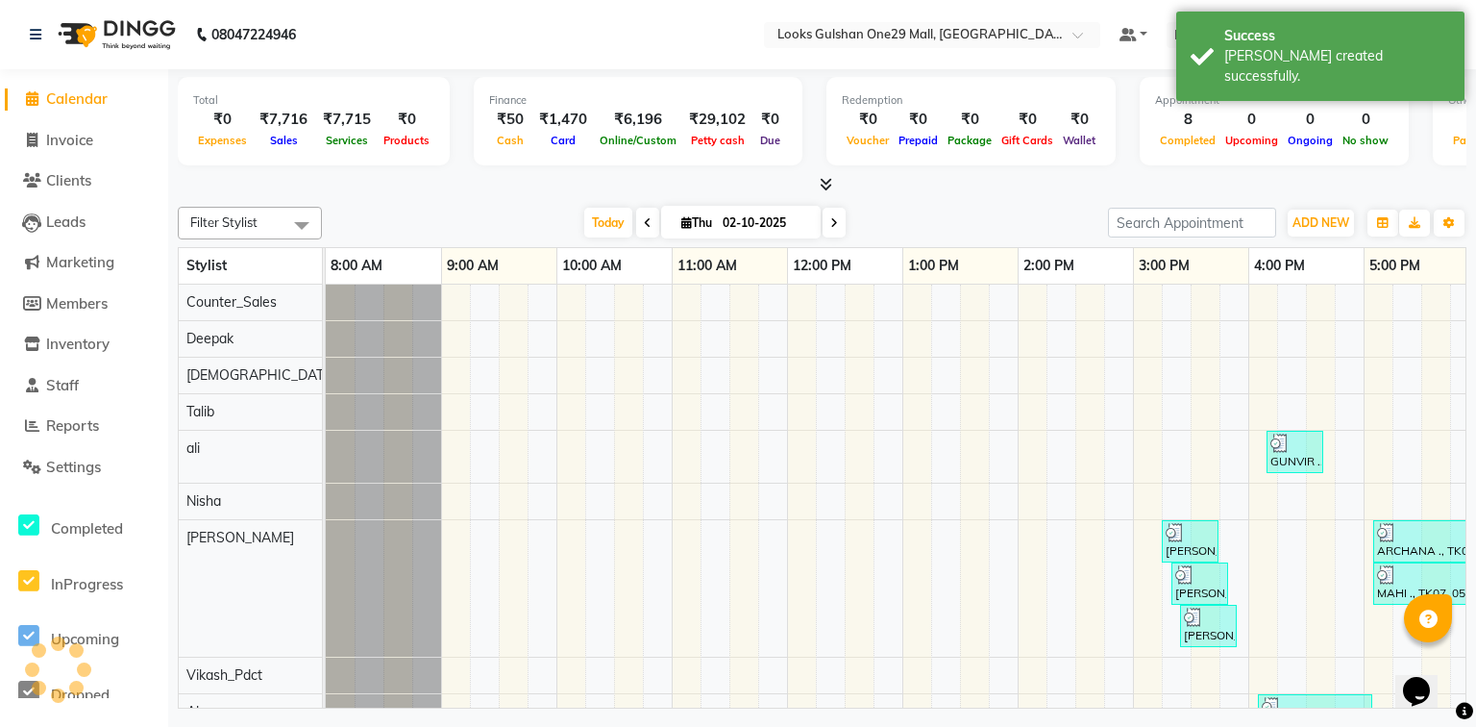
click at [308, 170] on div "Total ₹0 Expenses ₹7,716 Sales ₹7,715 Services ₹0 Products Finance ₹50 Cash ₹1,…" at bounding box center [822, 132] width 1289 height 126
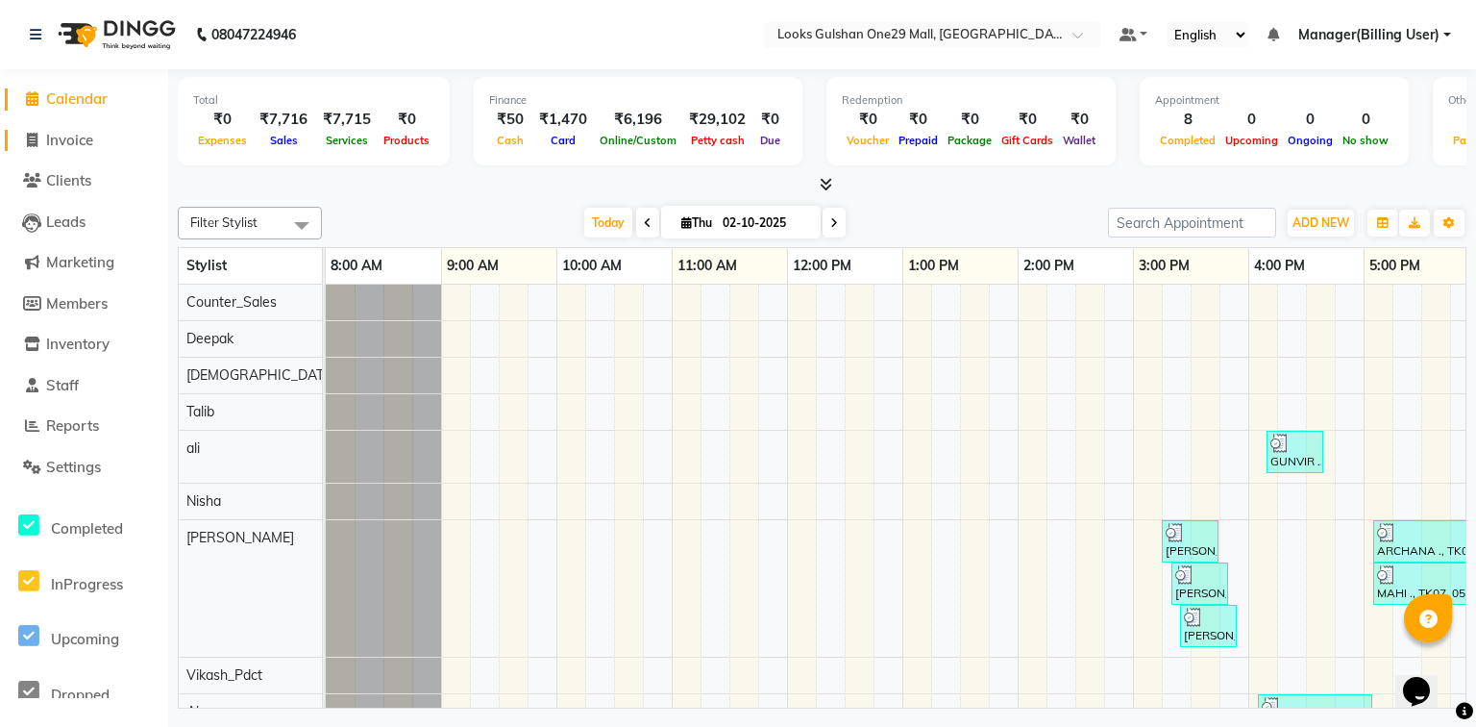
click at [70, 145] on span "Invoice" at bounding box center [69, 140] width 47 height 18
select select "service"
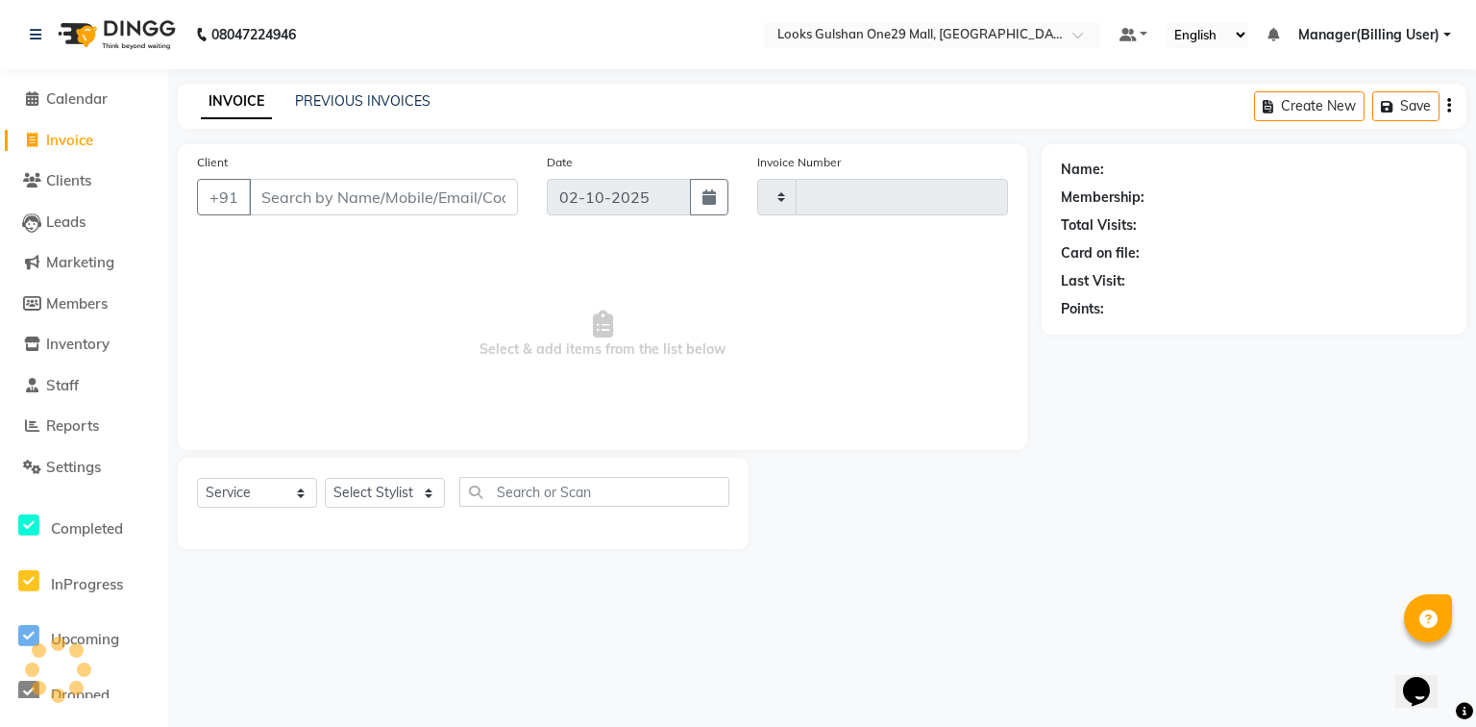
type input "1670"
select select "8337"
select select "80996"
